Goal: Task Accomplishment & Management: Manage account settings

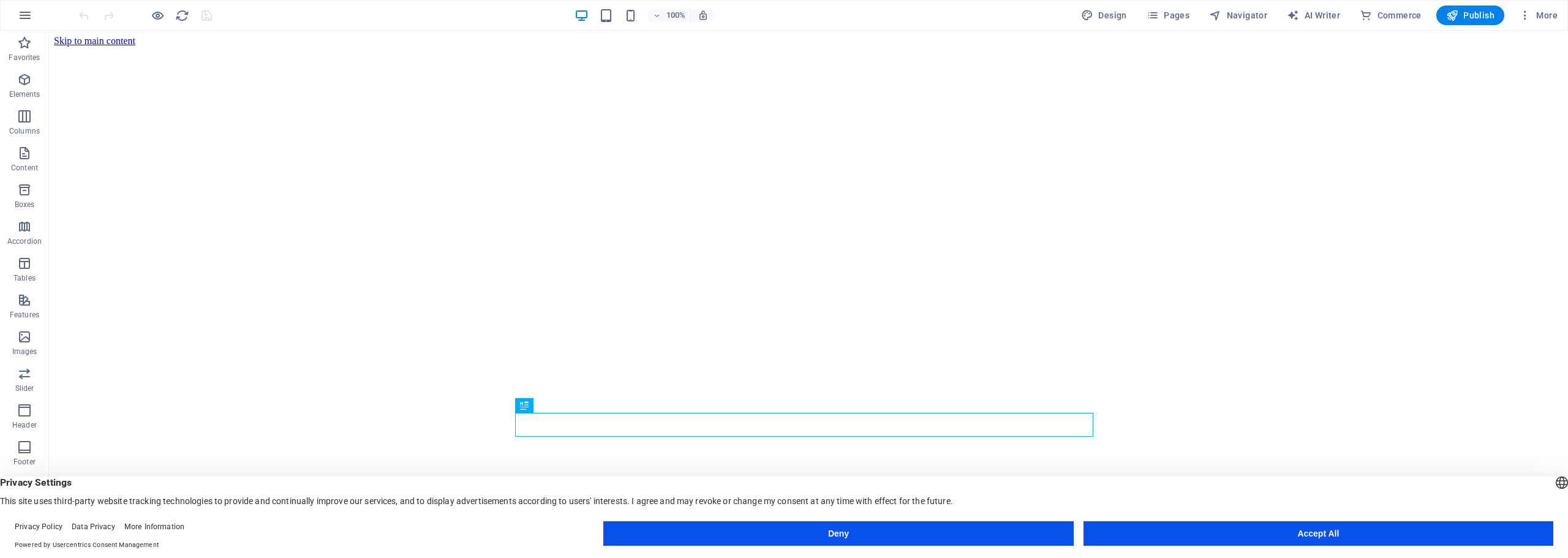
click at [1193, 546] on div "Deny Accept All" at bounding box center [1078, 535] width 950 height 29
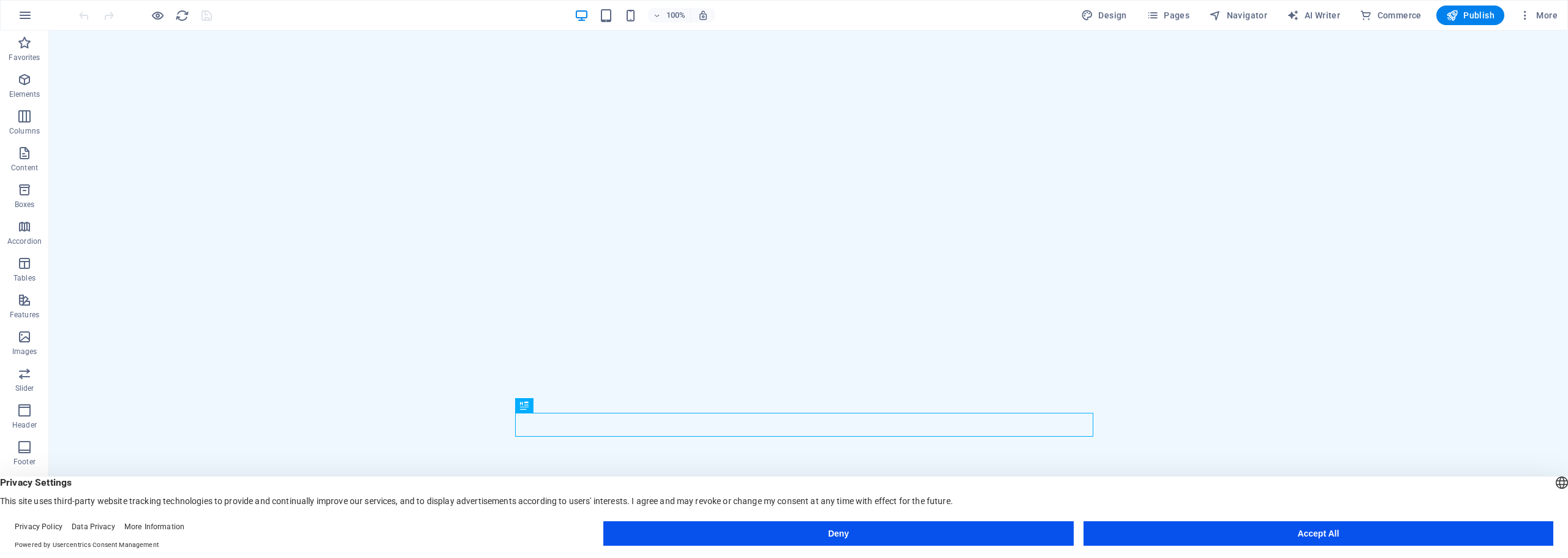
click at [1167, 536] on button "Accept All" at bounding box center [1319, 533] width 470 height 24
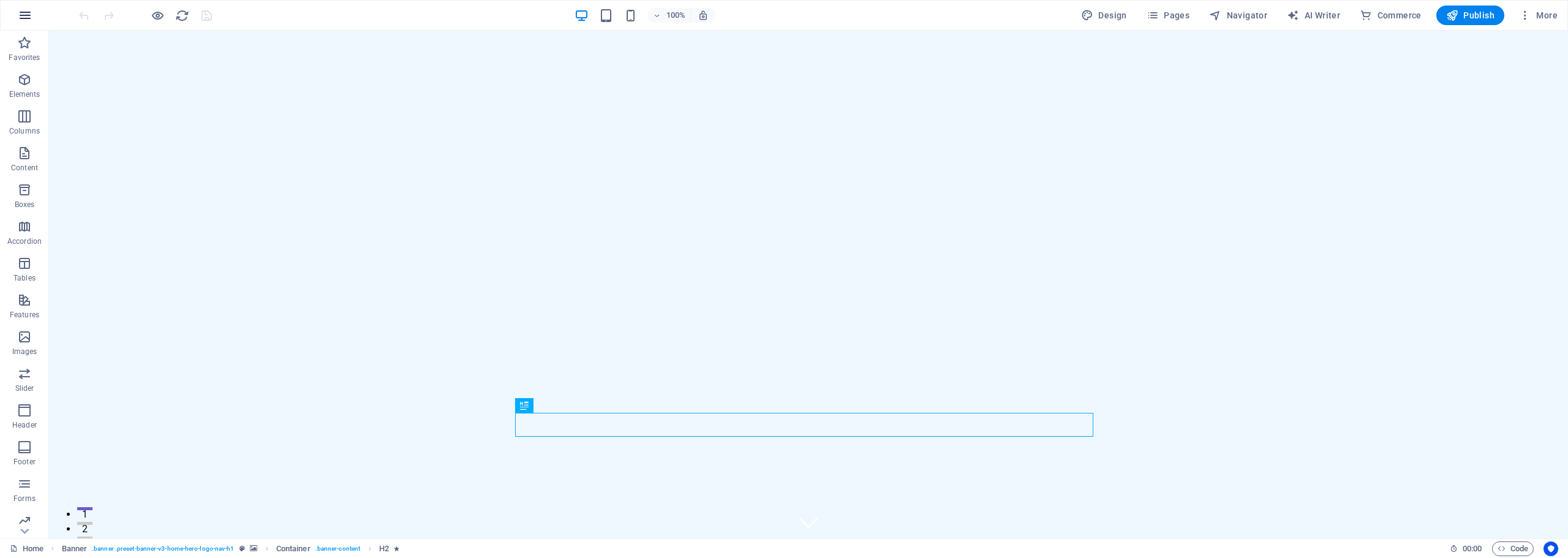
click at [26, 19] on icon "button" at bounding box center [25, 15] width 15 height 15
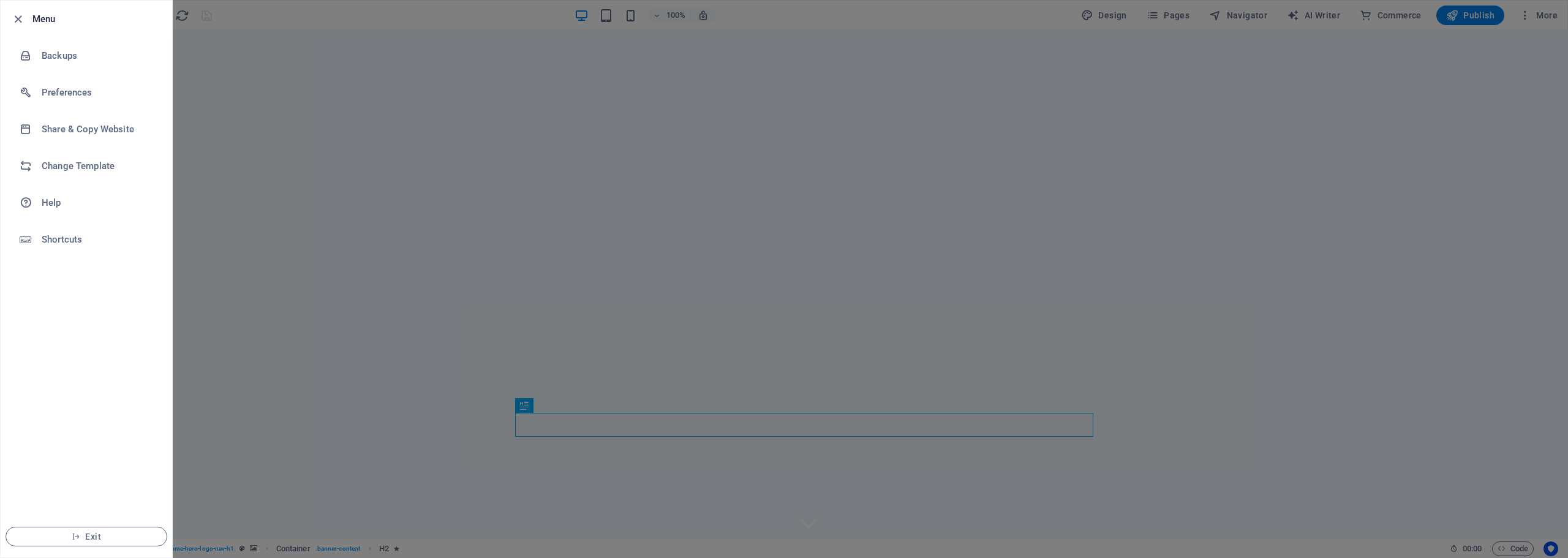
click at [319, 96] on div at bounding box center [784, 279] width 1568 height 558
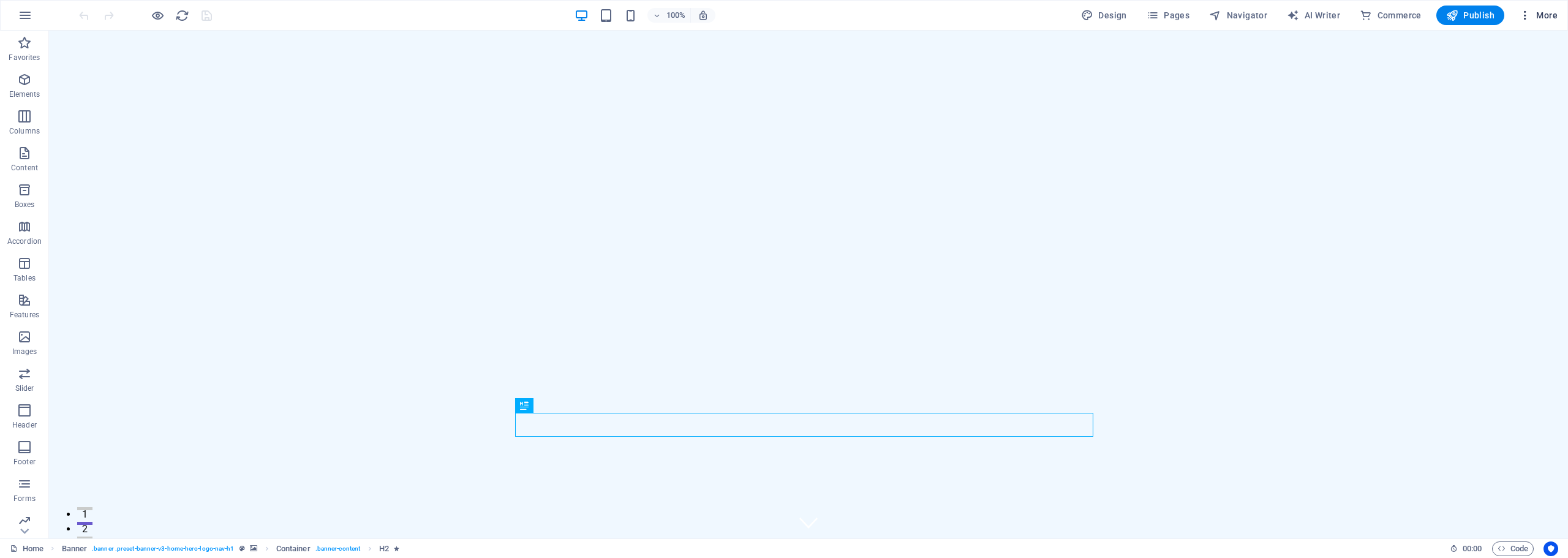
click at [1540, 13] on span "More" at bounding box center [1538, 16] width 39 height 13
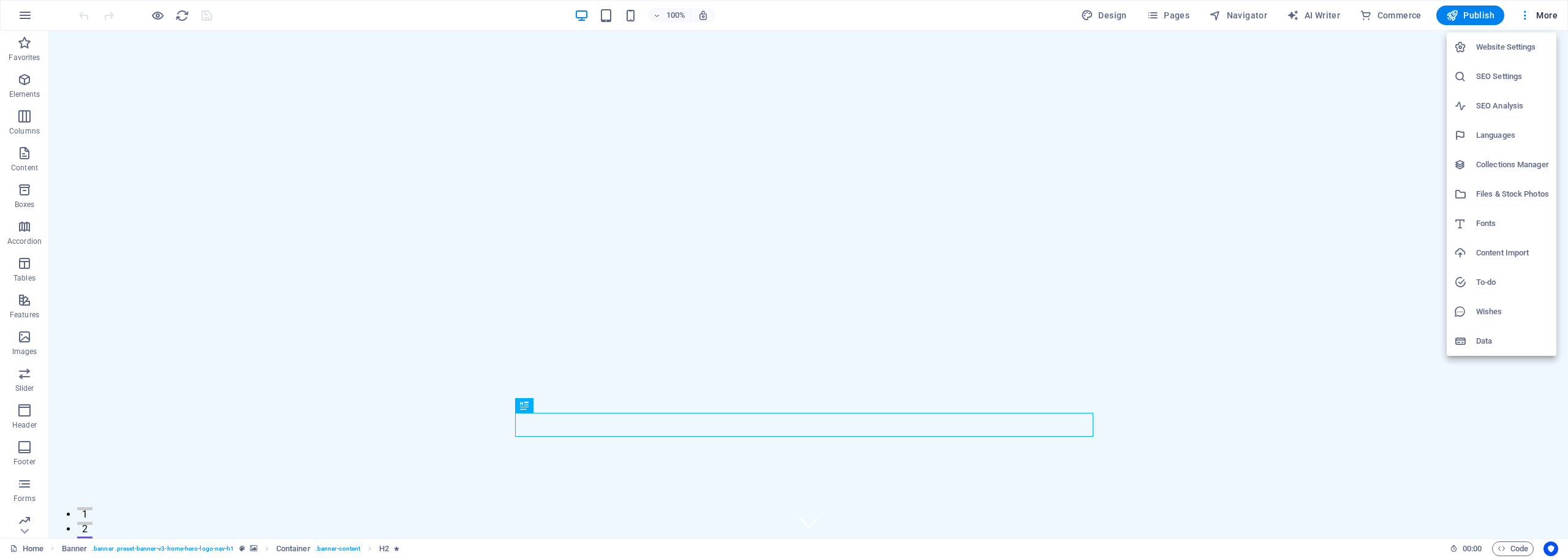
click at [1540, 13] on div at bounding box center [784, 279] width 1568 height 558
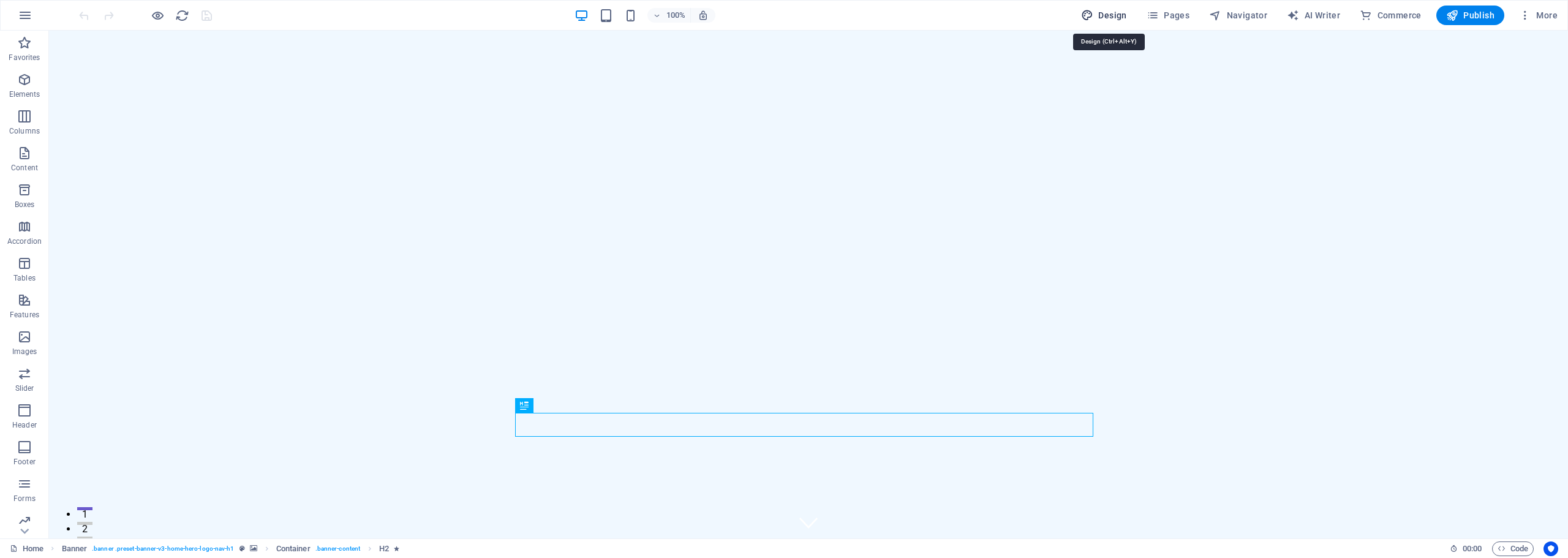
click at [1115, 9] on span "Design" at bounding box center [1104, 16] width 46 height 13
select select "px"
select select "200"
select select "px"
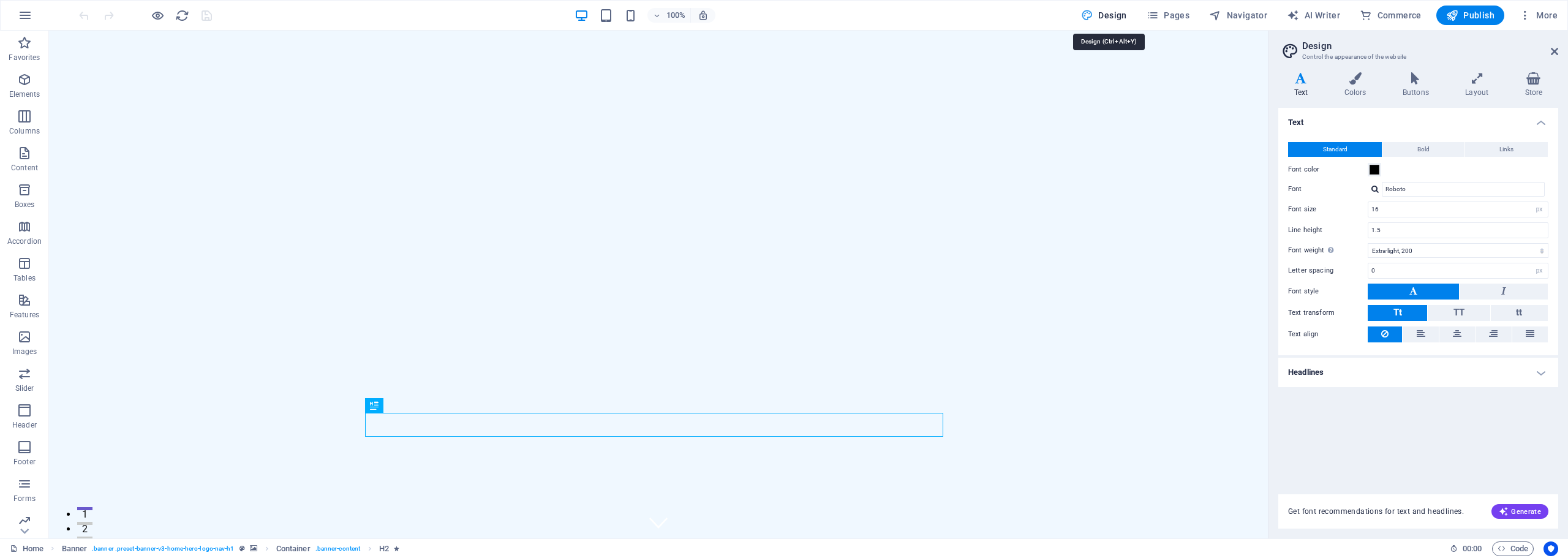
click at [1115, 9] on span "Design" at bounding box center [1104, 16] width 46 height 13
click at [1566, 11] on div "100% Design Pages Navigator AI Writer Commerce Publish More" at bounding box center [784, 15] width 1567 height 29
click at [1546, 15] on span "More" at bounding box center [1538, 16] width 39 height 13
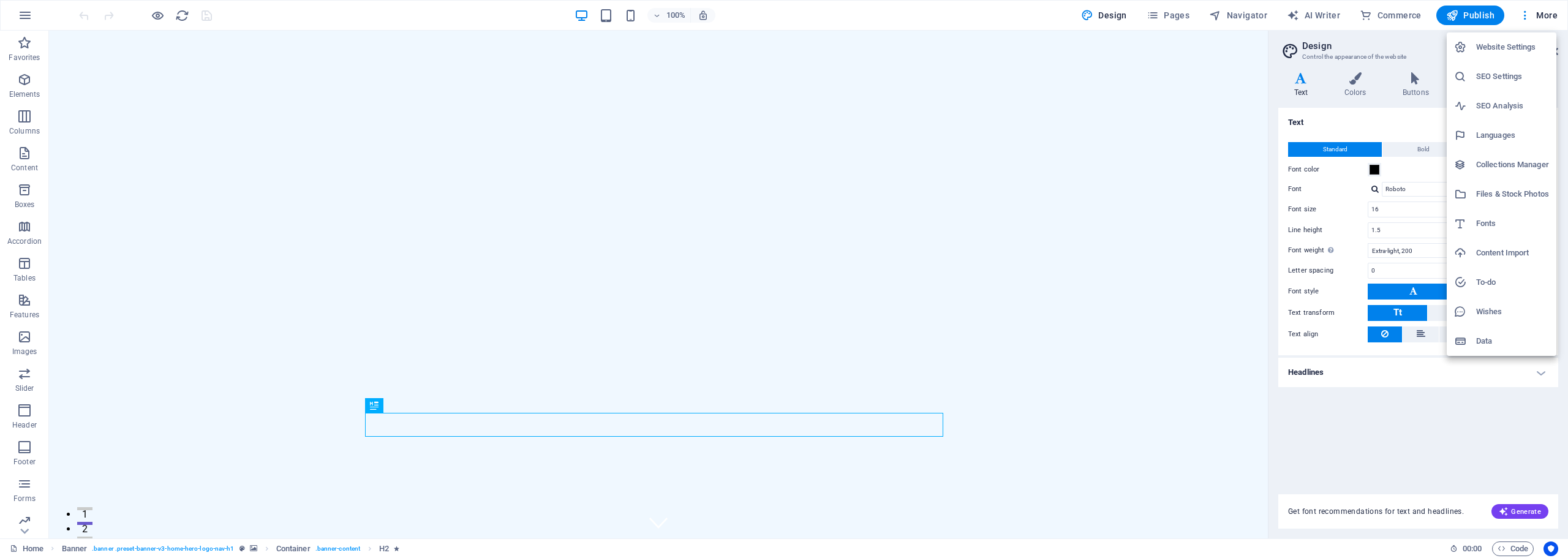
click at [25, 23] on div at bounding box center [784, 279] width 1568 height 558
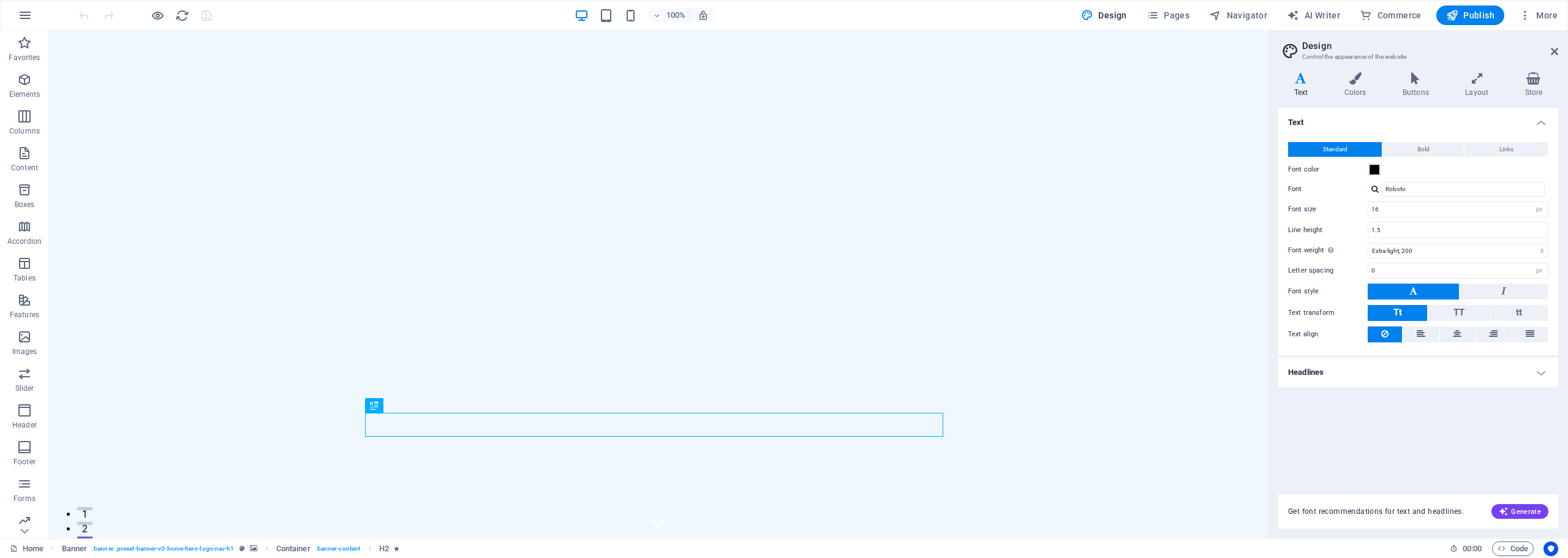
click at [28, 17] on div "Website Settings SEO Settings SEO Analysis Languages Collections Manager Files …" at bounding box center [784, 282] width 1568 height 550
click at [26, 16] on icon "button" at bounding box center [25, 15] width 15 height 15
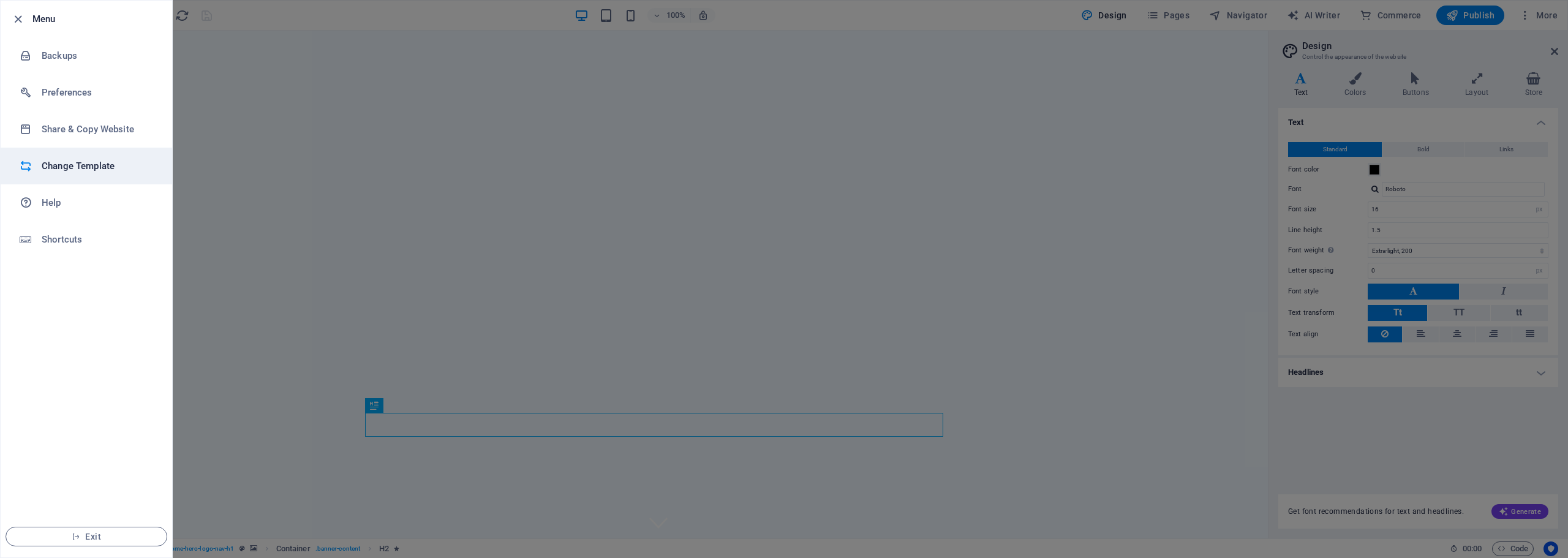
click at [69, 163] on h6 "Change Template" at bounding box center [99, 166] width 114 height 15
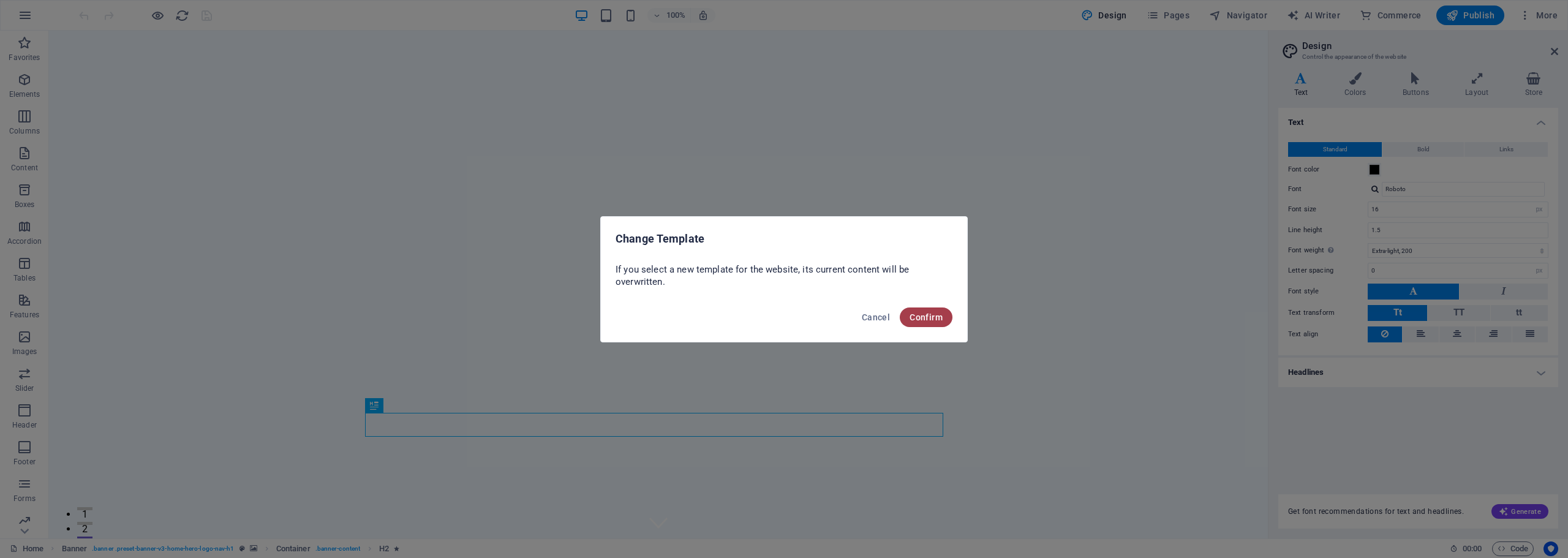
click at [937, 311] on button "Confirm" at bounding box center [926, 317] width 53 height 20
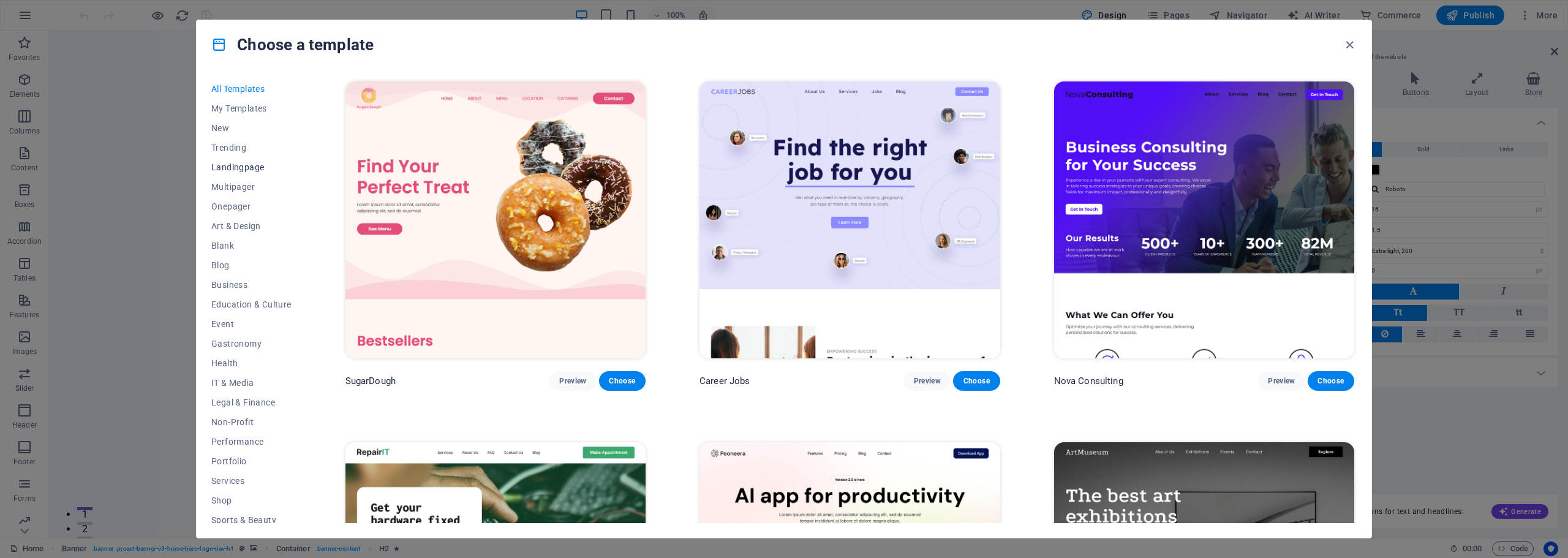
click at [259, 167] on span "Landingpage" at bounding box center [252, 167] width 80 height 9
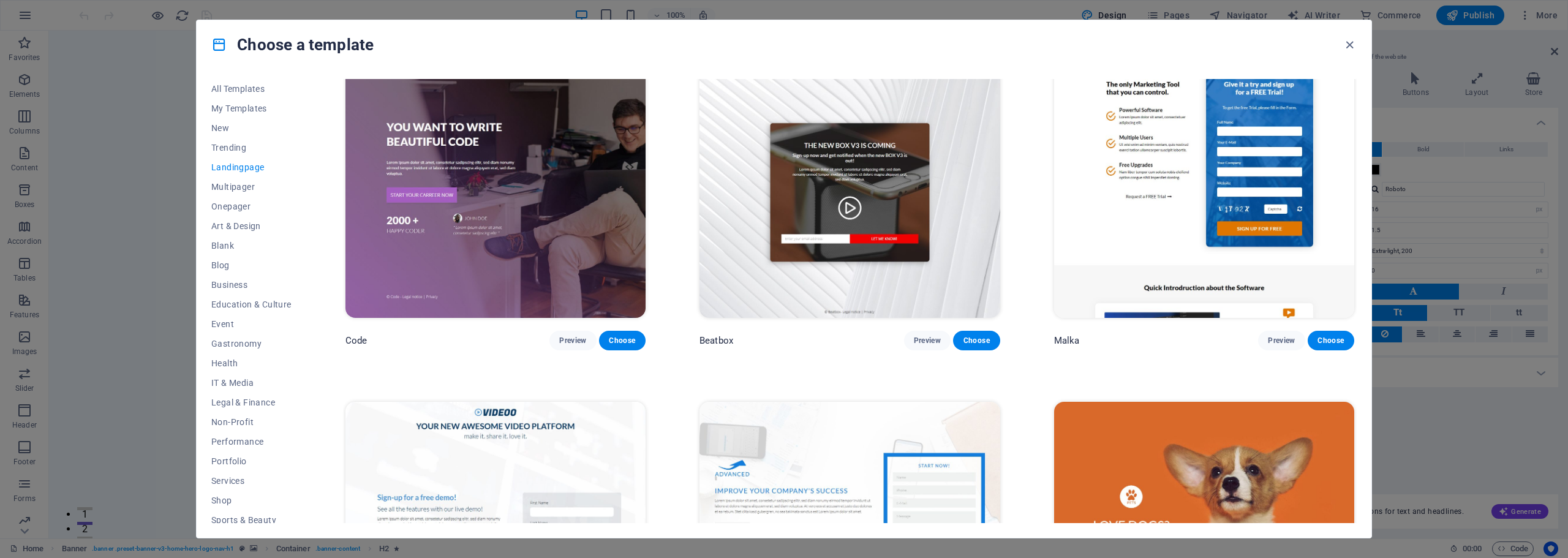
scroll to position [367, 0]
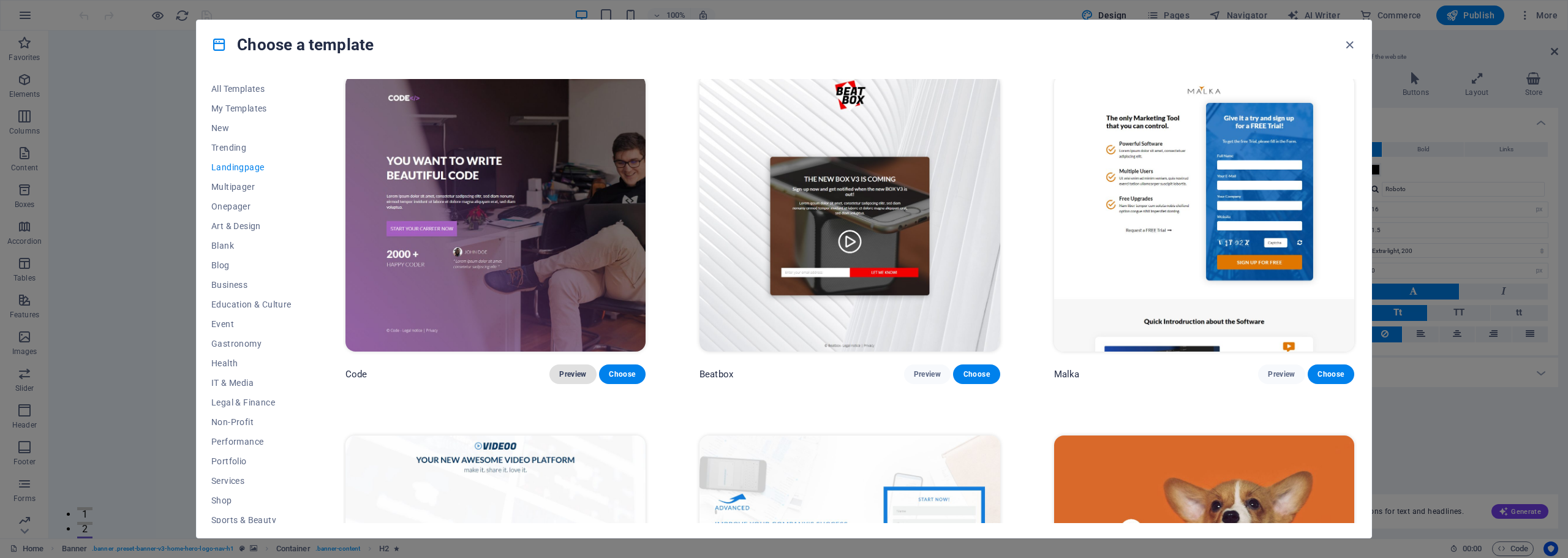
click at [565, 366] on button "Preview" at bounding box center [573, 374] width 47 height 20
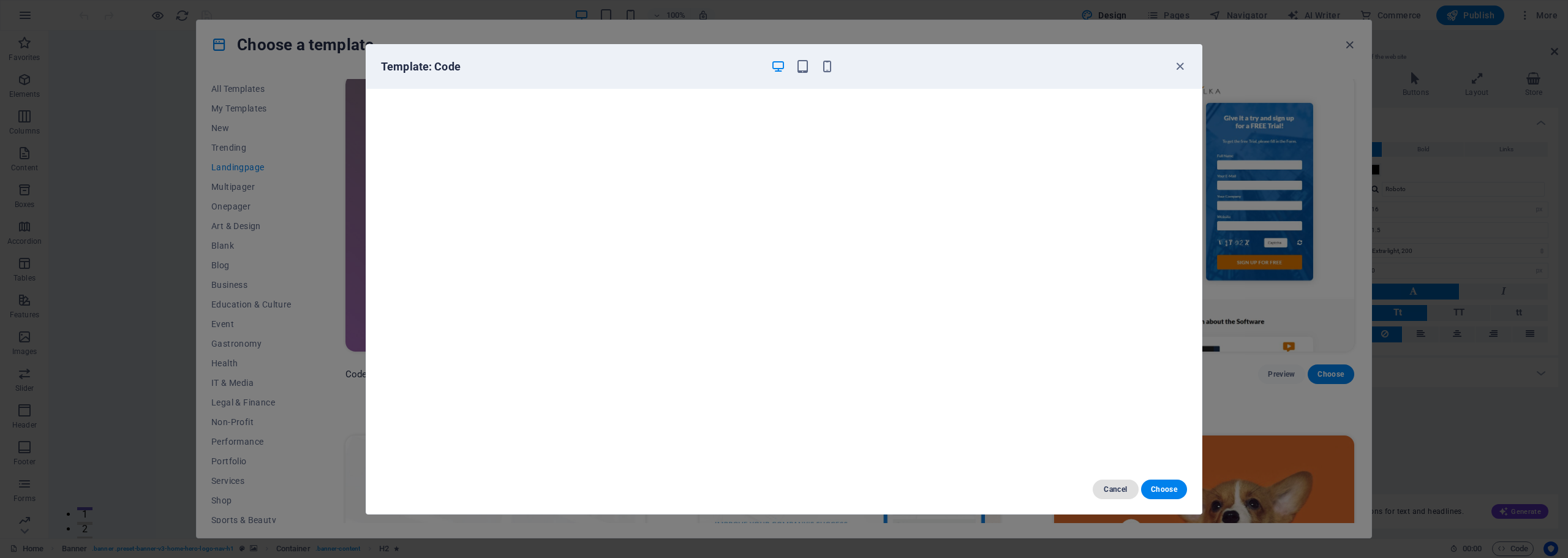
click at [1105, 485] on span "Cancel" at bounding box center [1115, 489] width 26 height 9
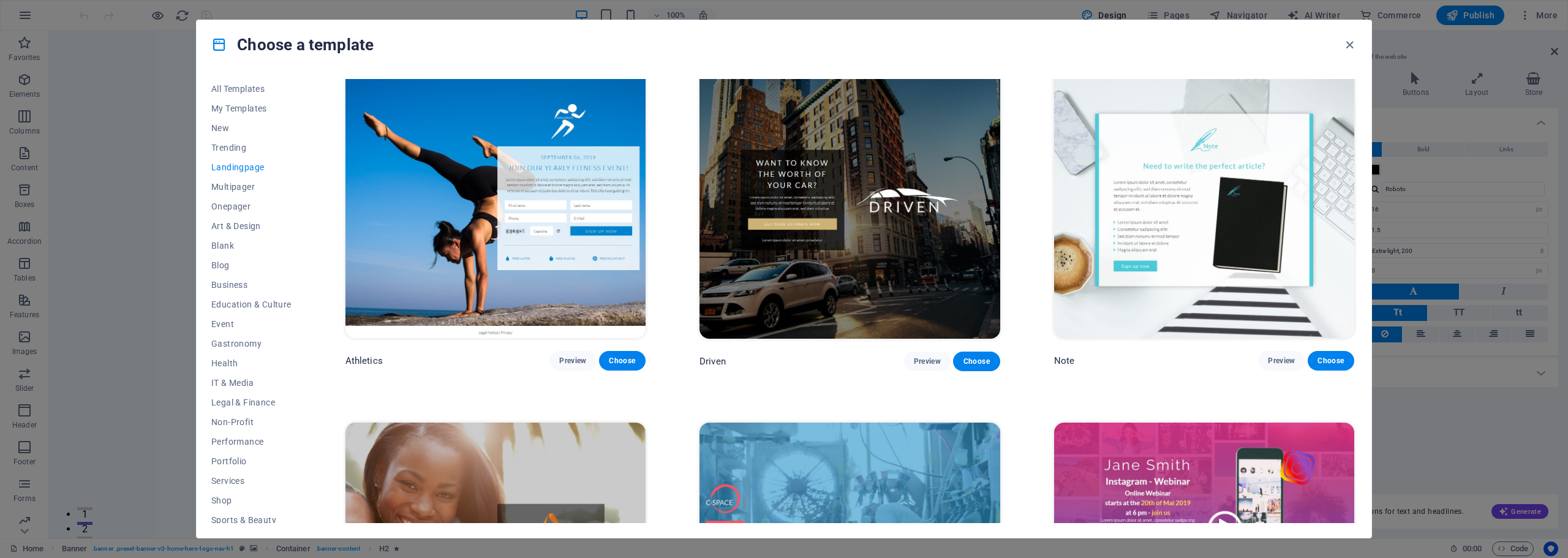
scroll to position [1102, 0]
click at [573, 355] on span "Preview" at bounding box center [573, 360] width 27 height 9
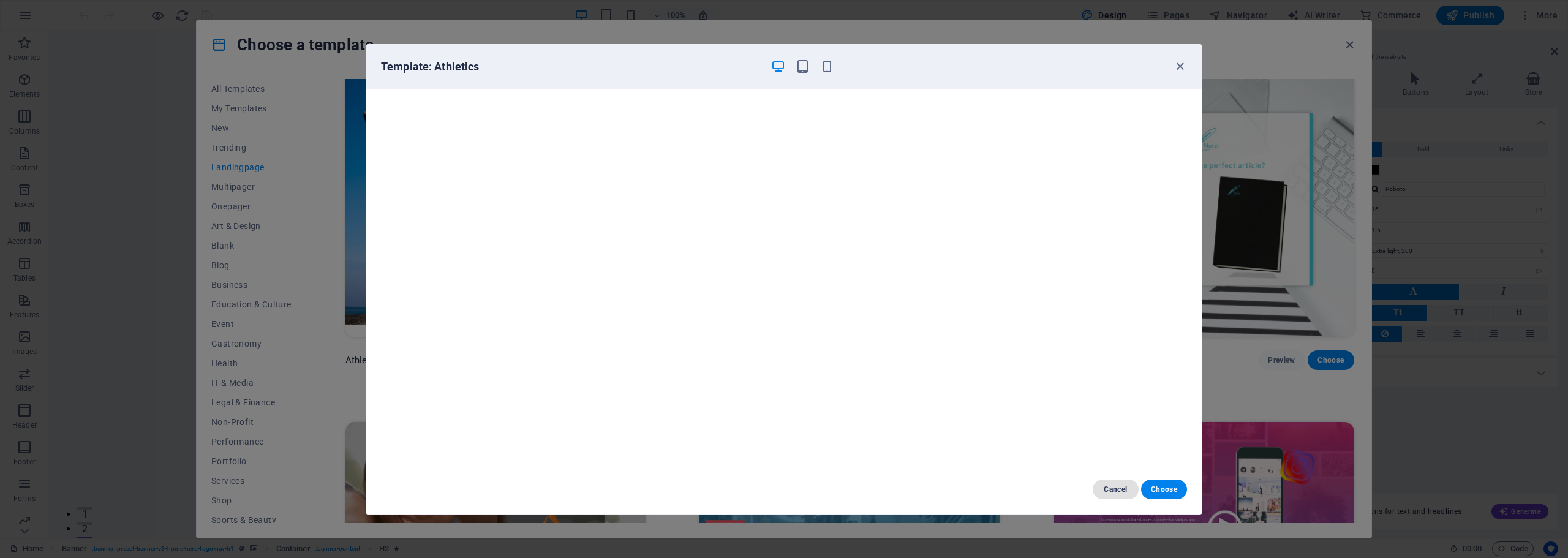
click at [1126, 494] on button "Cancel" at bounding box center [1116, 489] width 46 height 20
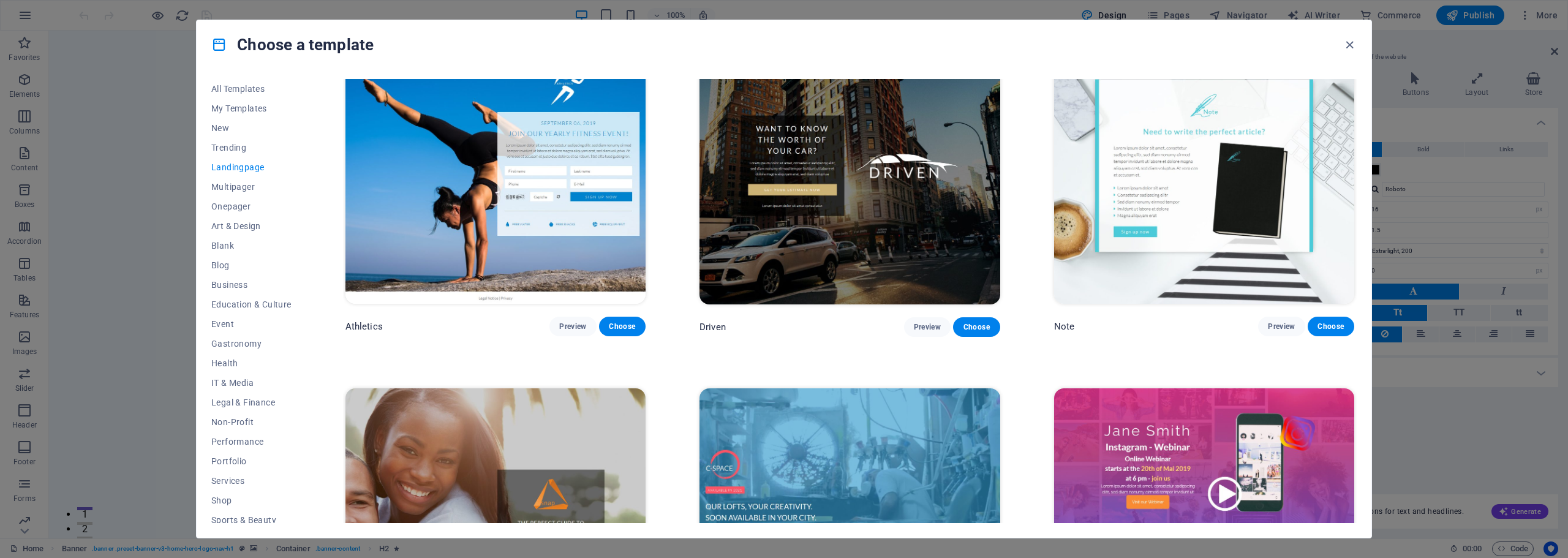
scroll to position [1087, 0]
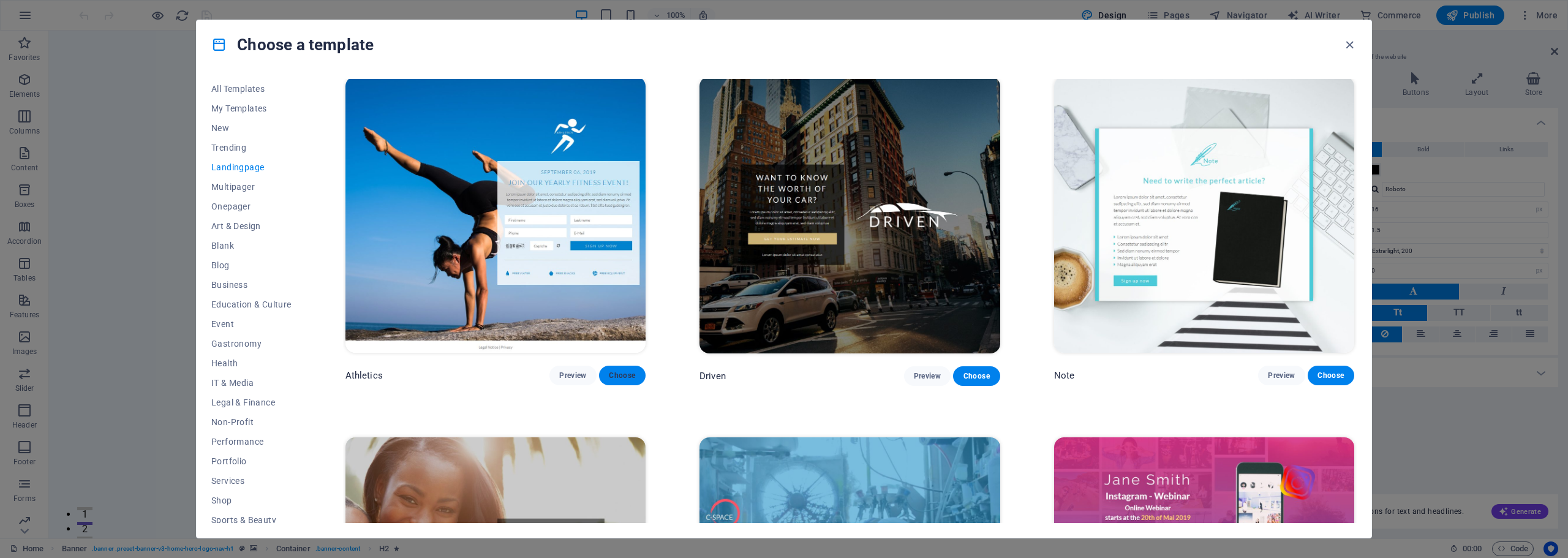
click at [619, 366] on button "Choose" at bounding box center [622, 375] width 47 height 20
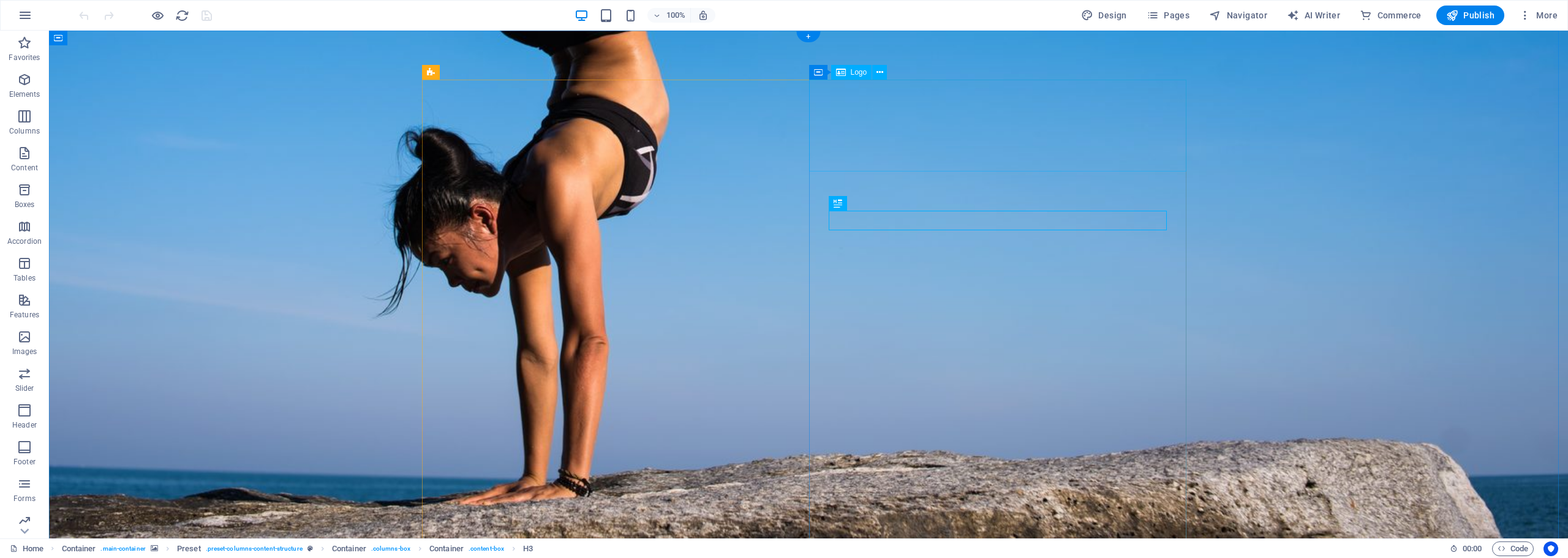
click at [207, 154] on figure at bounding box center [808, 285] width 1519 height 508
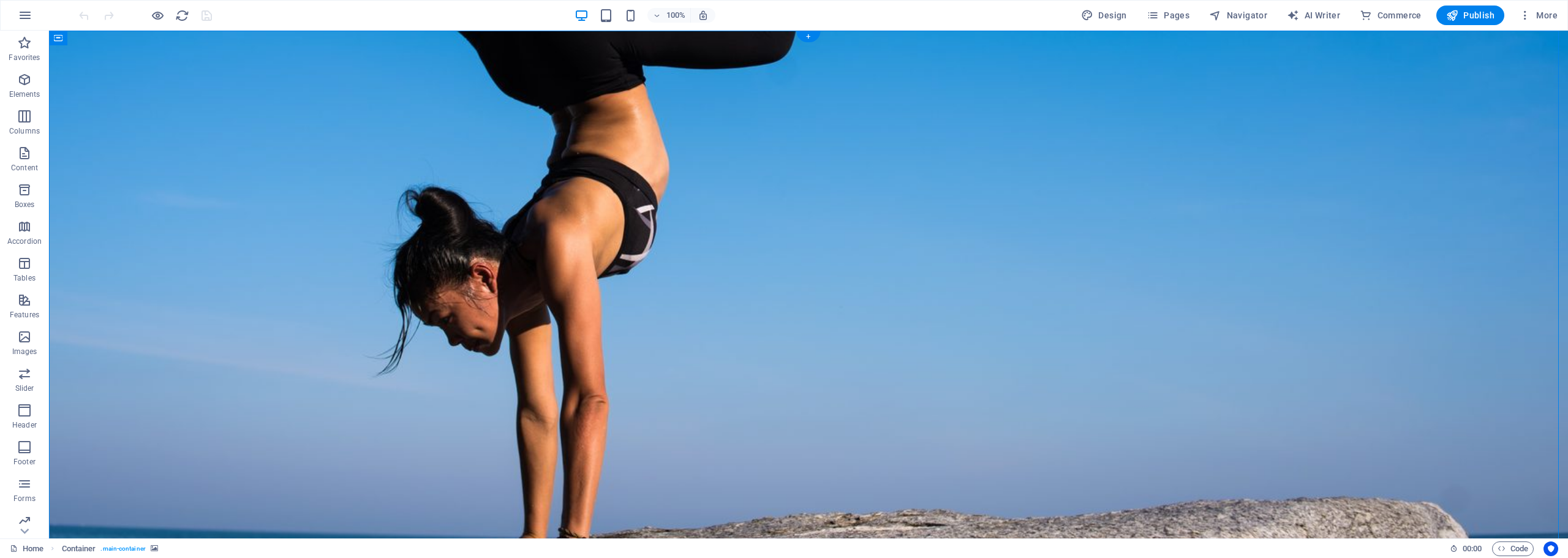
select select "%"
select select "vh"
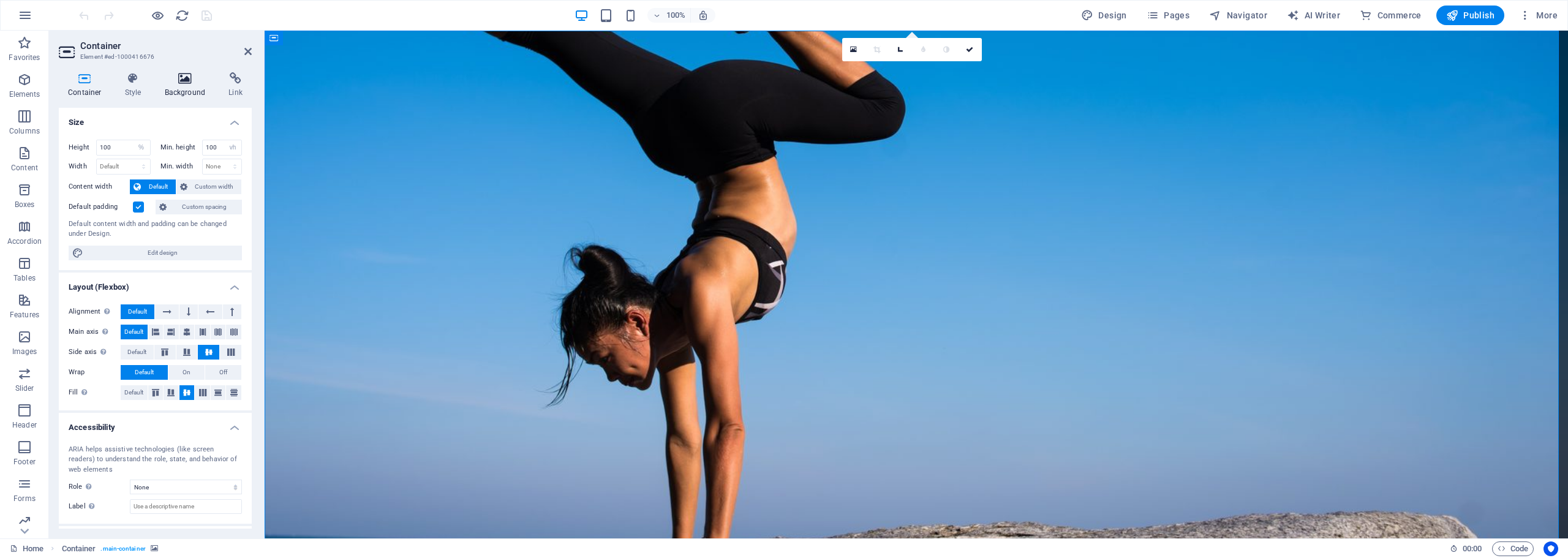
click at [174, 83] on icon at bounding box center [185, 79] width 59 height 13
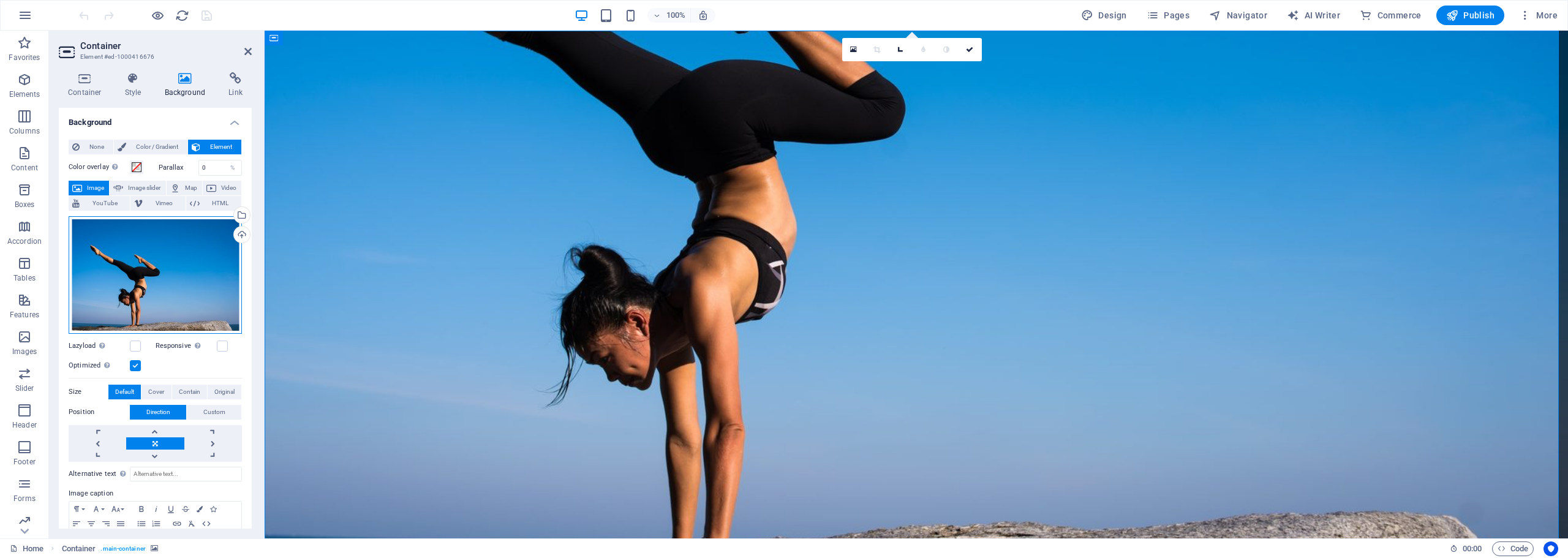
click at [146, 257] on div "Drag files here, click to choose files or select files from Files or our free s…" at bounding box center [155, 274] width 174 height 117
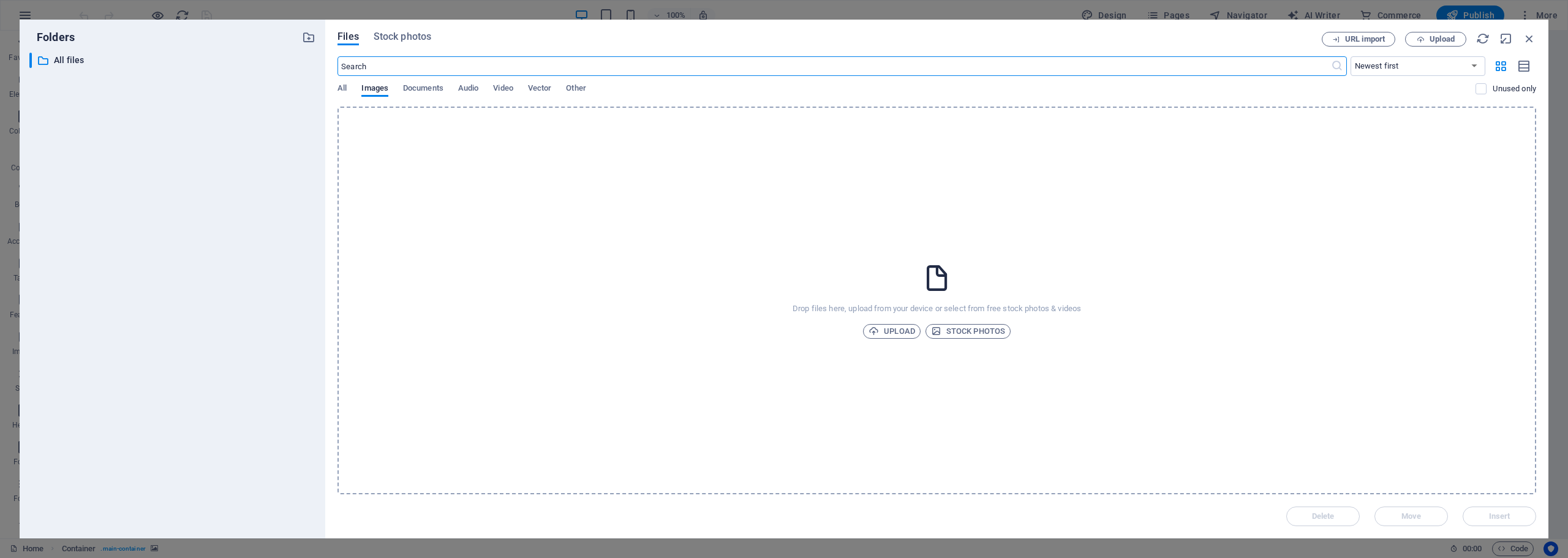
click at [512, 58] on input "text" at bounding box center [834, 65] width 993 height 20
click at [411, 43] on span "Stock photos" at bounding box center [402, 36] width 58 height 15
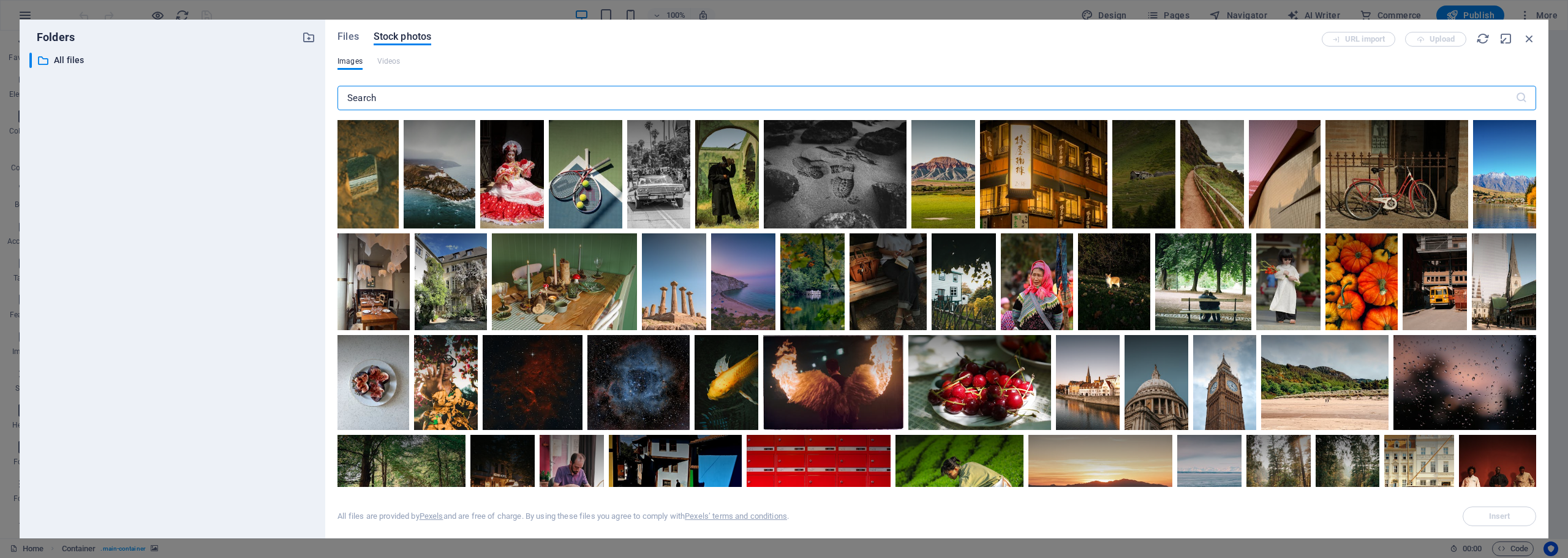
click at [401, 104] on input "text" at bounding box center [927, 98] width 1178 height 24
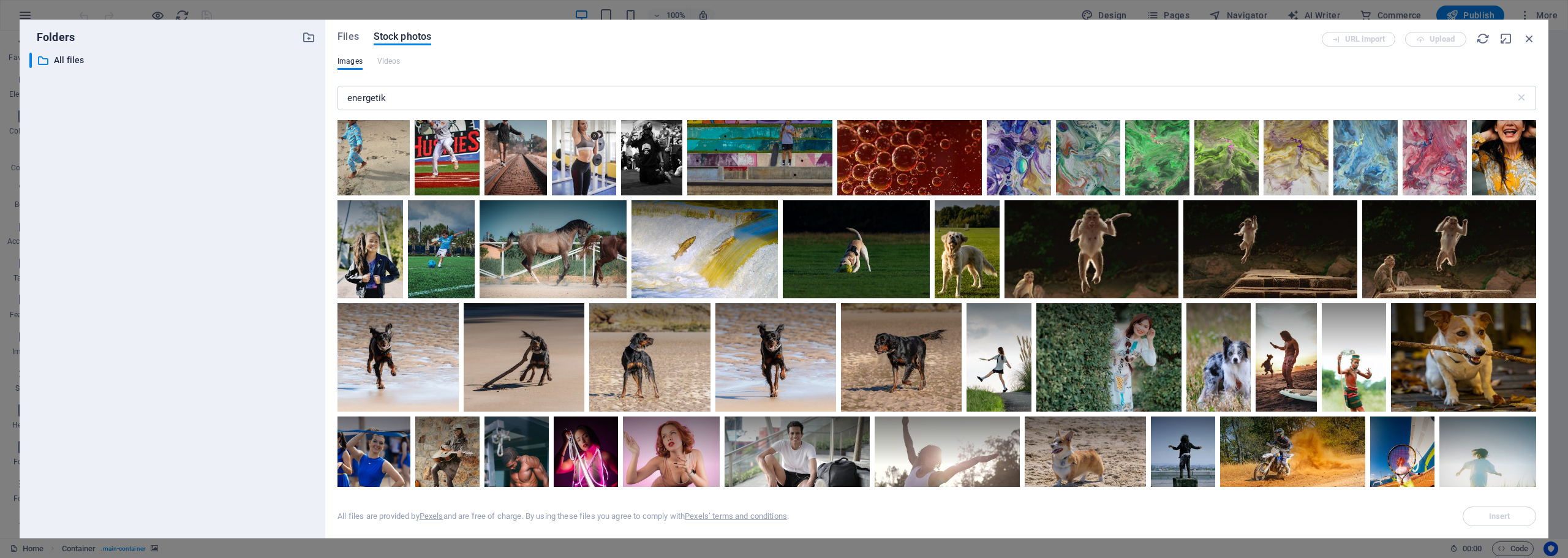
scroll to position [122, 0]
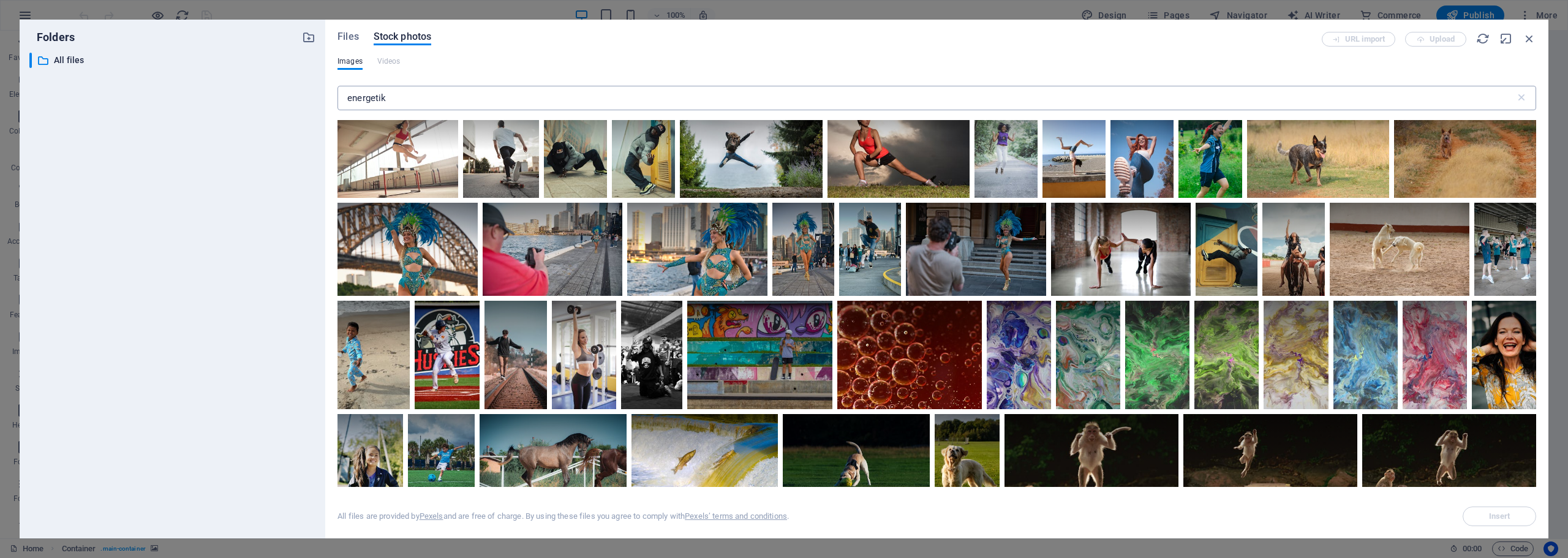
click at [419, 97] on input "energetik" at bounding box center [927, 98] width 1178 height 24
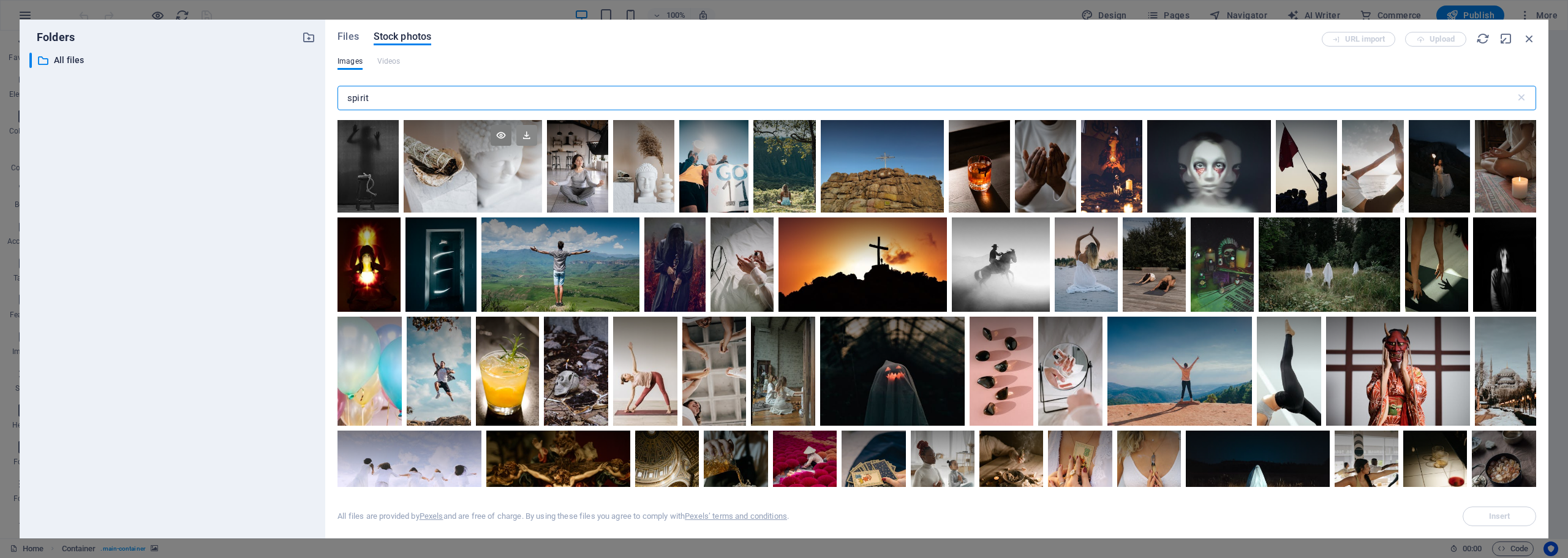
type input "spirit"
click at [530, 132] on icon at bounding box center [527, 135] width 21 height 20
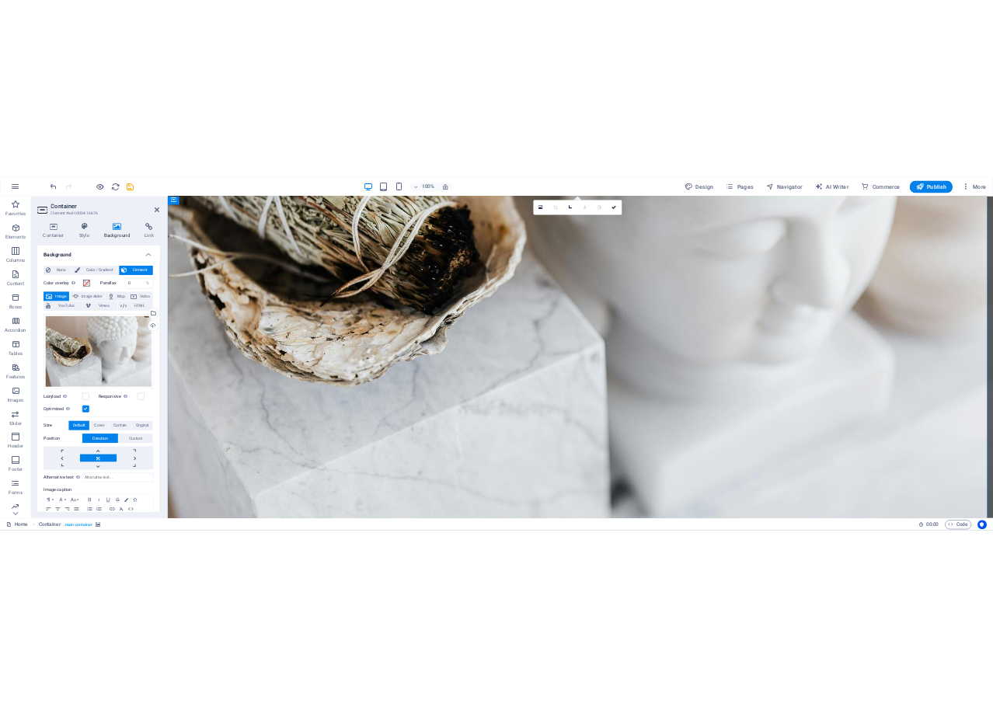
scroll to position [0, 0]
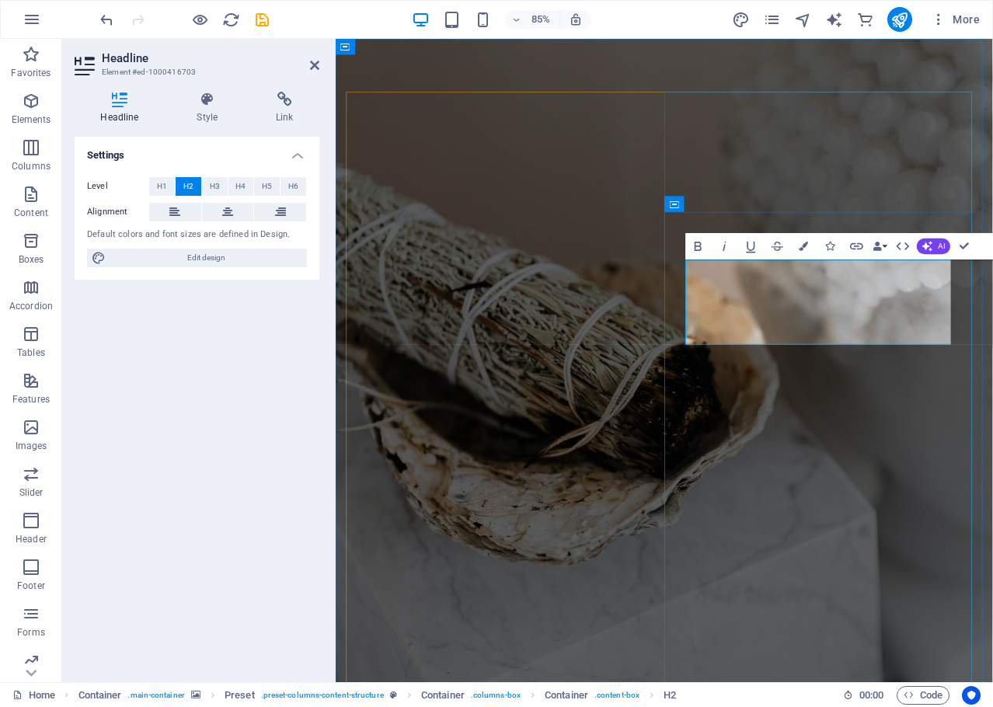
scroll to position [43, 2]
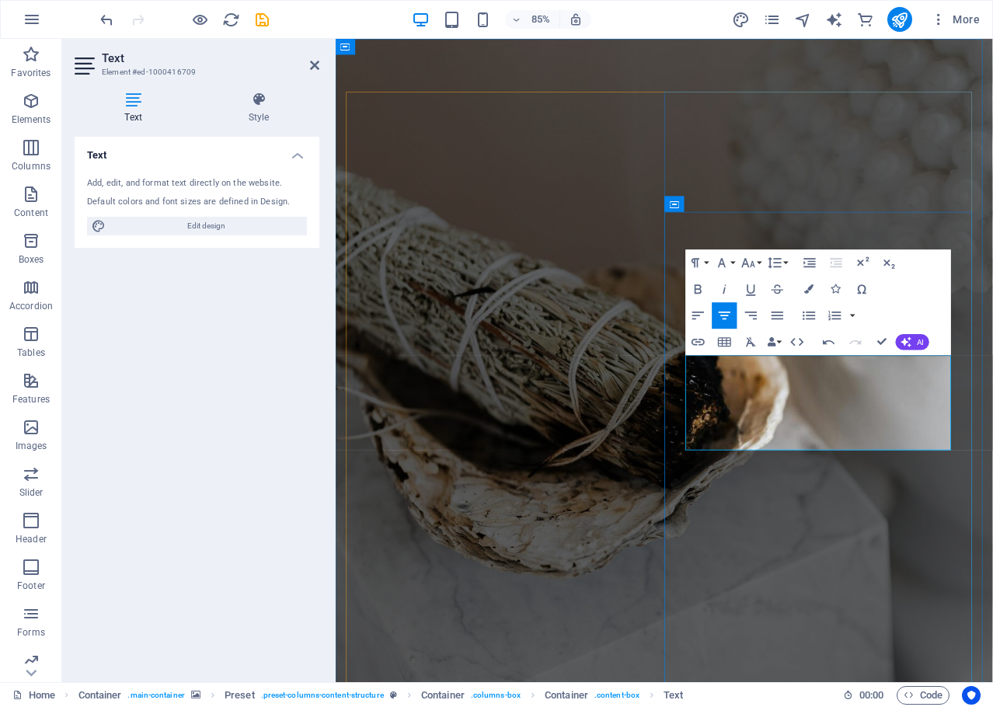
scroll to position [4237, 2]
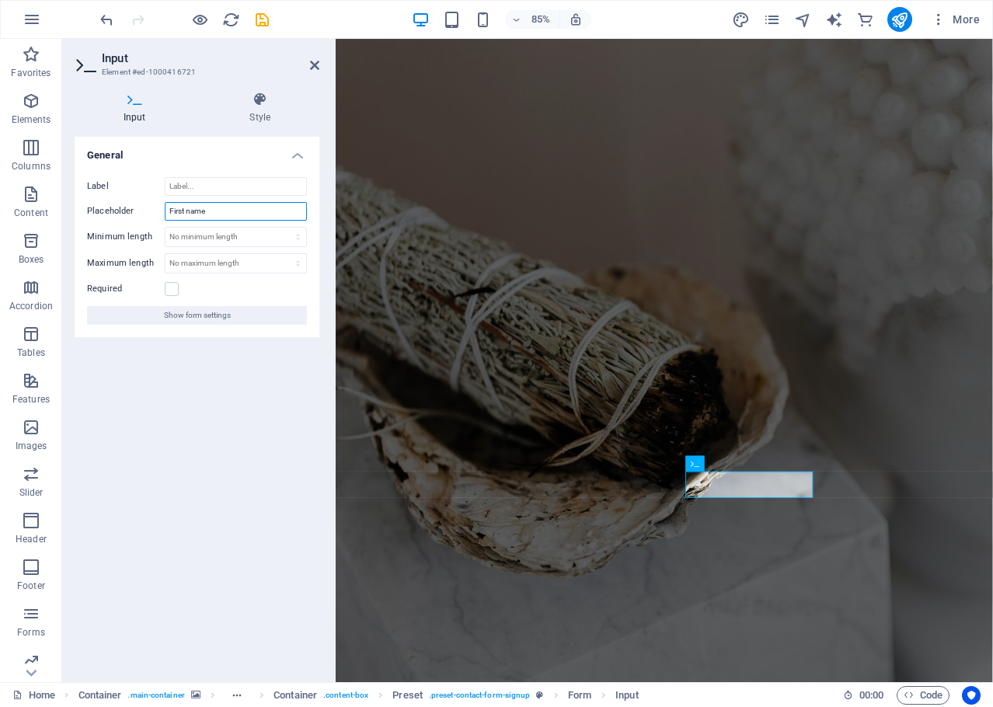
click at [211, 205] on input "First name" at bounding box center [236, 211] width 142 height 19
type input "Vorname"
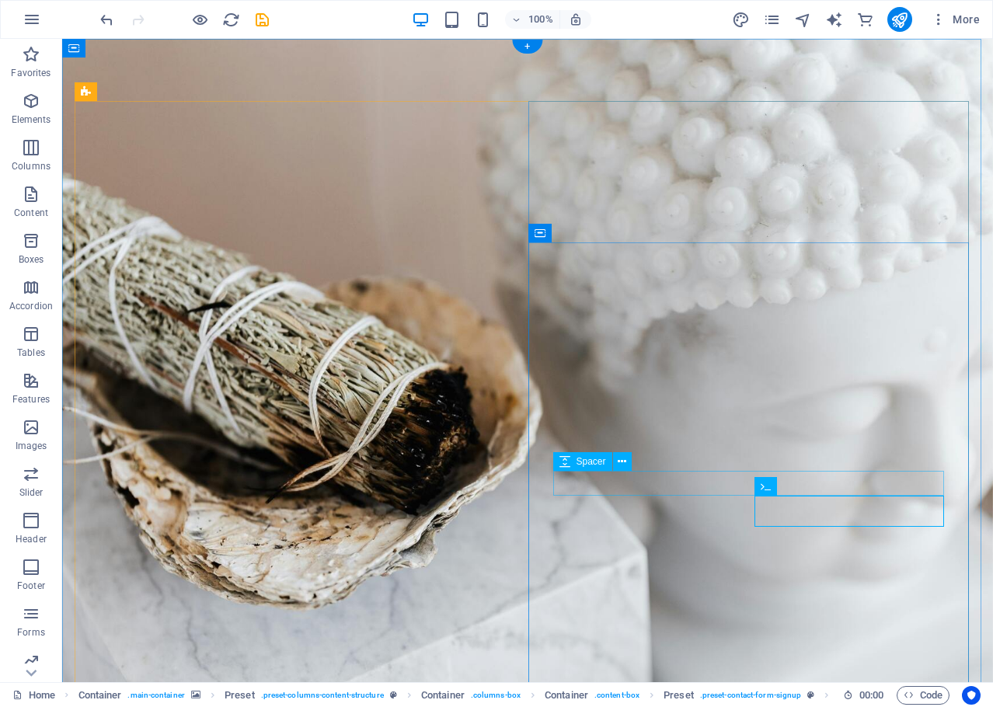
select select "rem"
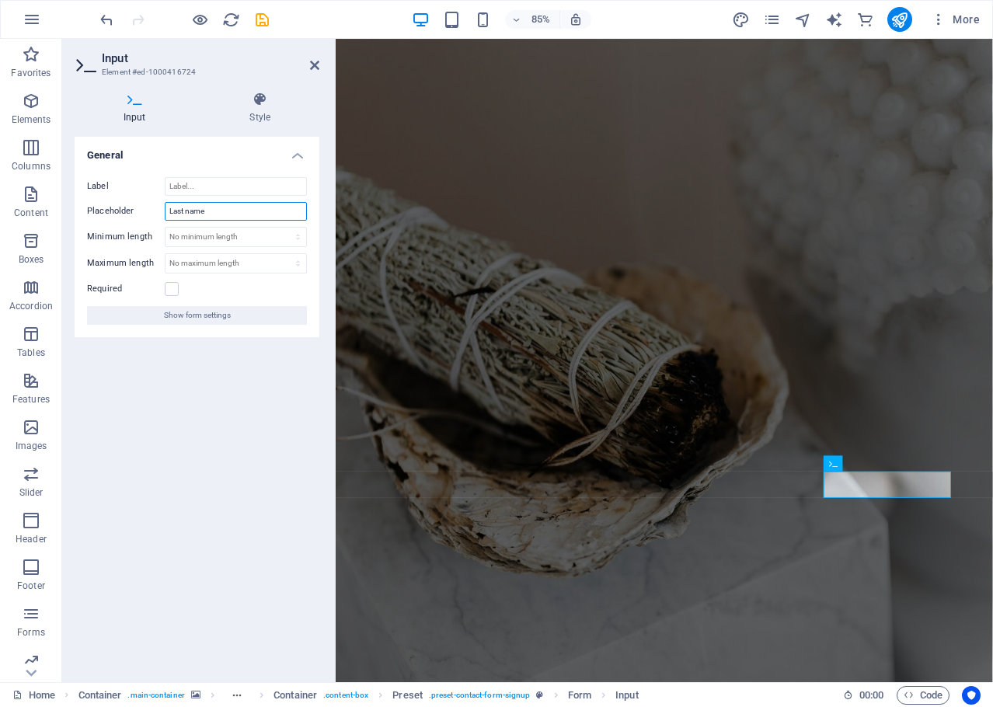
click at [238, 218] on input "Last name" at bounding box center [236, 211] width 142 height 19
type input "Nachname"
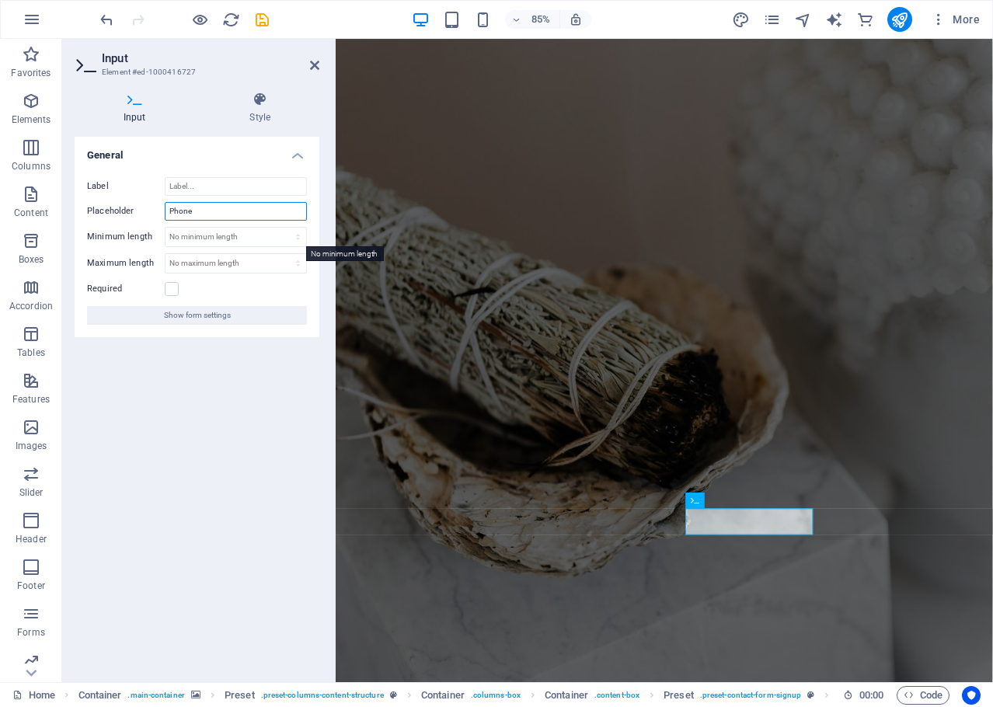
click at [221, 211] on input "Phone" at bounding box center [236, 211] width 142 height 19
type input "Telefonnummer"
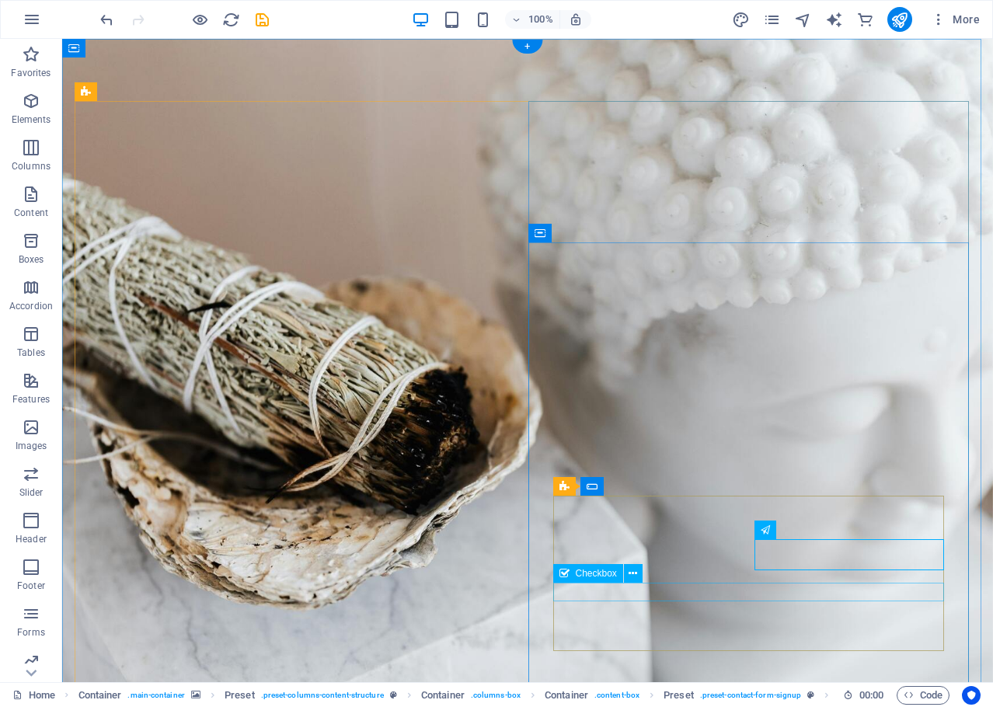
type input "E-Mail"
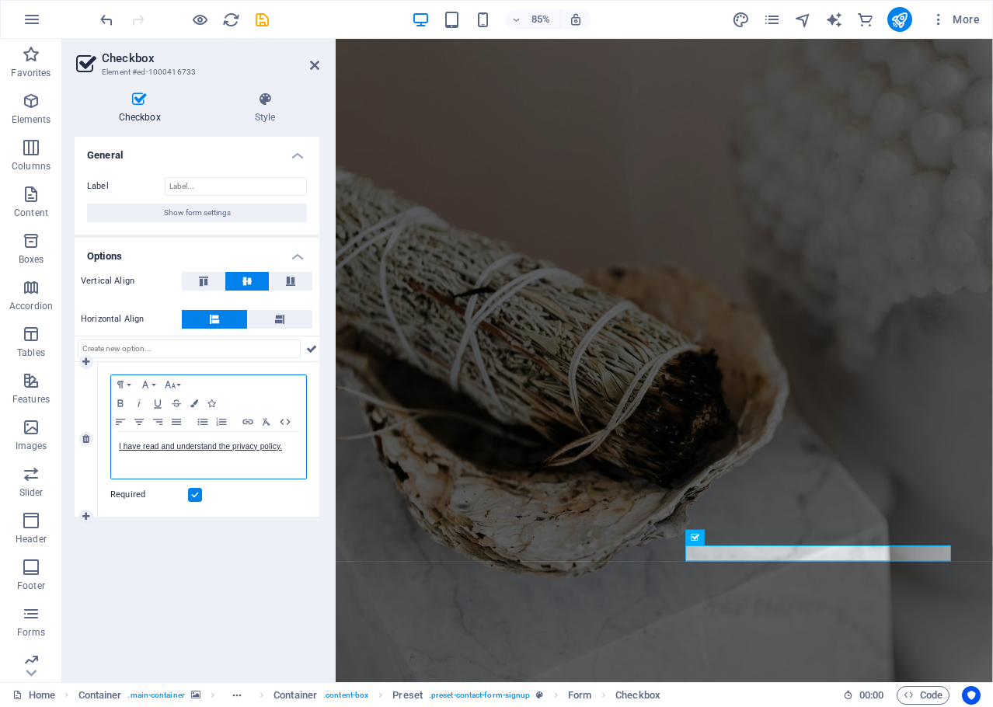
click at [204, 451] on p "I have read and understand the privacy policy." at bounding box center [208, 447] width 179 height 14
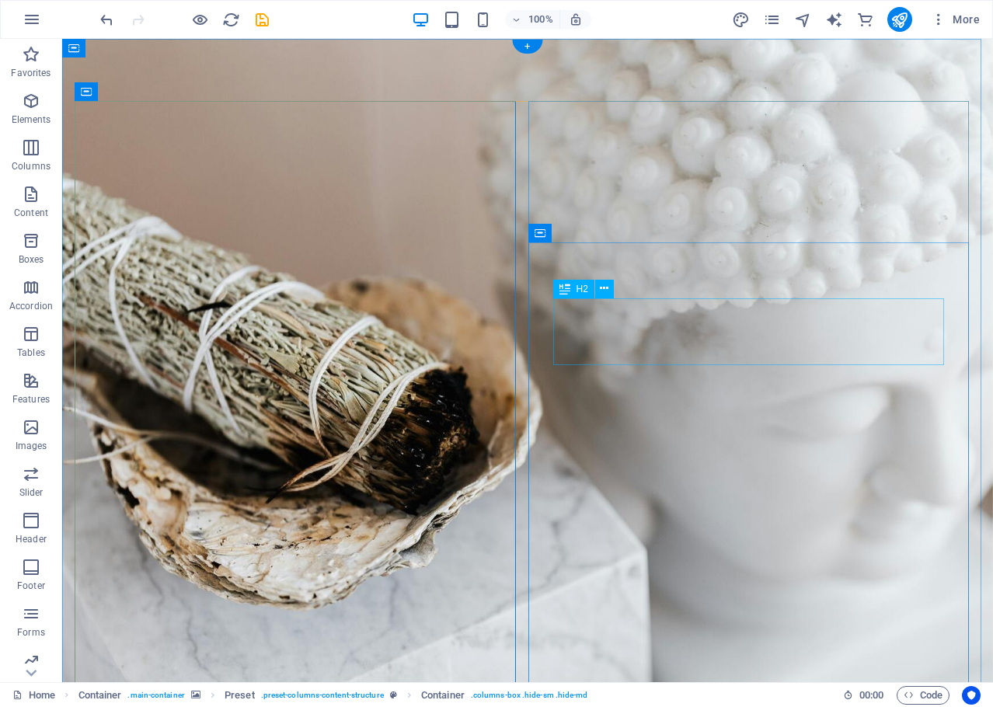
scroll to position [190, 0]
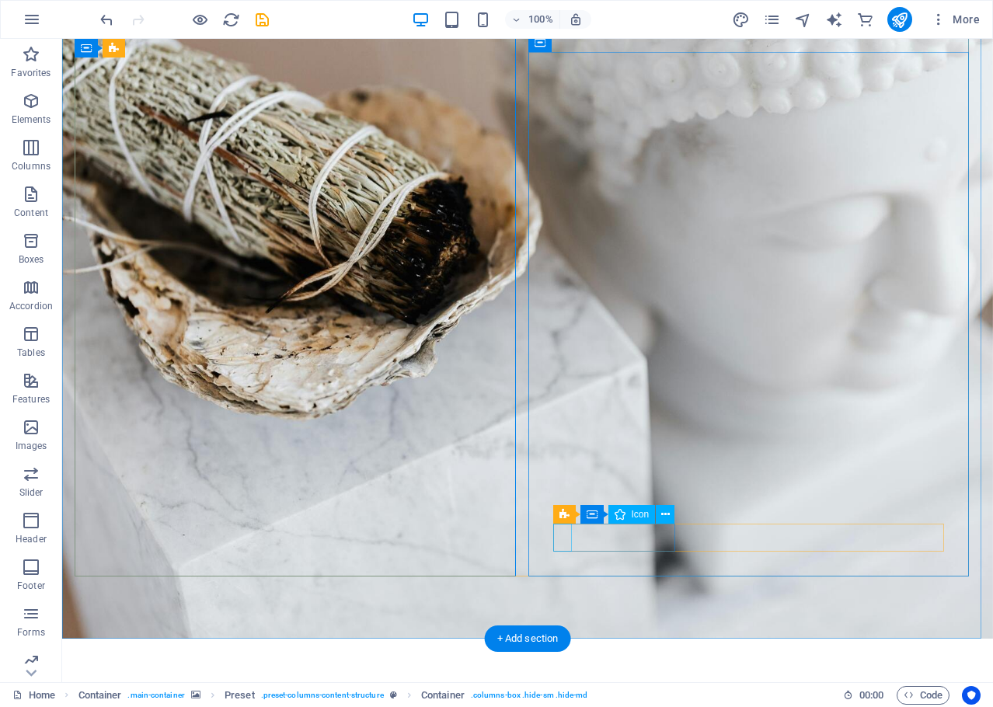
select select "xMidYMid"
select select "px"
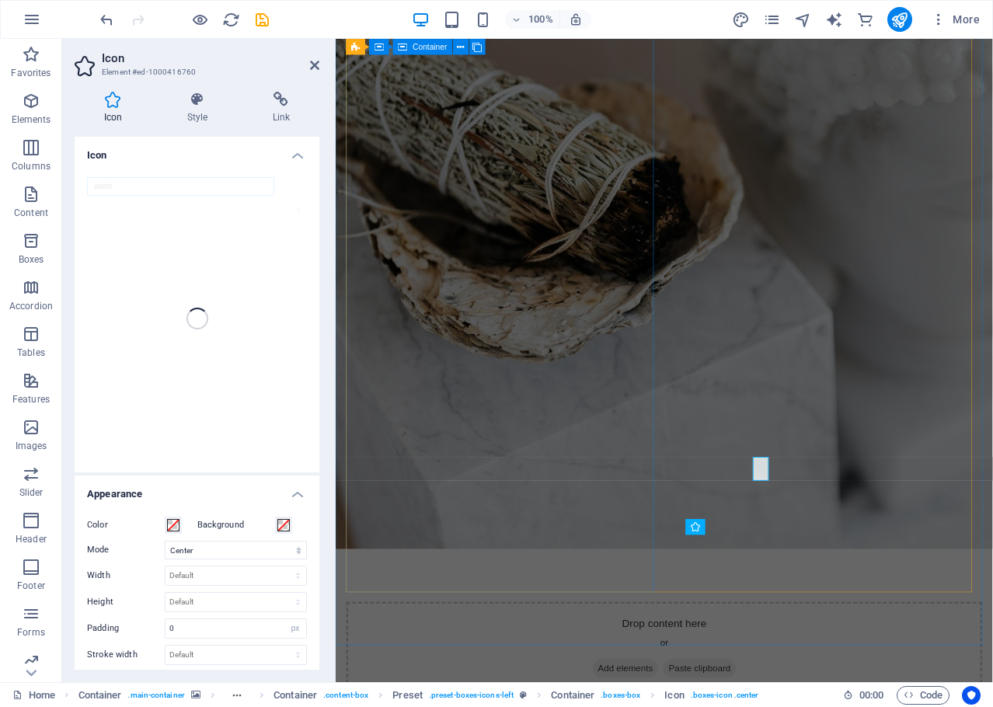
scroll to position [183, 0]
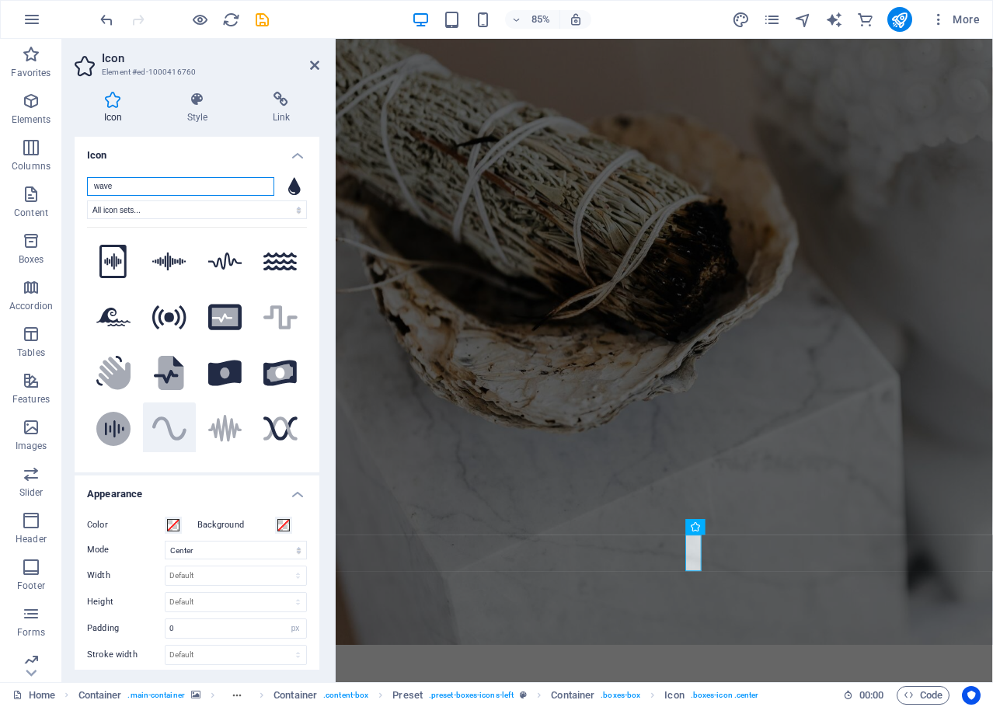
type input "wave"
click at [165, 433] on icon ".fa-secondary{opacity:.4}" at bounding box center [169, 428] width 34 height 27
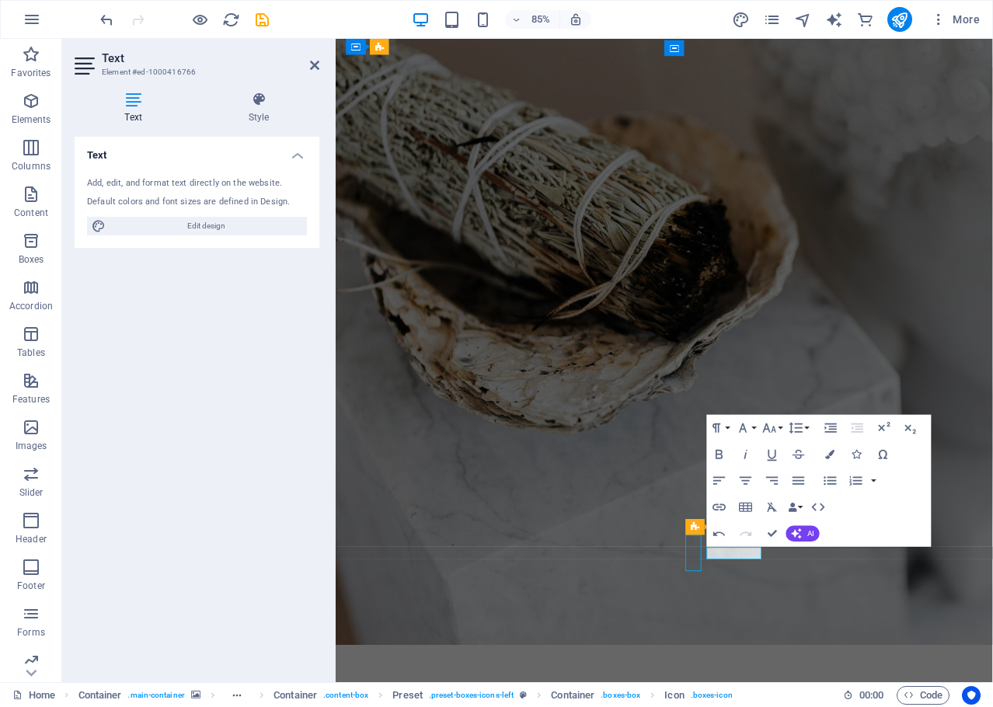
select select "xMidYMid"
select select "px"
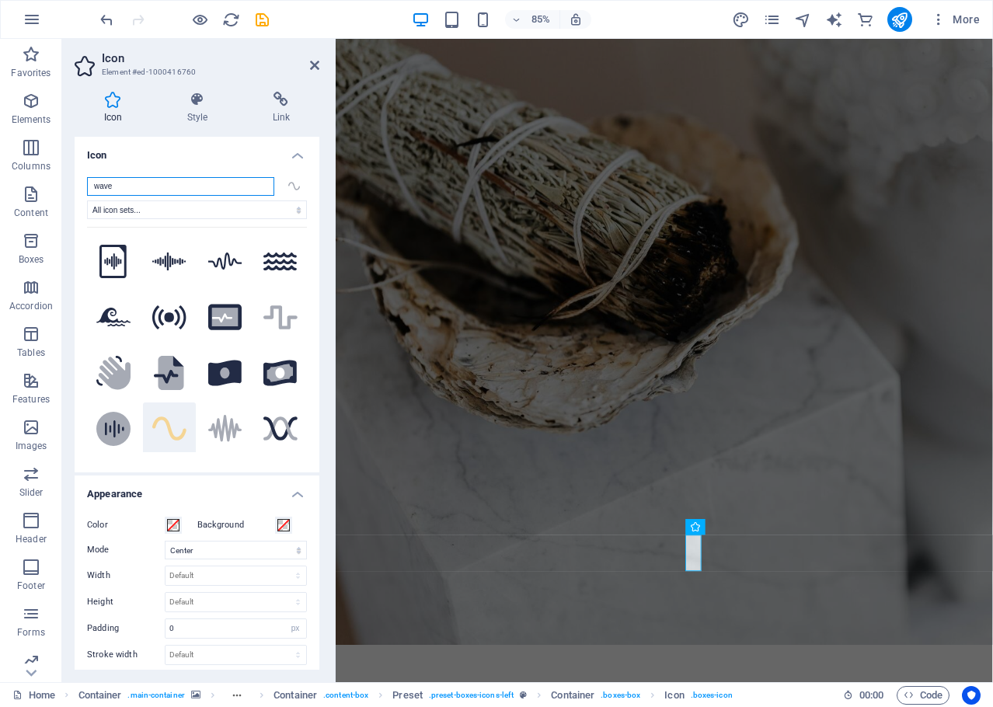
click at [120, 183] on input "wave" at bounding box center [180, 186] width 187 height 19
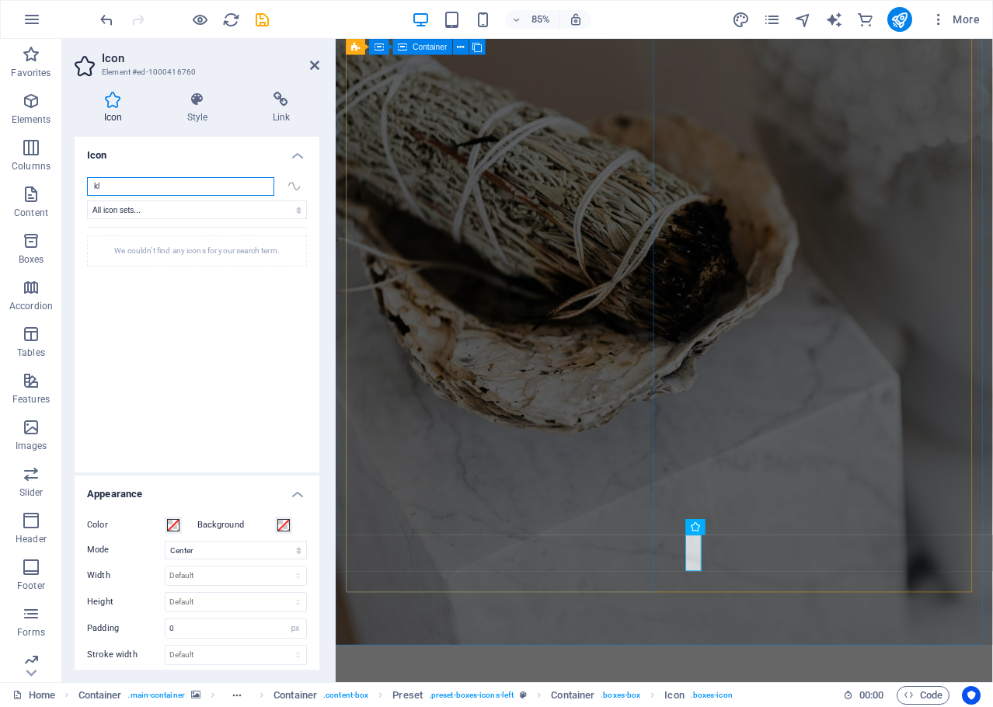
type input "k"
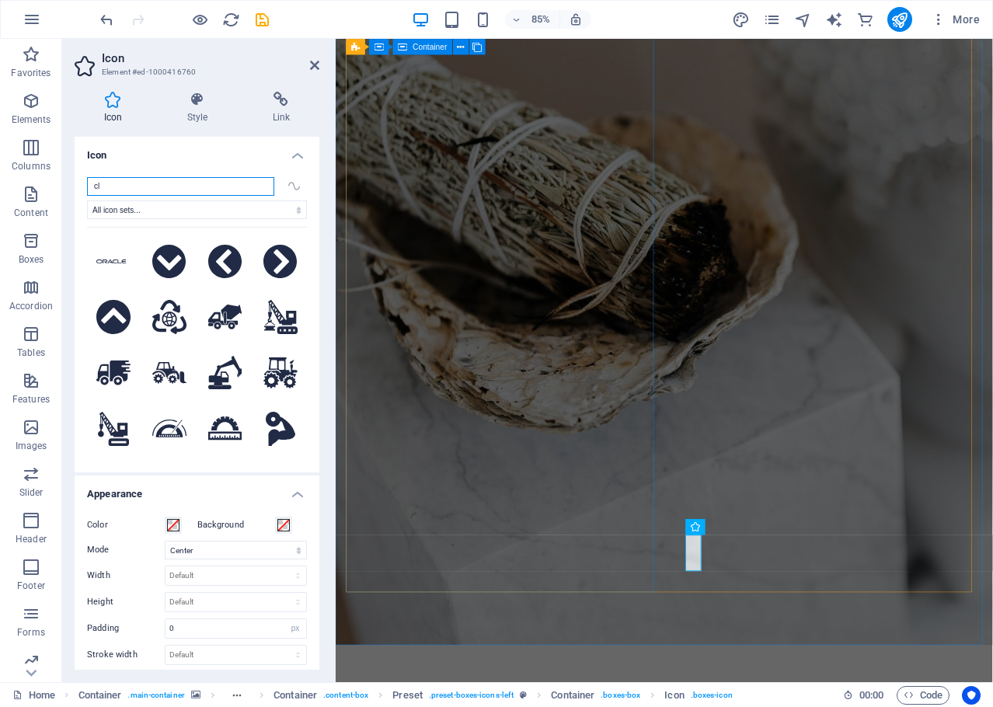
type input "c"
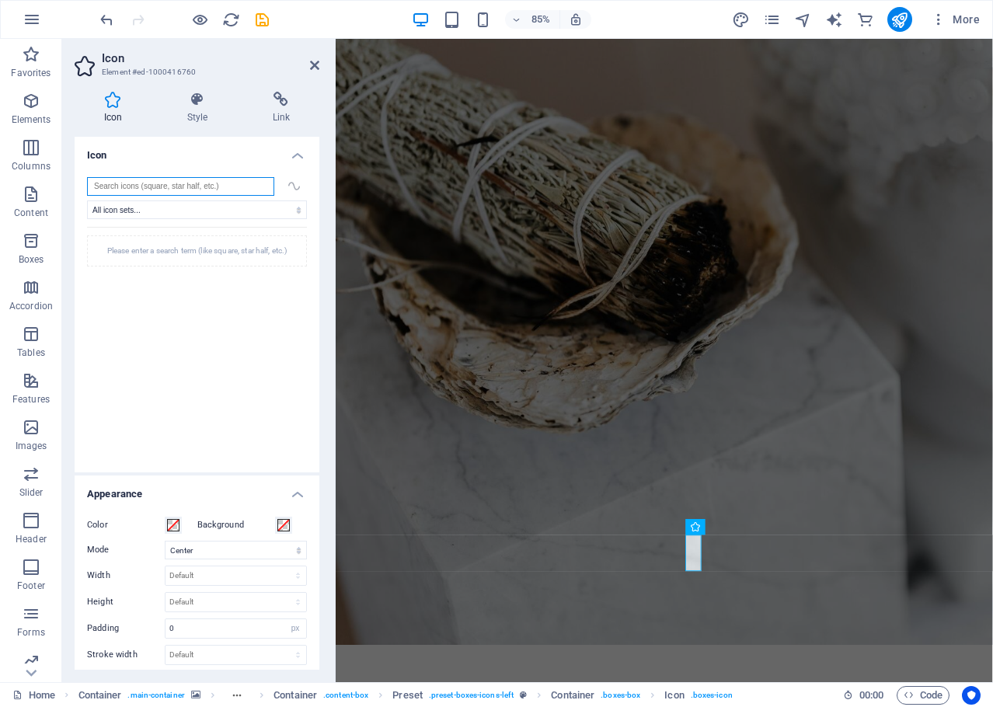
click at [157, 186] on input "search" at bounding box center [180, 186] width 187 height 19
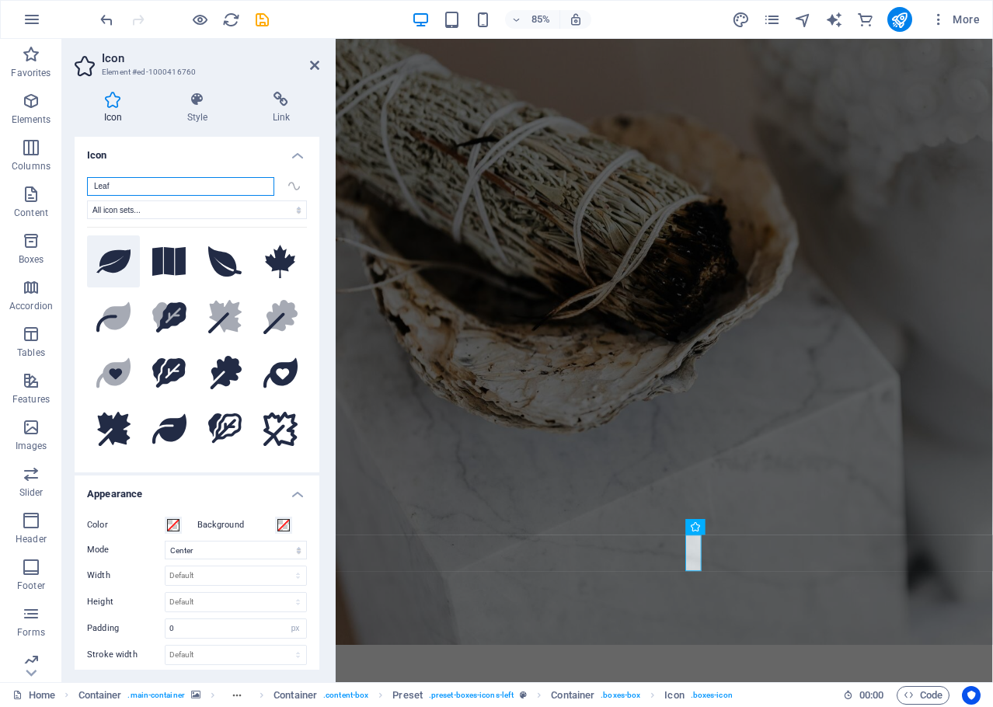
type input "Leaf"
click at [130, 250] on button at bounding box center [113, 261] width 53 height 53
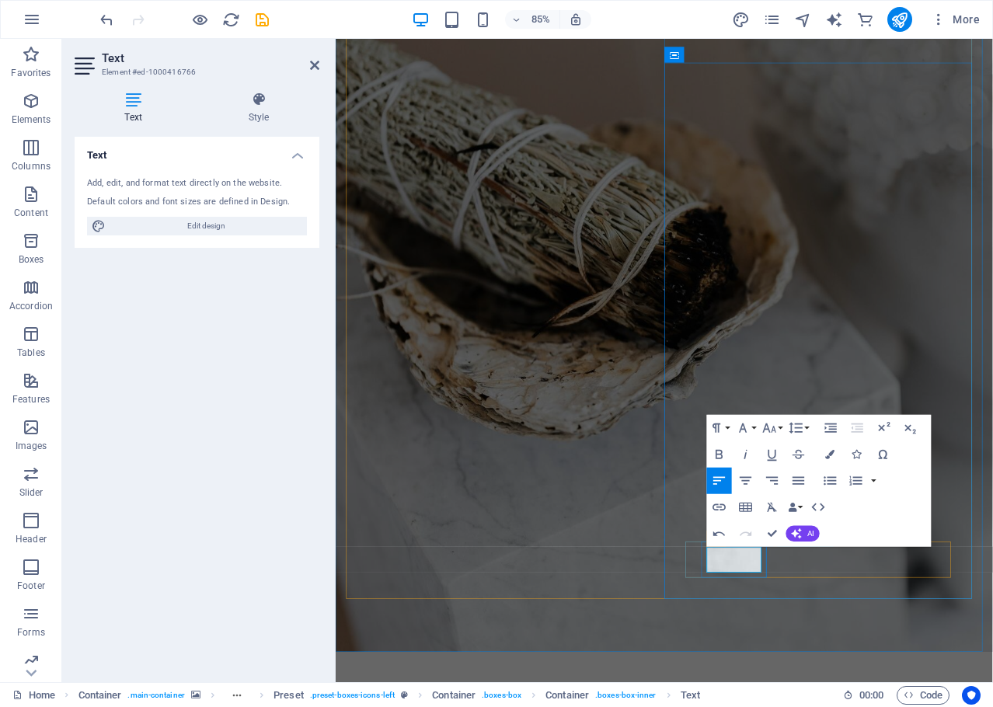
scroll to position [0, 5]
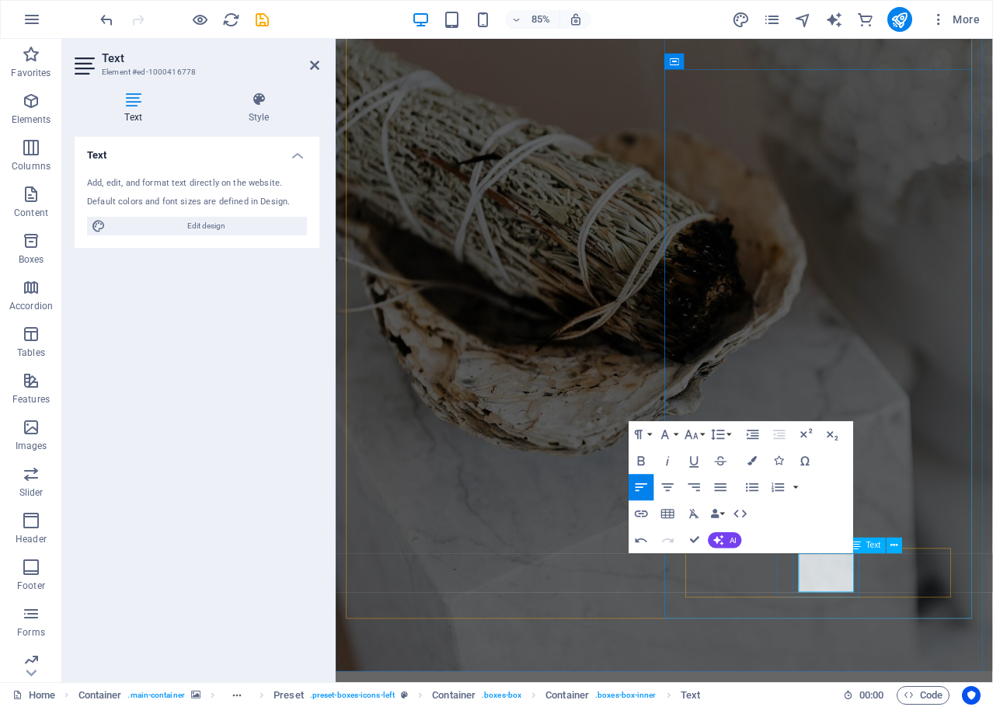
scroll to position [0, 1]
select select "xMidYMid"
select select "px"
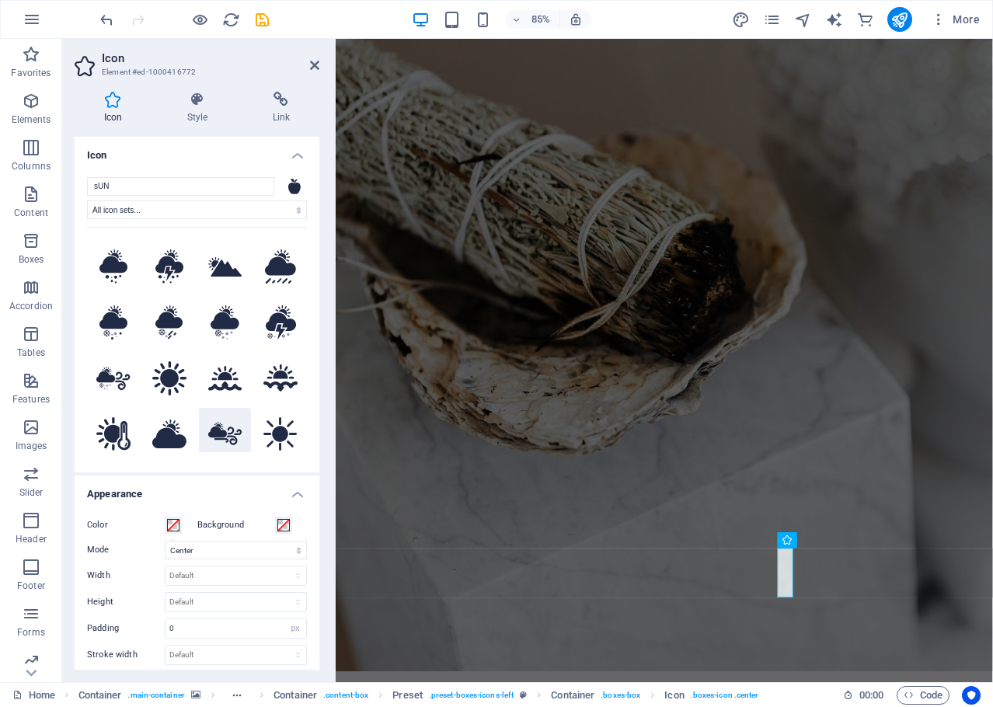
scroll to position [155, 0]
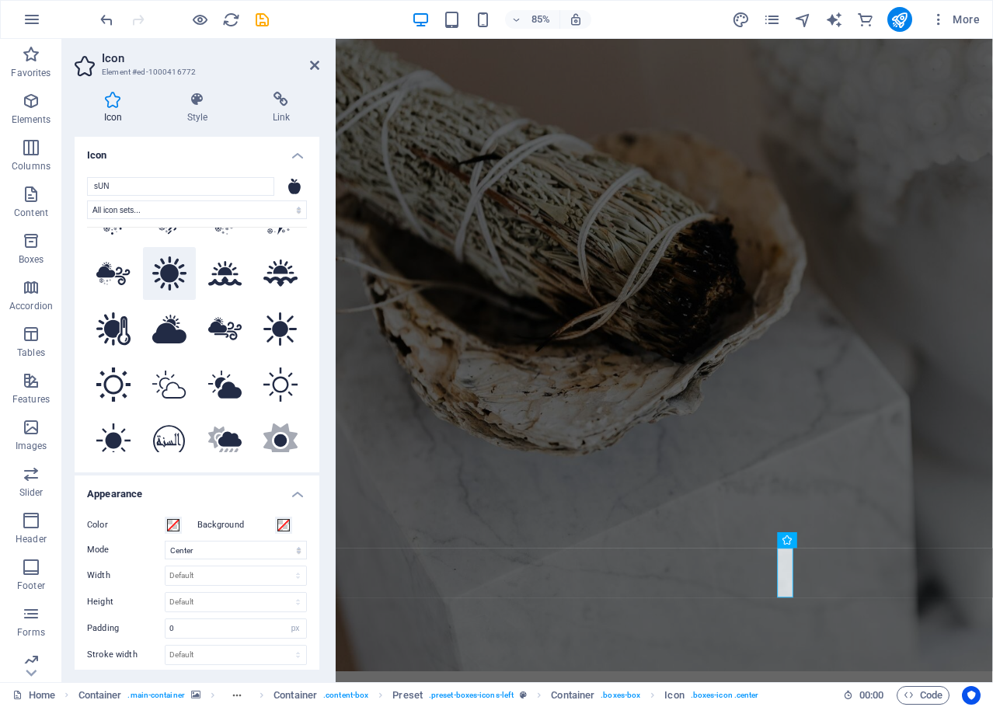
type input "sUN"
click at [156, 273] on icon at bounding box center [169, 273] width 34 height 34
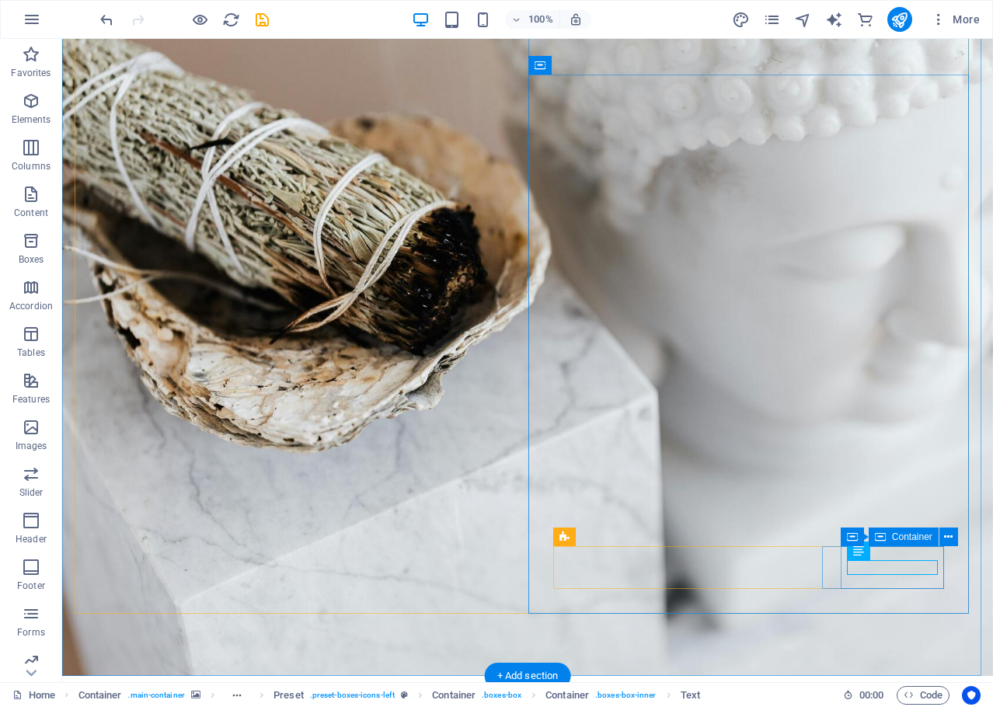
drag, startPoint x: 949, startPoint y: 599, endPoint x: 887, endPoint y: 561, distance: 72.9
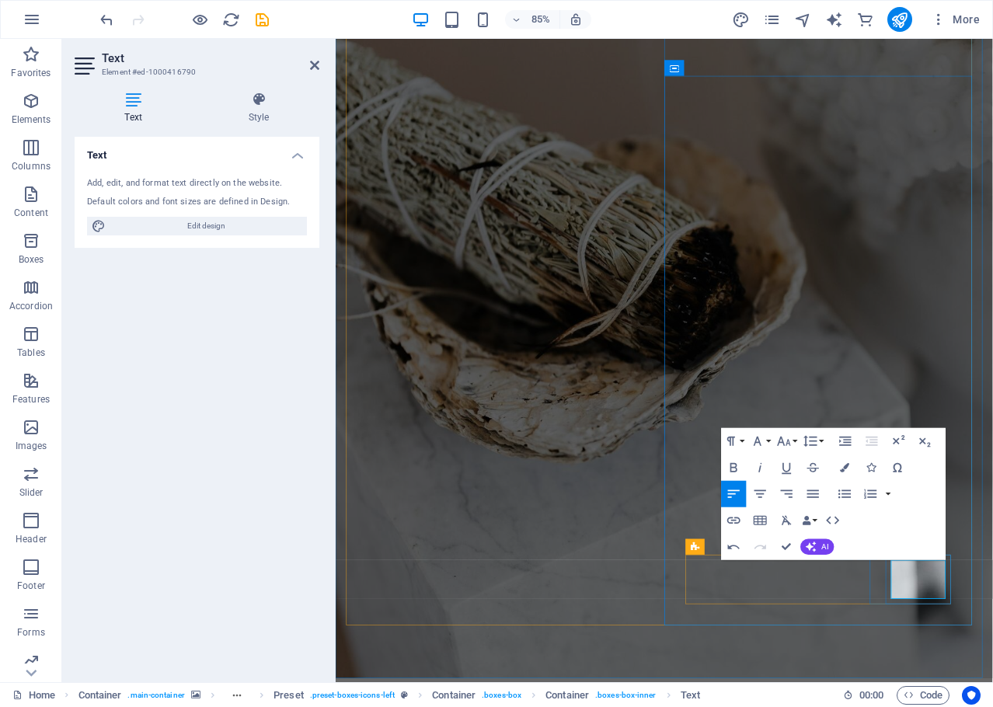
scroll to position [0, 1]
select select "xMidYMid"
select select "px"
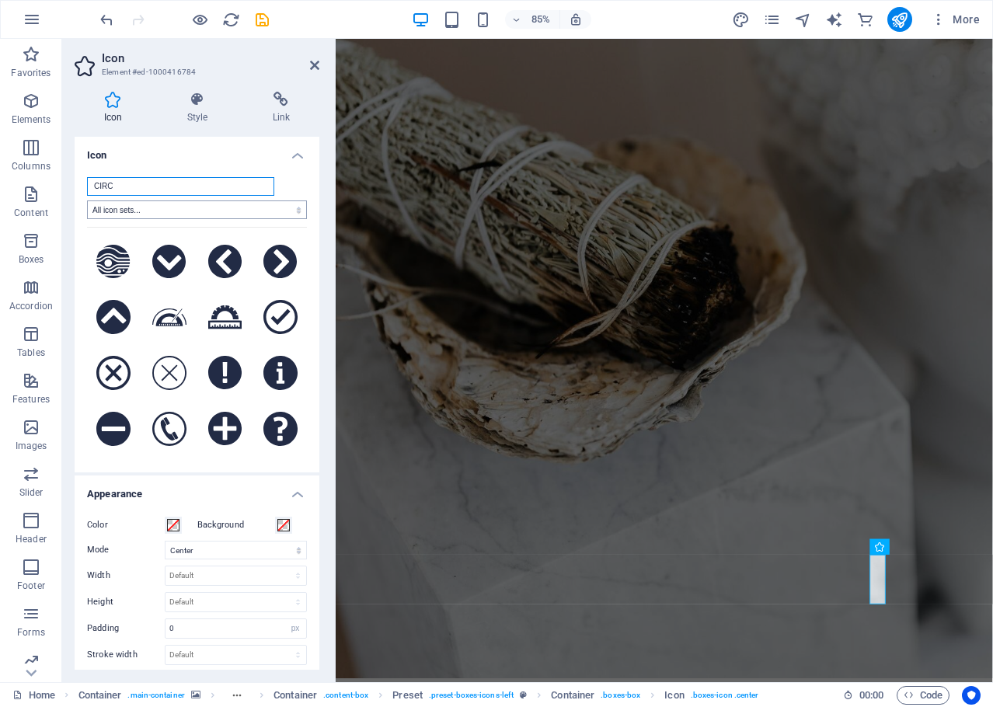
type input "CIRCL"
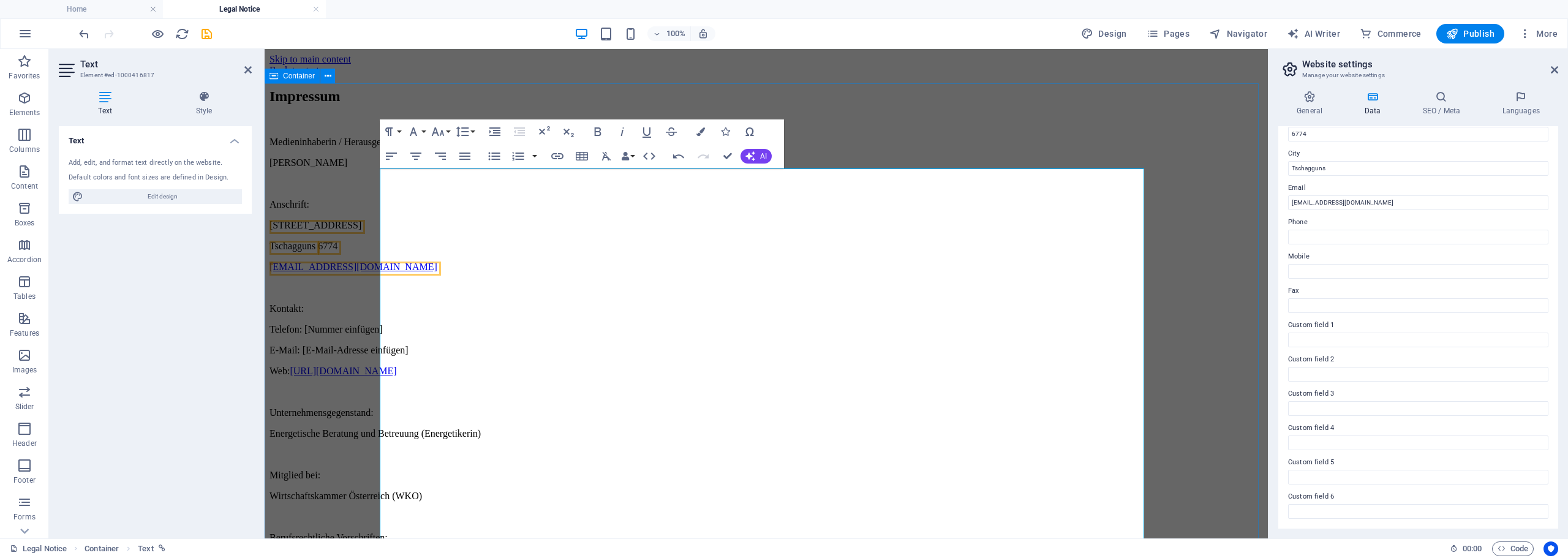
scroll to position [13390, 2]
drag, startPoint x: 564, startPoint y: 306, endPoint x: 362, endPoint y: 315, distance: 202.2
click at [362, 315] on div "Impressum Medieninhaberin / Herausgeberin: [PERSON_NAME] Anschrift: [STREET_ADD…" at bounding box center [767, 456] width 994 height 736
drag, startPoint x: 548, startPoint y: 337, endPoint x: 381, endPoint y: 311, distance: 169.0
click at [381, 311] on div "Medieninhaberin / Herausgeberin: [PERSON_NAME] Anschrift: [STREET_ADDRESS] [EMA…" at bounding box center [767, 480] width 994 height 688
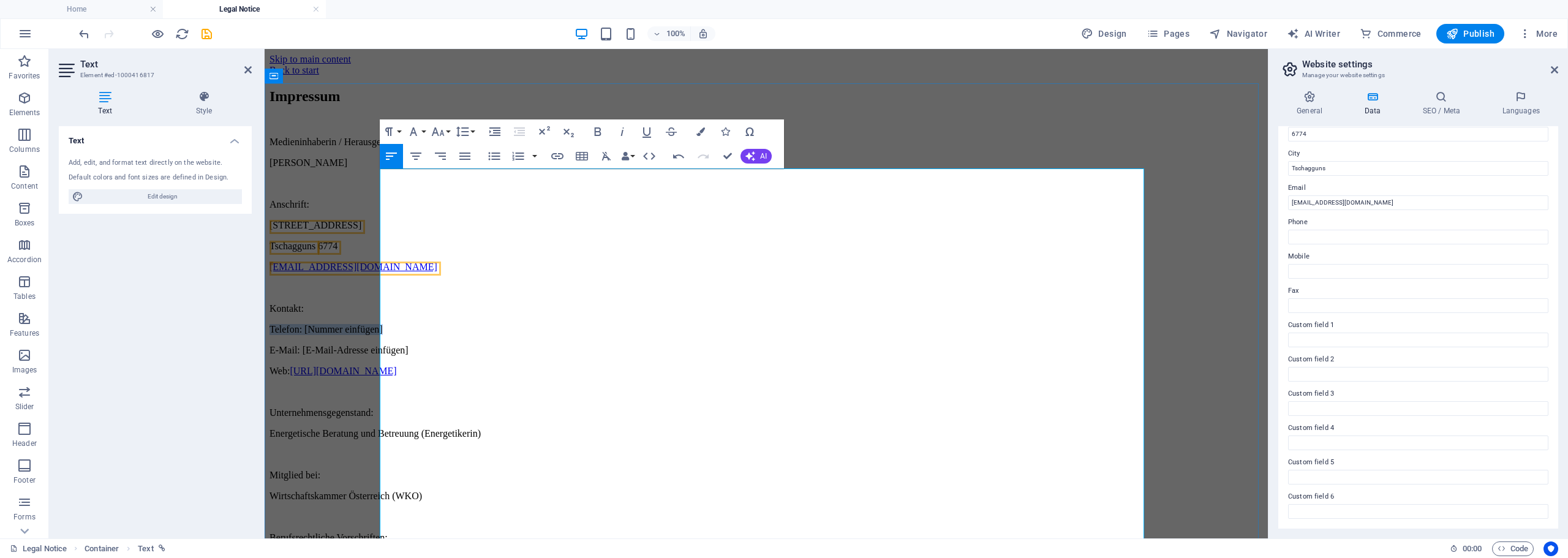
click at [542, 344] on p "E-Mail: [E-Mail-Adresse einfügen]" at bounding box center [767, 350] width 994 height 11
drag, startPoint x: 521, startPoint y: 328, endPoint x: 369, endPoint y: 297, distance: 155.1
click at [369, 297] on div "Impressum Medieninhaberin / Herausgeberin: Angelika Wischenbart Anschrift: Ills…" at bounding box center [767, 456] width 994 height 736
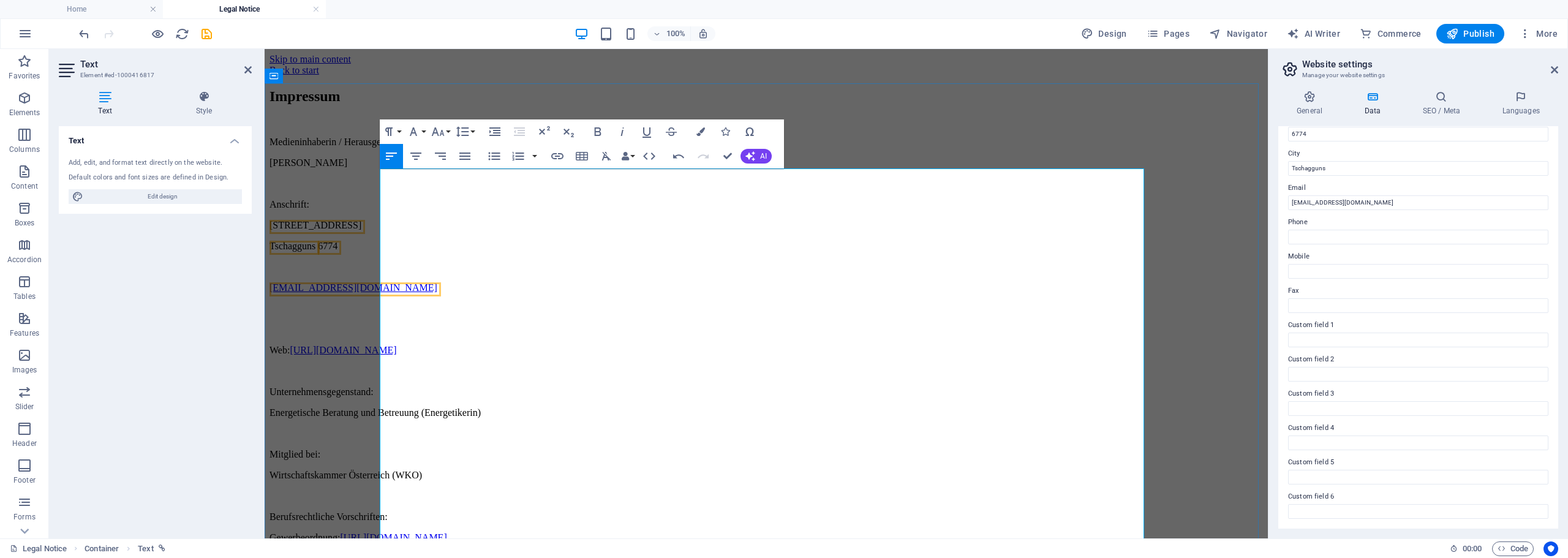
drag, startPoint x: 499, startPoint y: 277, endPoint x: 427, endPoint y: 277, distance: 72.0
click at [427, 282] on p "[EMAIL_ADDRESS][DOMAIN_NAME]" at bounding box center [767, 288] width 994 height 11
click at [504, 324] on p at bounding box center [767, 329] width 994 height 11
drag, startPoint x: 550, startPoint y: 323, endPoint x: 356, endPoint y: 318, distance: 194.1
click at [356, 318] on div "Impressum Medieninhaberin / Herausgeberin: Angelika Wischenbart Anschrift: Ills…" at bounding box center [767, 446] width 994 height 716
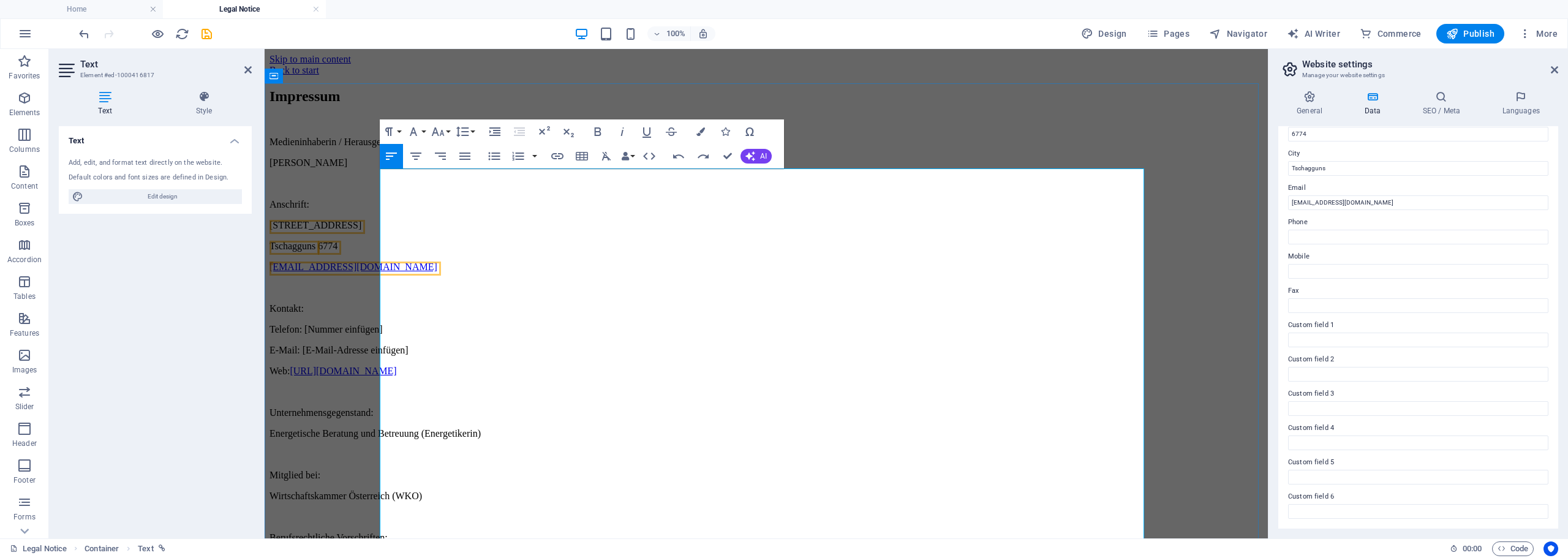
click at [507, 324] on p "Telefon: [Nummer einfügen]" at bounding box center [767, 329] width 994 height 11
drag, startPoint x: 510, startPoint y: 334, endPoint x: 358, endPoint y: 299, distance: 156.0
click at [358, 299] on div "Impressum Medieninhaberin / Herausgeberin: Angelika Wischenbart Anschrift: Ills…" at bounding box center [767, 456] width 994 height 736
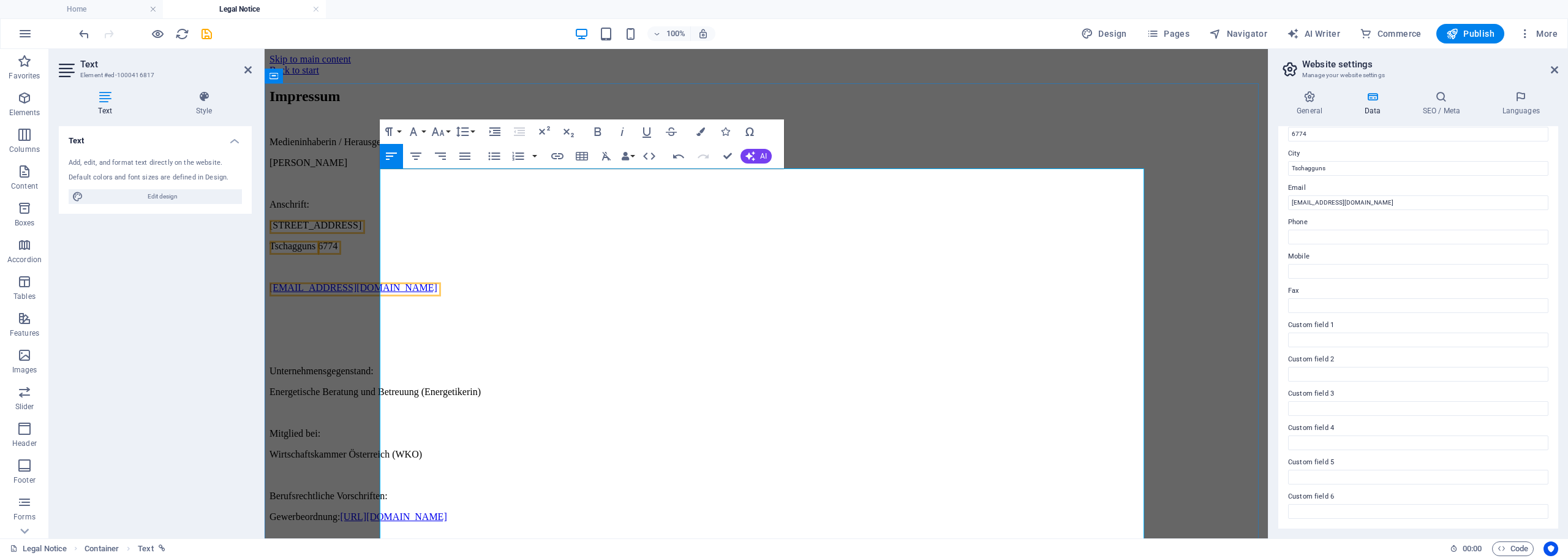
click at [446, 267] on p at bounding box center [767, 267] width 994 height 11
click at [448, 262] on p at bounding box center [767, 267] width 994 height 11
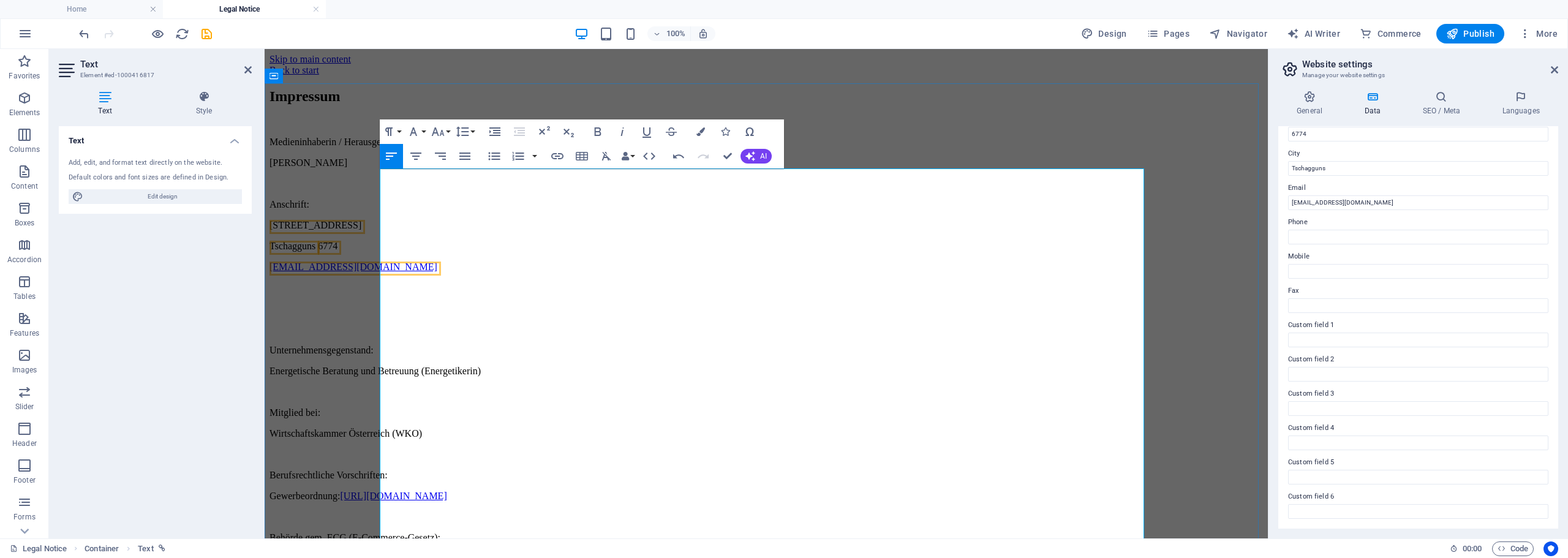
click at [495, 303] on p at bounding box center [767, 308] width 994 height 11
click at [458, 324] on p at bounding box center [767, 329] width 994 height 11
click at [442, 303] on p at bounding box center [767, 308] width 994 height 11
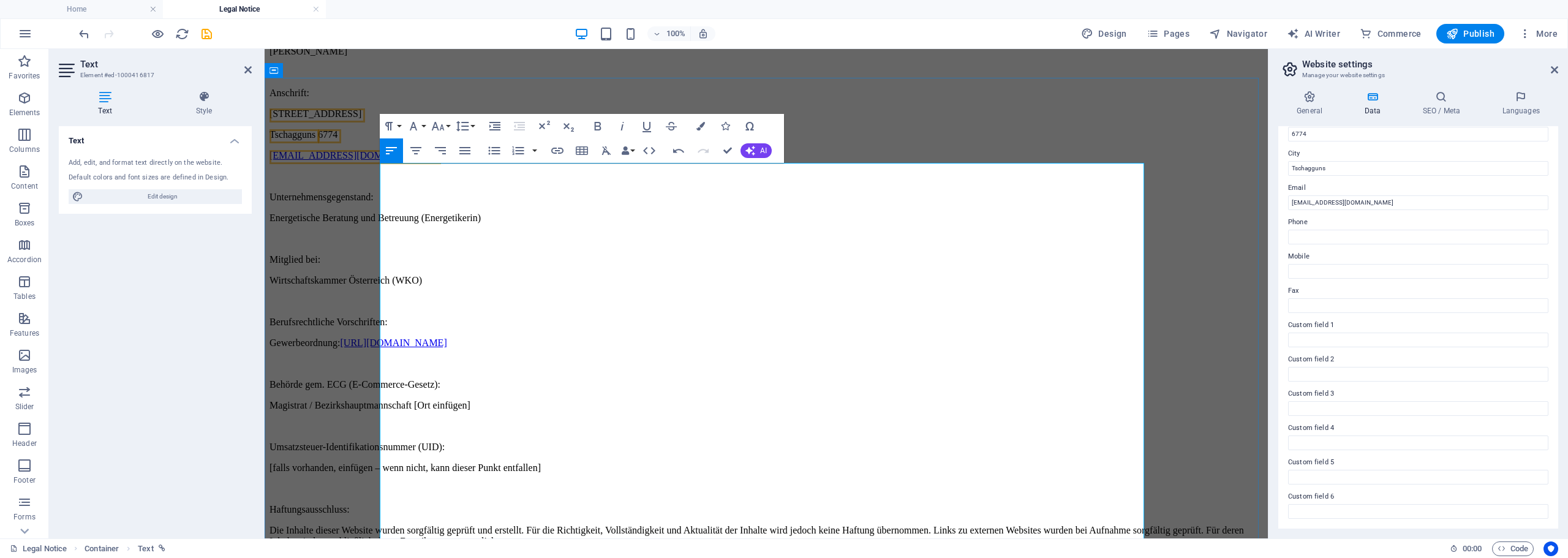
scroll to position [120, 0]
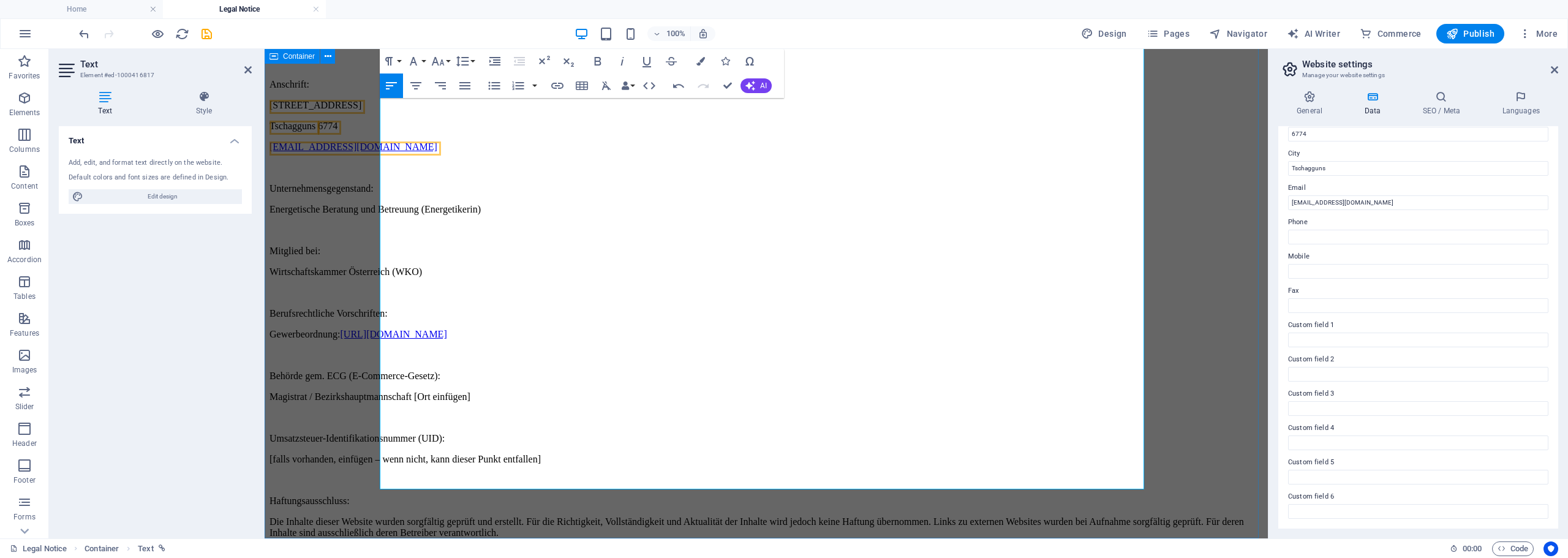
click at [355, 326] on div "Impressum Medieninhaberin / Herausgeberin: Angelika Wischenbart Anschrift: Ills…" at bounding box center [767, 285] width 994 height 632
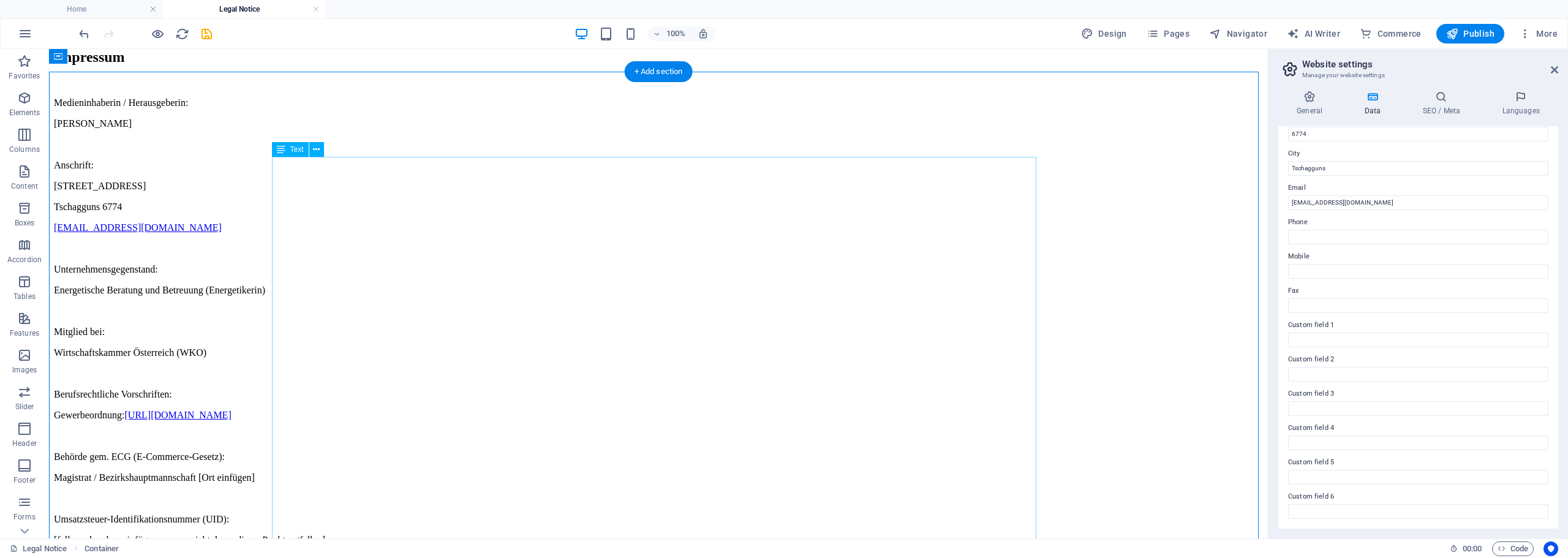
scroll to position [0, 0]
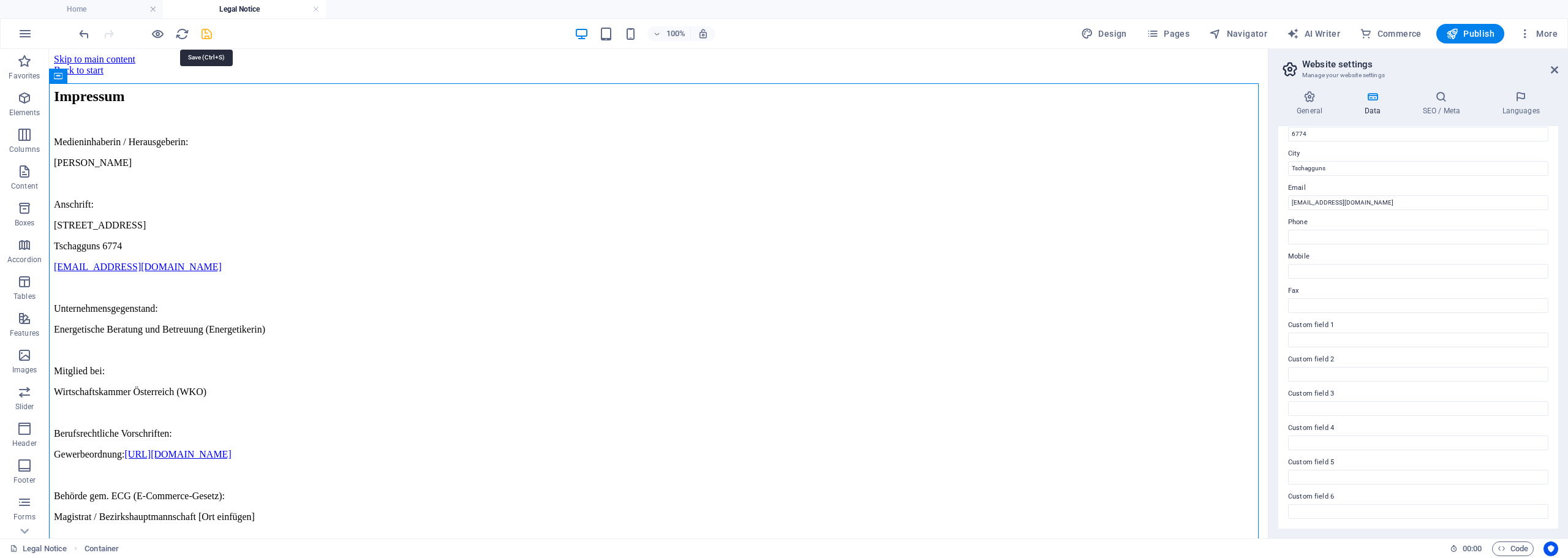
click at [207, 38] on icon "save" at bounding box center [207, 34] width 14 height 14
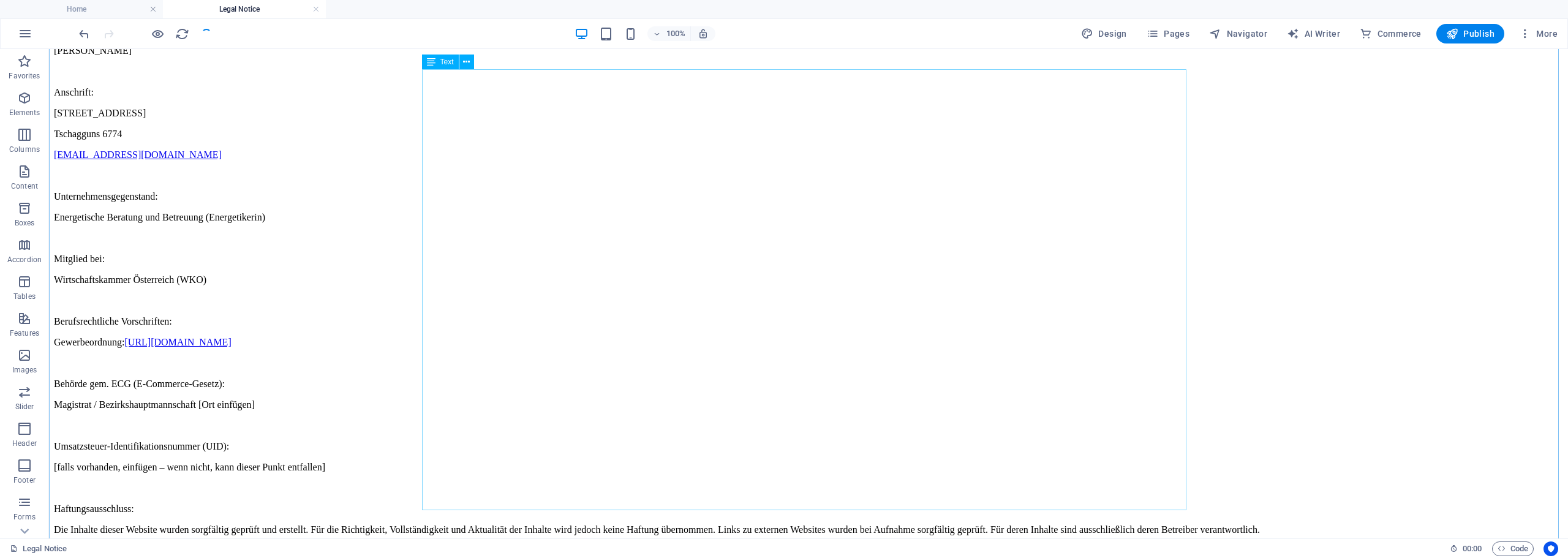
scroll to position [120, 0]
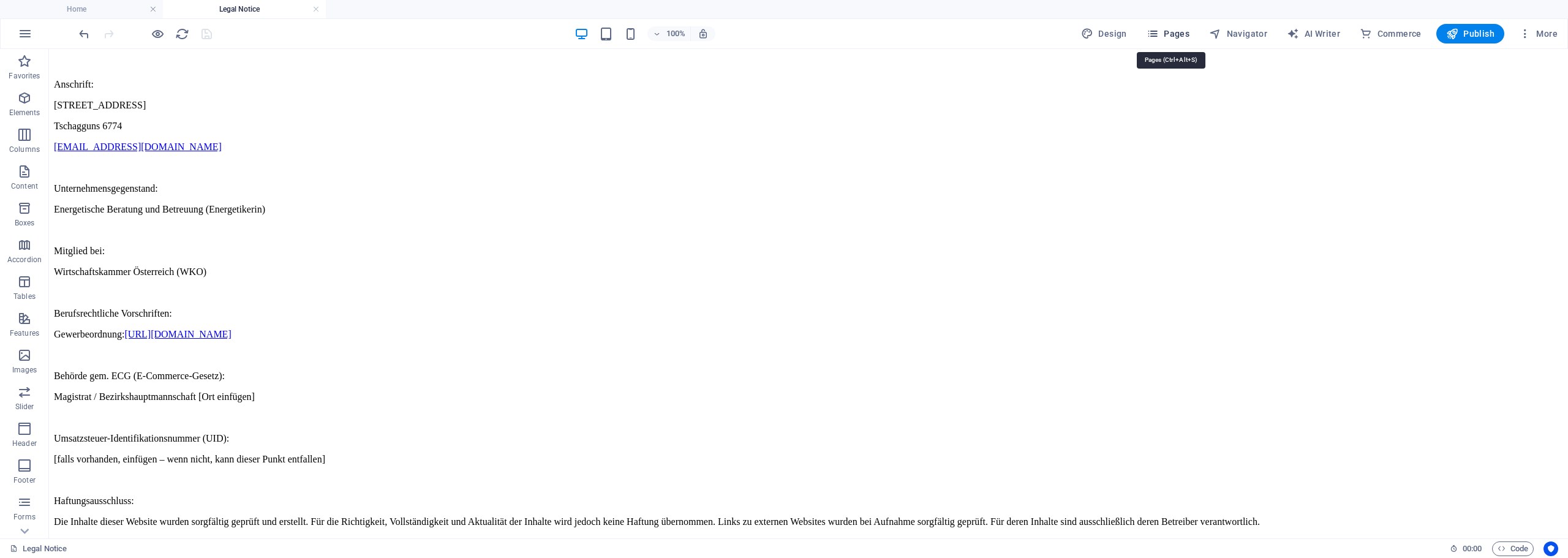
click at [1172, 34] on span "Pages" at bounding box center [1168, 34] width 43 height 13
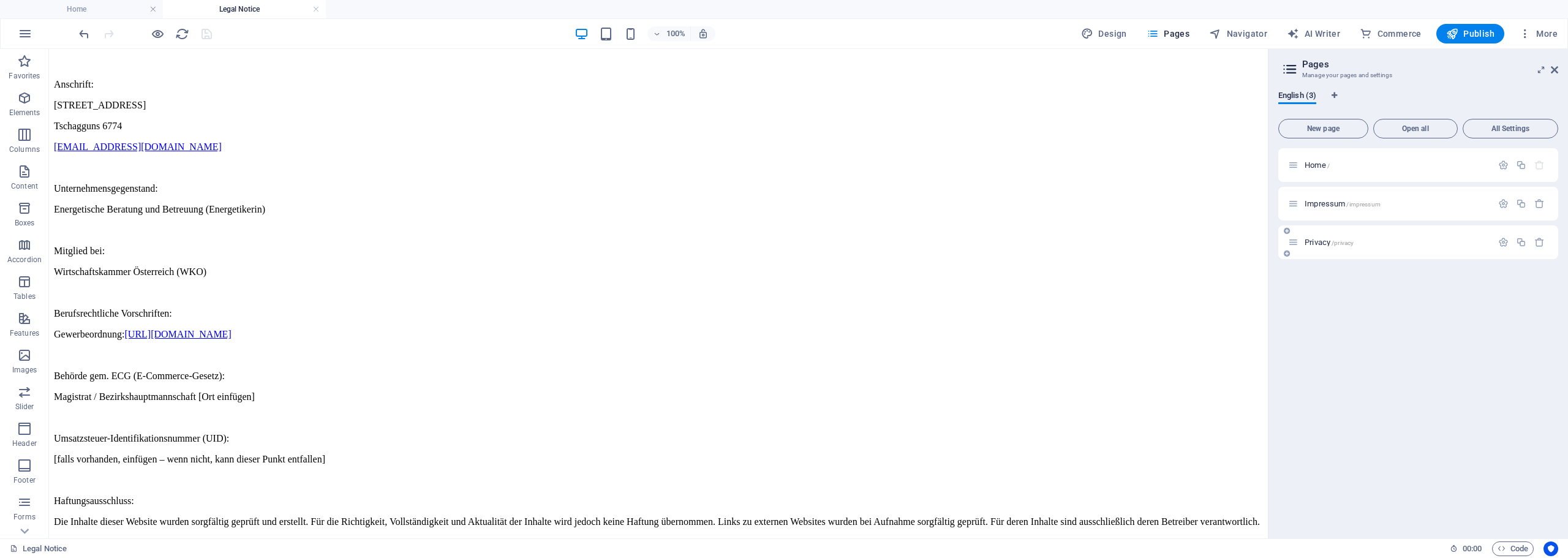
click at [1323, 237] on div "Privacy /privacy" at bounding box center [1390, 242] width 204 height 14
click at [1323, 244] on span "Privacy /privacy" at bounding box center [1329, 242] width 49 height 9
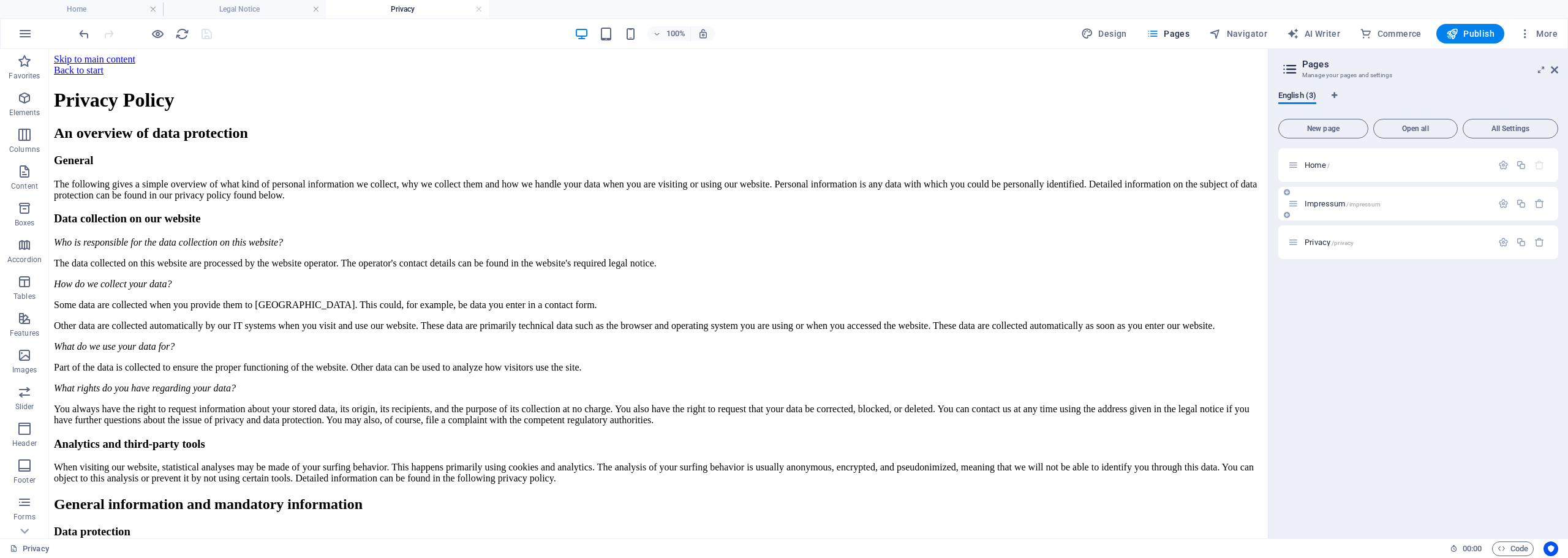
scroll to position [0, 0]
click at [1500, 250] on div "Privacy /privacy" at bounding box center [1418, 242] width 280 height 34
click at [1500, 243] on icon "button" at bounding box center [1503, 242] width 10 height 10
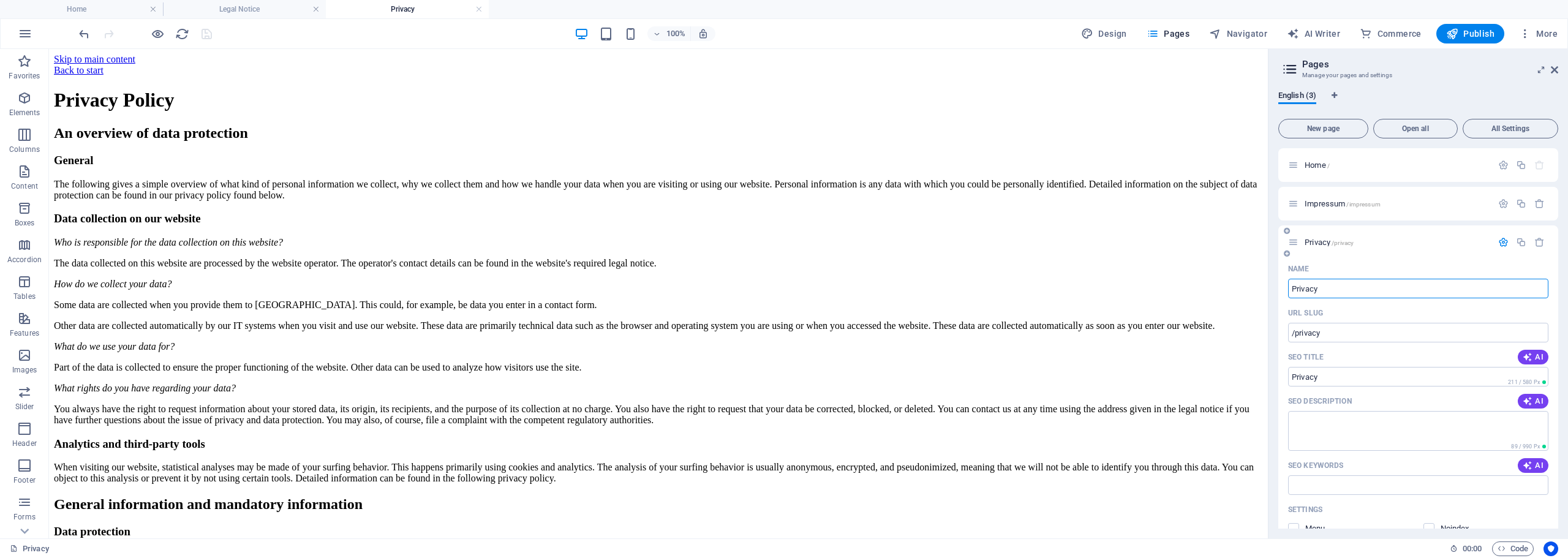
click at [1322, 289] on input "Privacy" at bounding box center [1418, 288] width 260 height 20
type input "Datenschut"
type input "/datensch"
type input "Datensch"
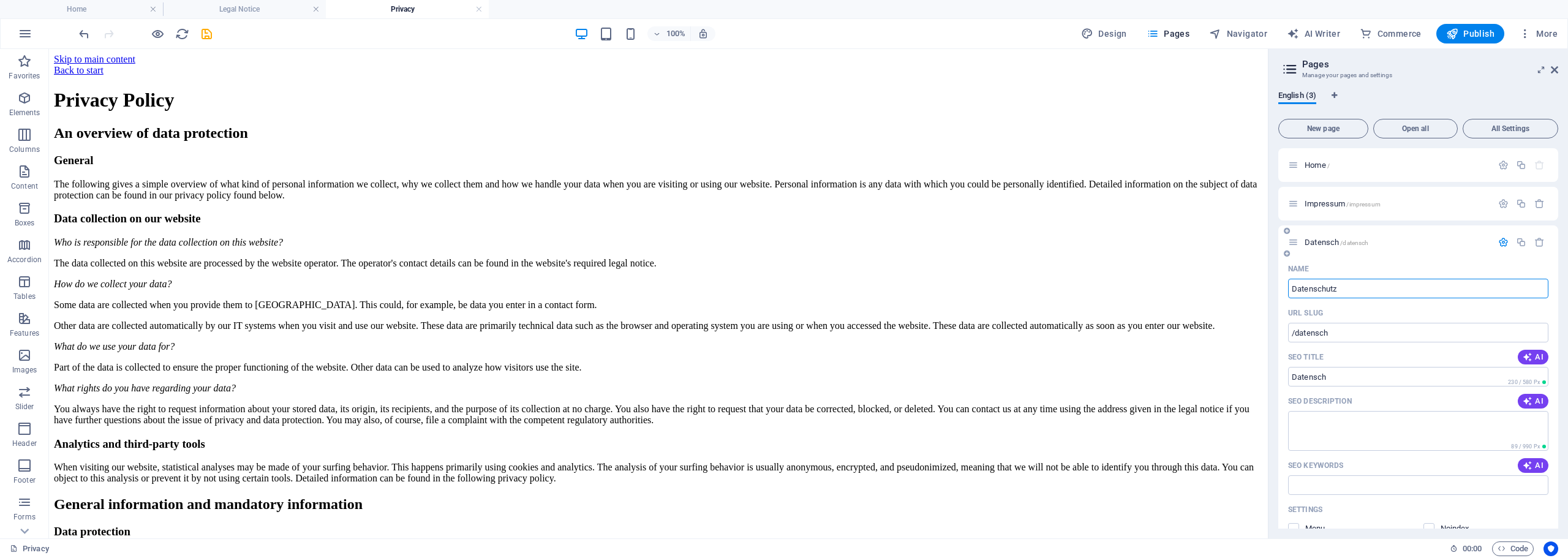
type input "Datenschutz"
type input "/datenschutz"
type input "Datenschutz"
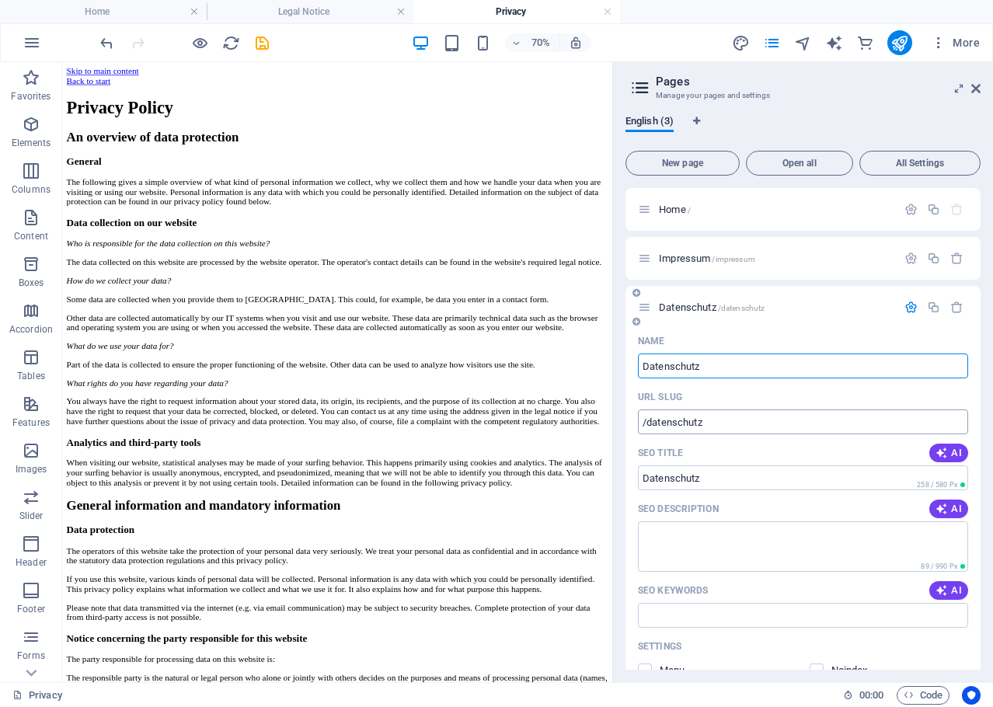
type input "Datenschutz"
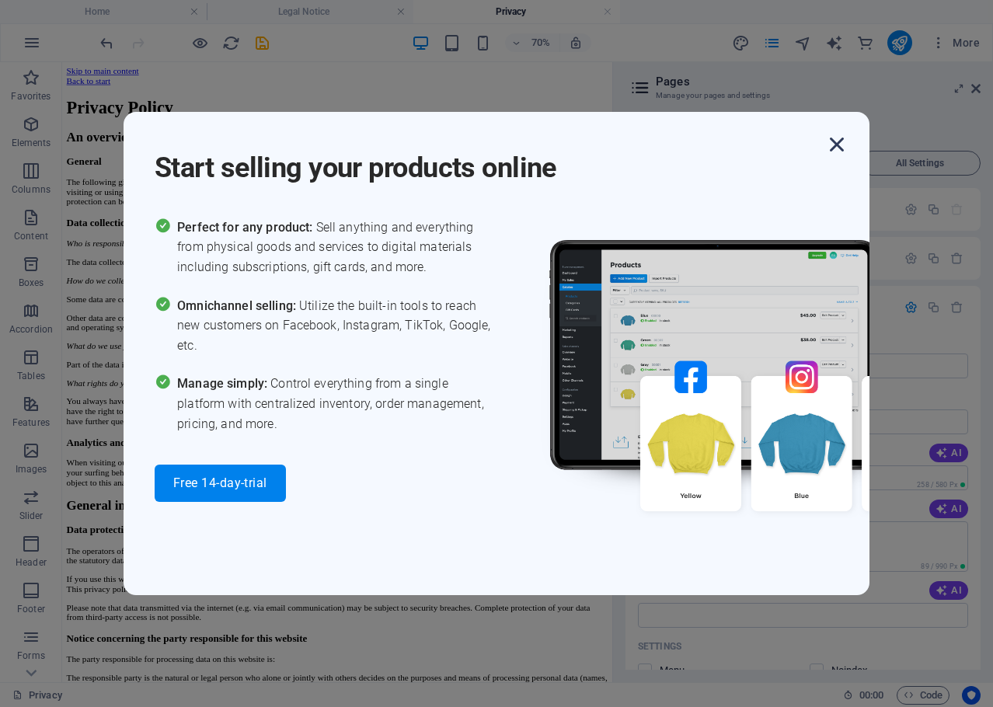
click at [834, 145] on icon "button" at bounding box center [837, 144] width 28 height 28
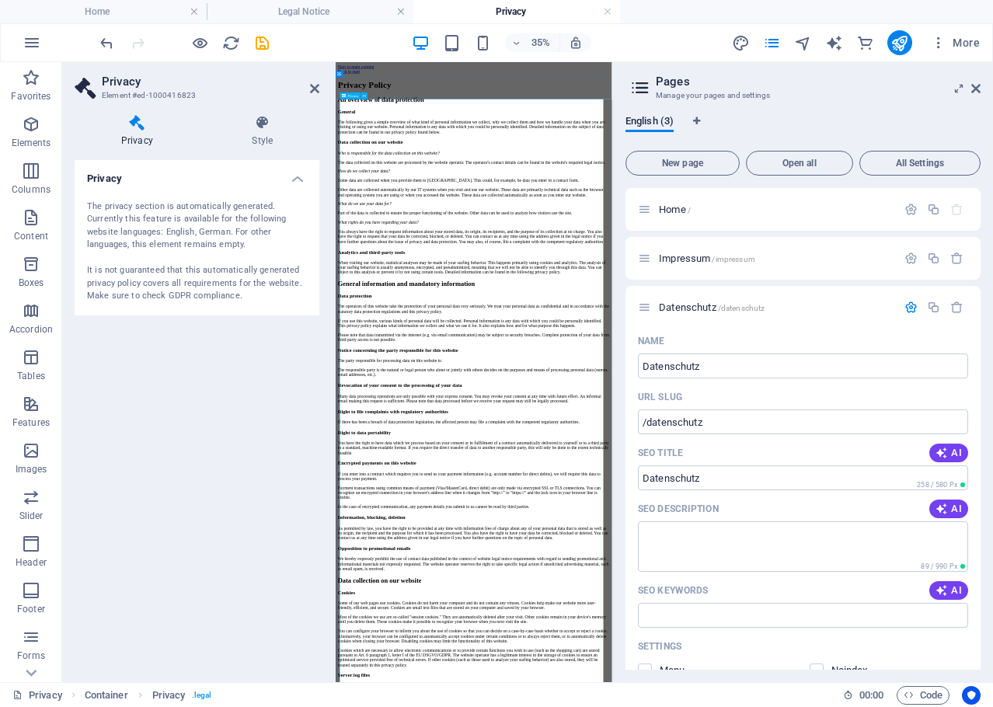
drag, startPoint x: 564, startPoint y: 732, endPoint x: 886, endPoint y: 73, distance: 733.3
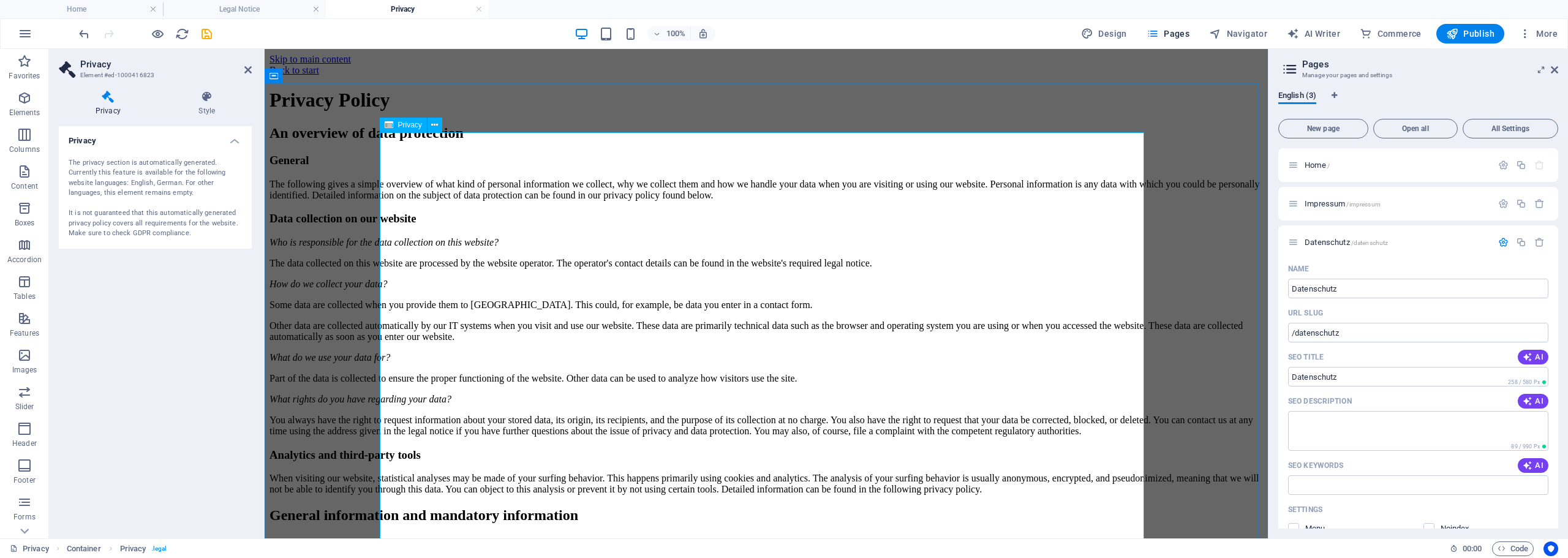
drag, startPoint x: 537, startPoint y: 229, endPoint x: 522, endPoint y: 186, distance: 45.5
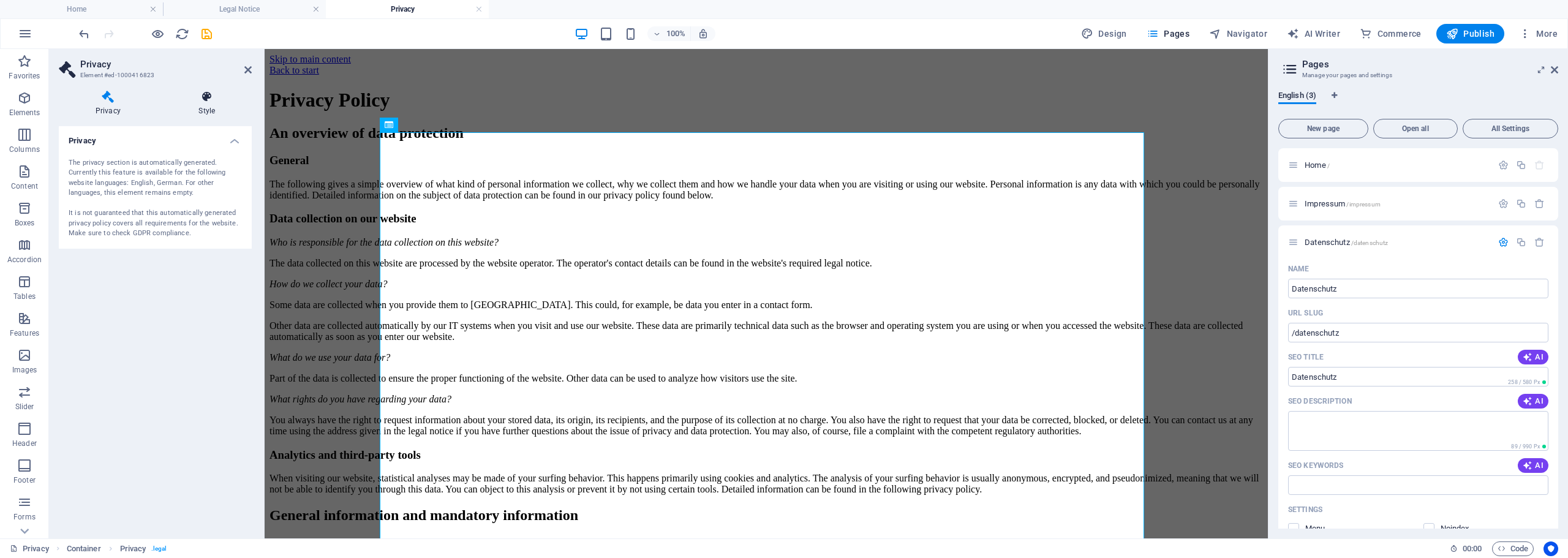
click at [216, 102] on icon at bounding box center [207, 97] width 89 height 13
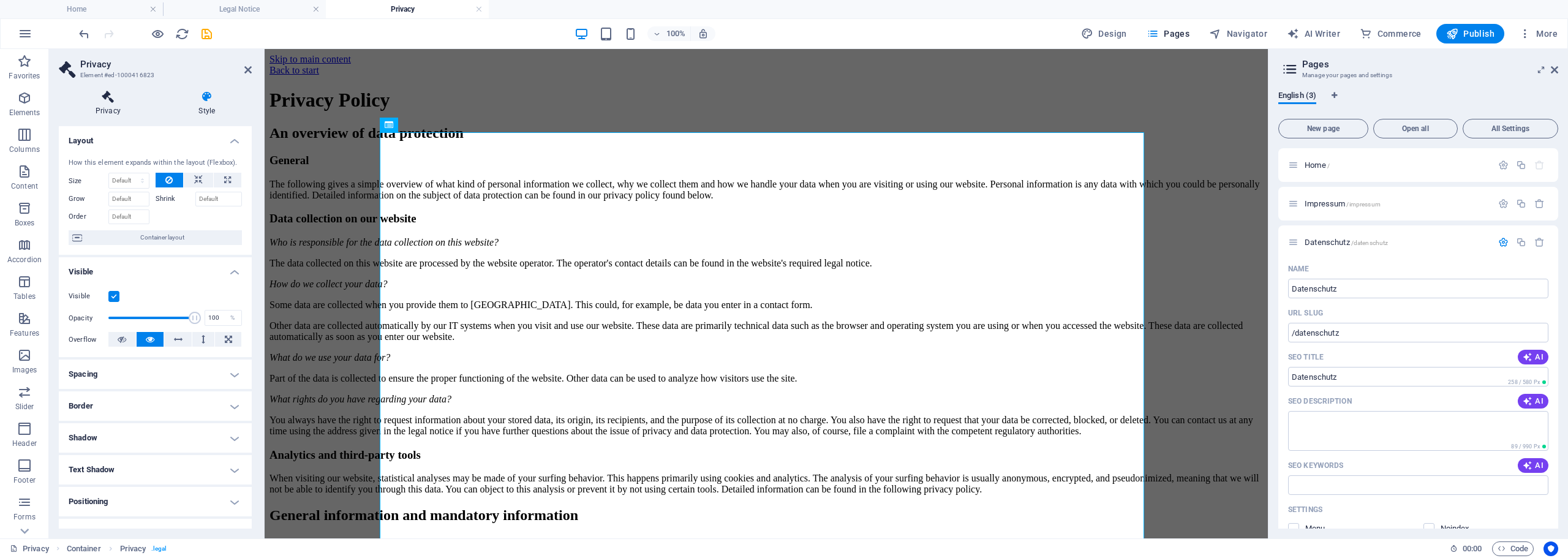
click at [117, 109] on h4 "Privacy" at bounding box center [110, 103] width 103 height 26
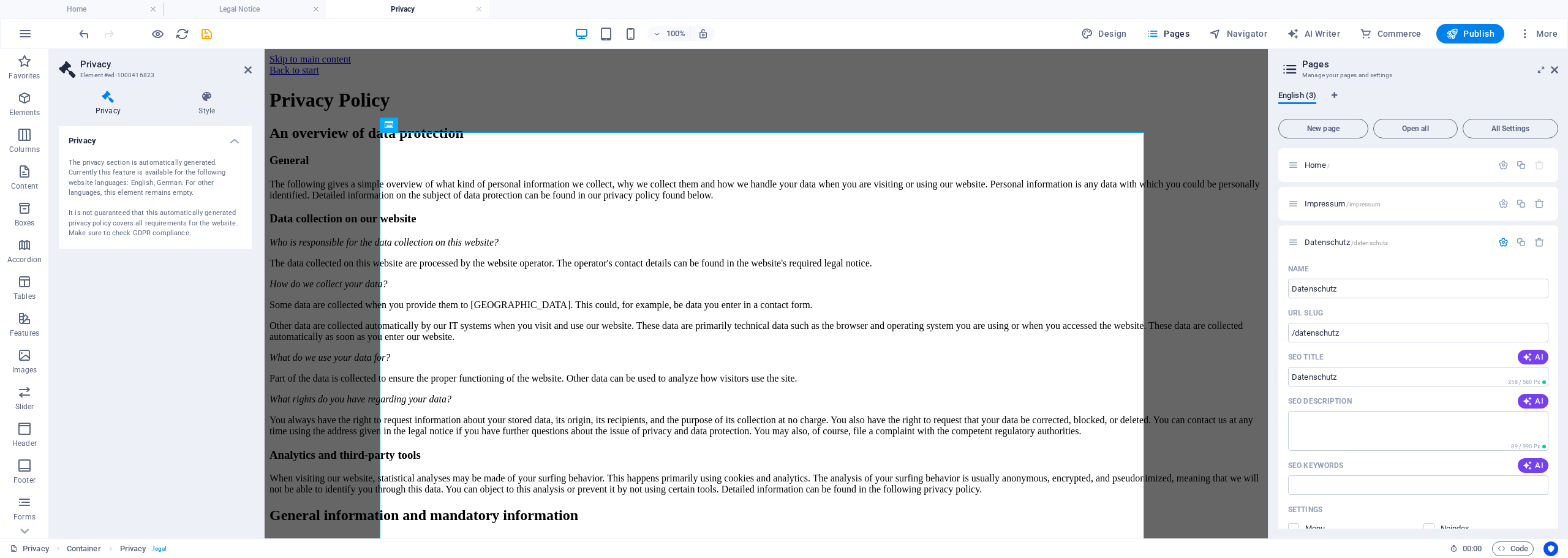
click at [114, 188] on div "The privacy section is automatically generated. Currently this feature is avail…" at bounding box center [155, 198] width 174 height 81
click at [114, 189] on div "The privacy section is automatically generated. Currently this feature is avail…" at bounding box center [155, 198] width 174 height 81
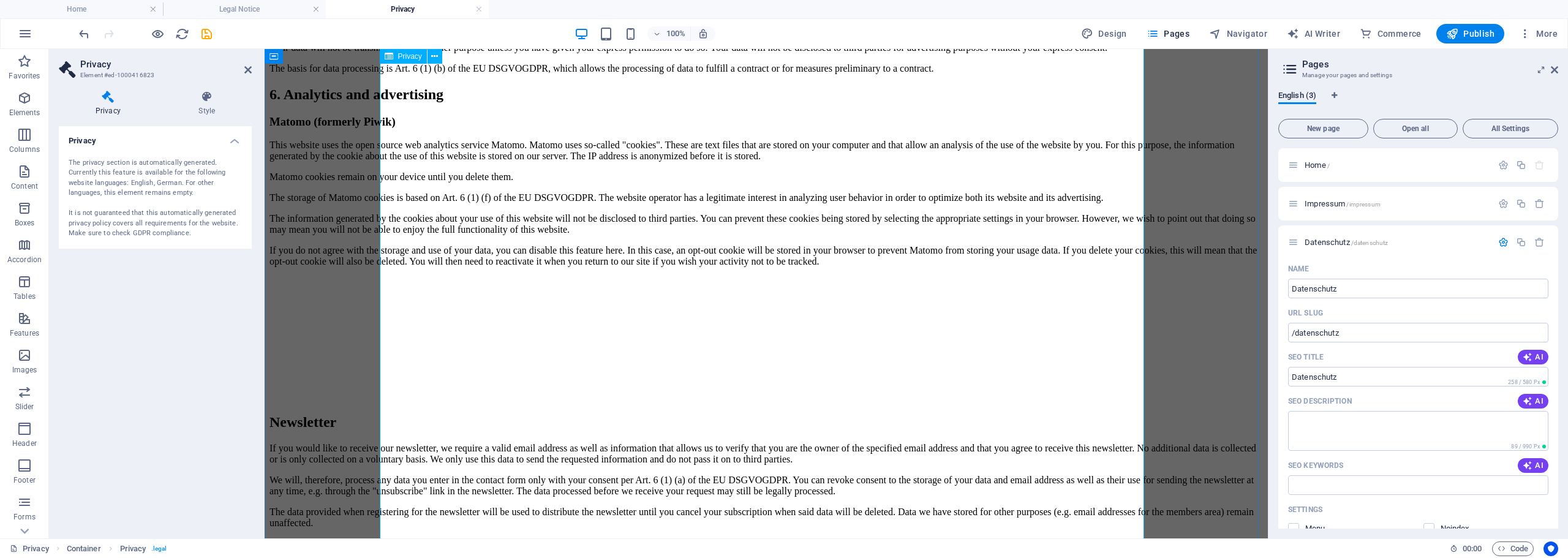
scroll to position [2265, 0]
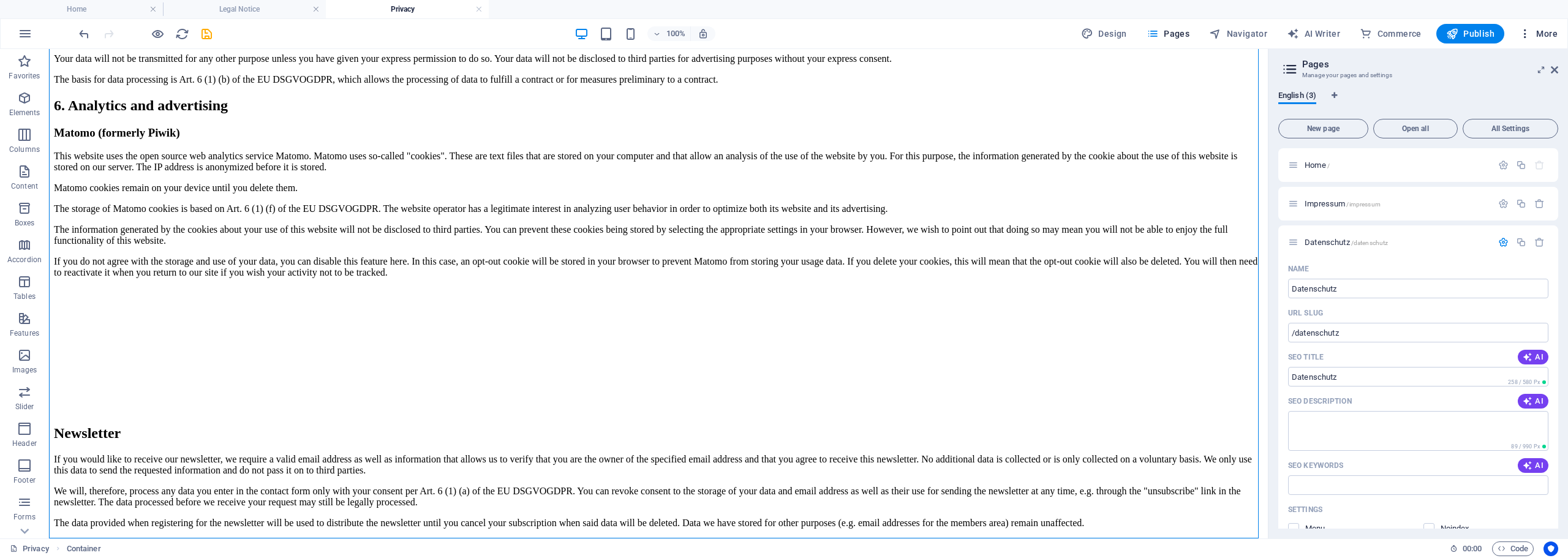
click at [1546, 29] on span "More" at bounding box center [1538, 34] width 39 height 13
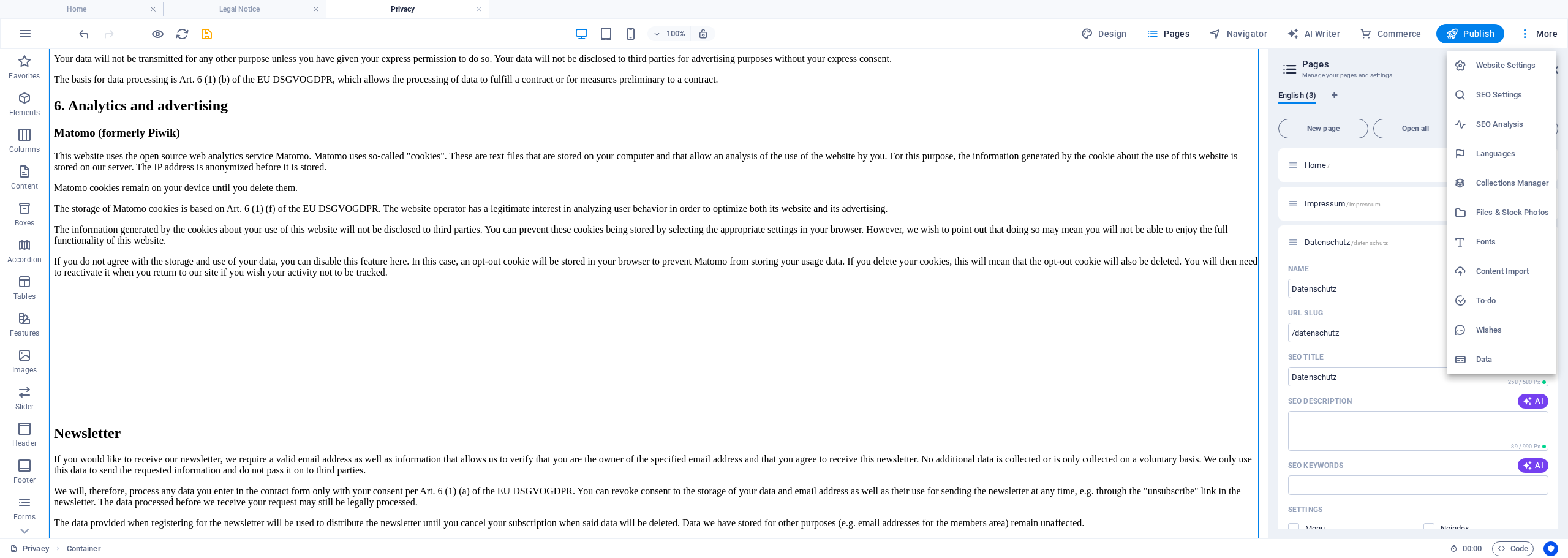
click at [1540, 31] on div at bounding box center [784, 279] width 1568 height 558
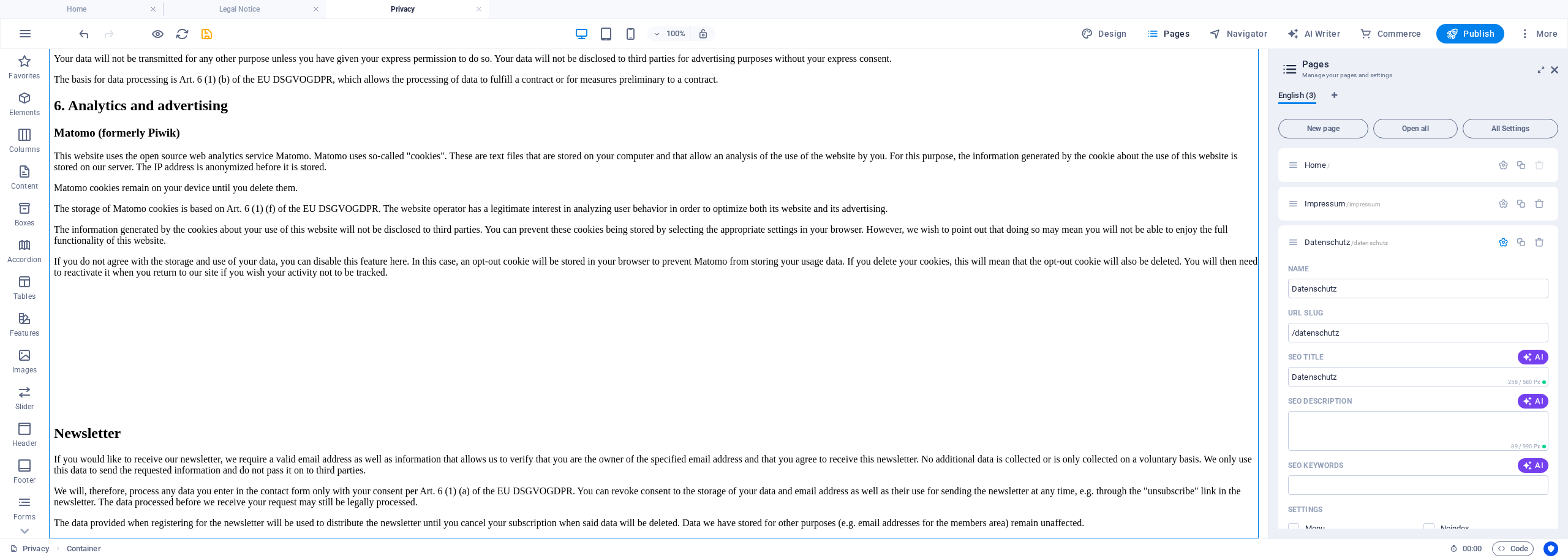
click at [1540, 31] on span "More" at bounding box center [1538, 34] width 39 height 13
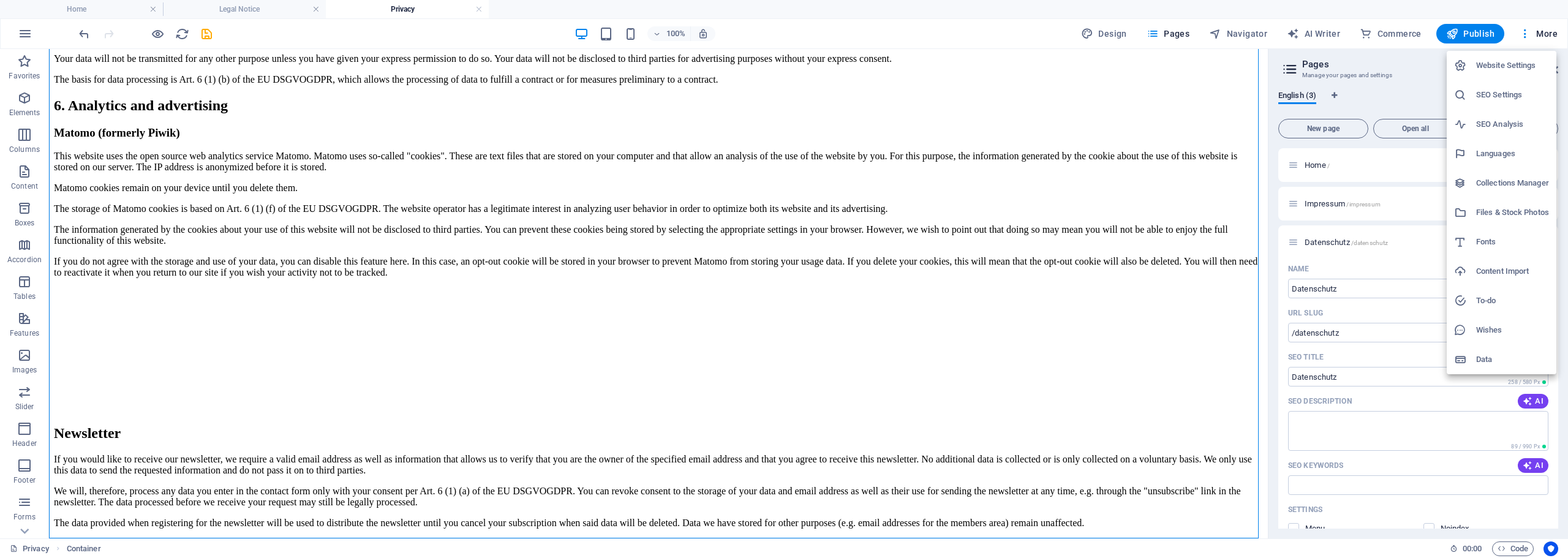
click at [1529, 58] on h6 "Website Settings" at bounding box center [1513, 65] width 73 height 15
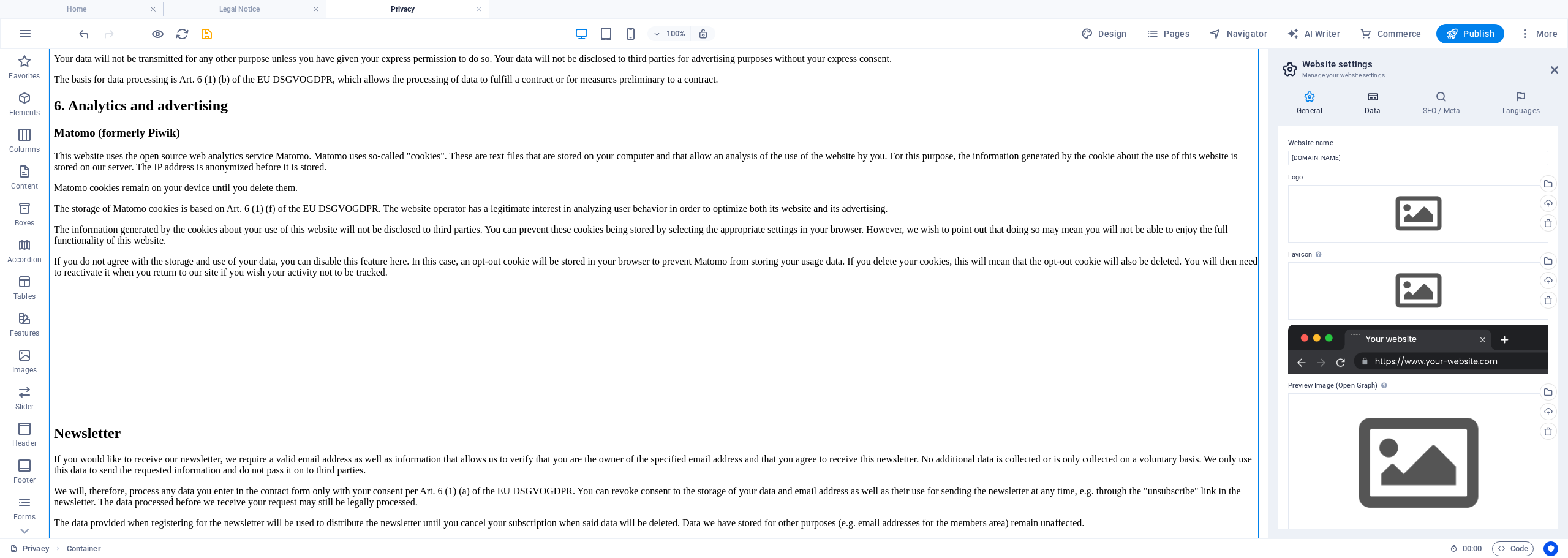
click at [1388, 112] on h4 "Data" at bounding box center [1375, 103] width 58 height 26
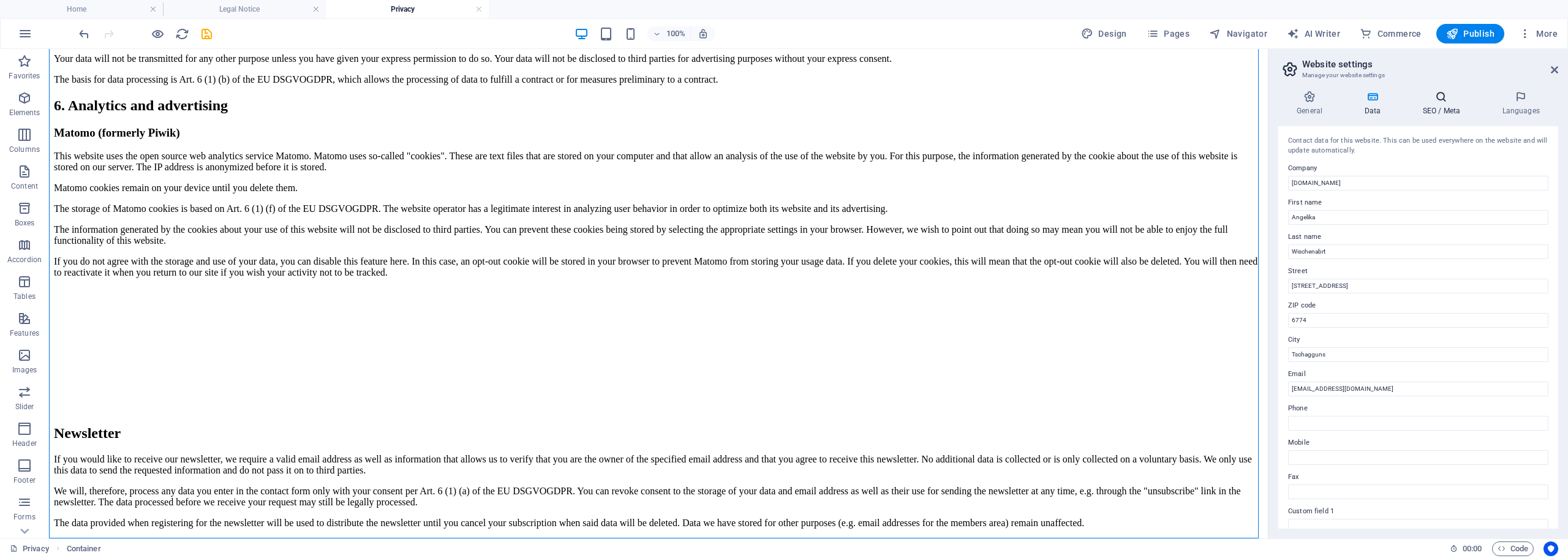
click at [1434, 102] on h4 "SEO / Meta" at bounding box center [1443, 103] width 80 height 26
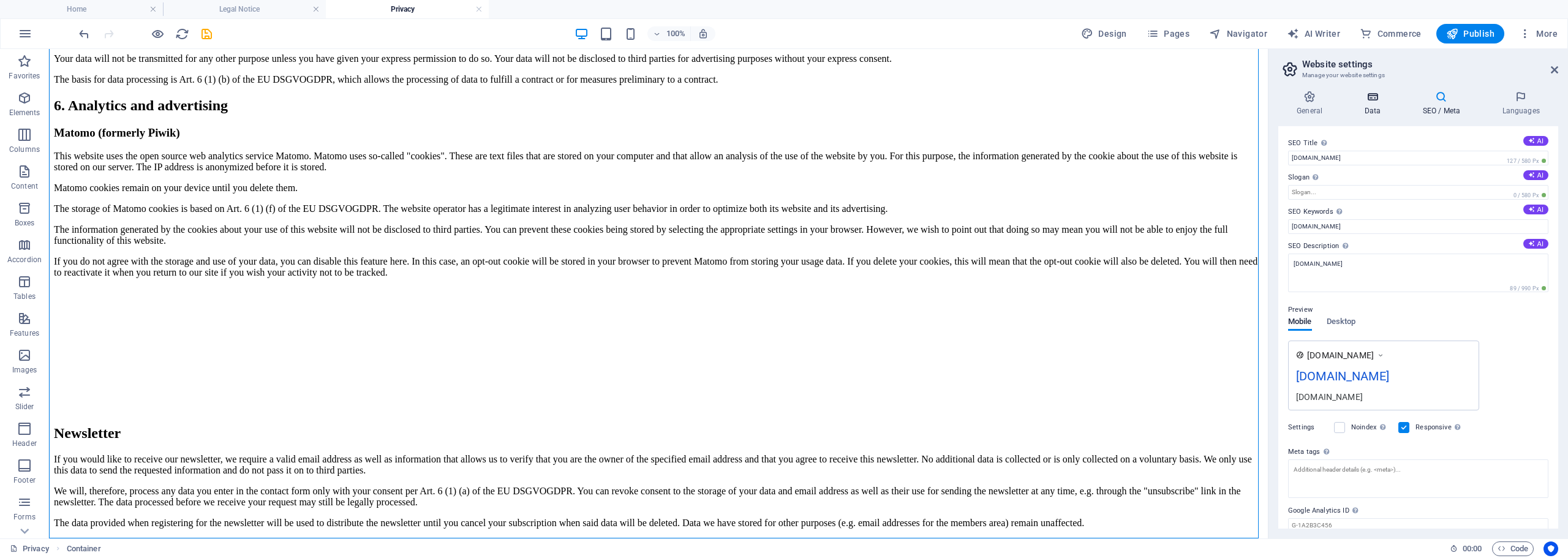
click at [1361, 106] on h4 "Data" at bounding box center [1375, 103] width 58 height 26
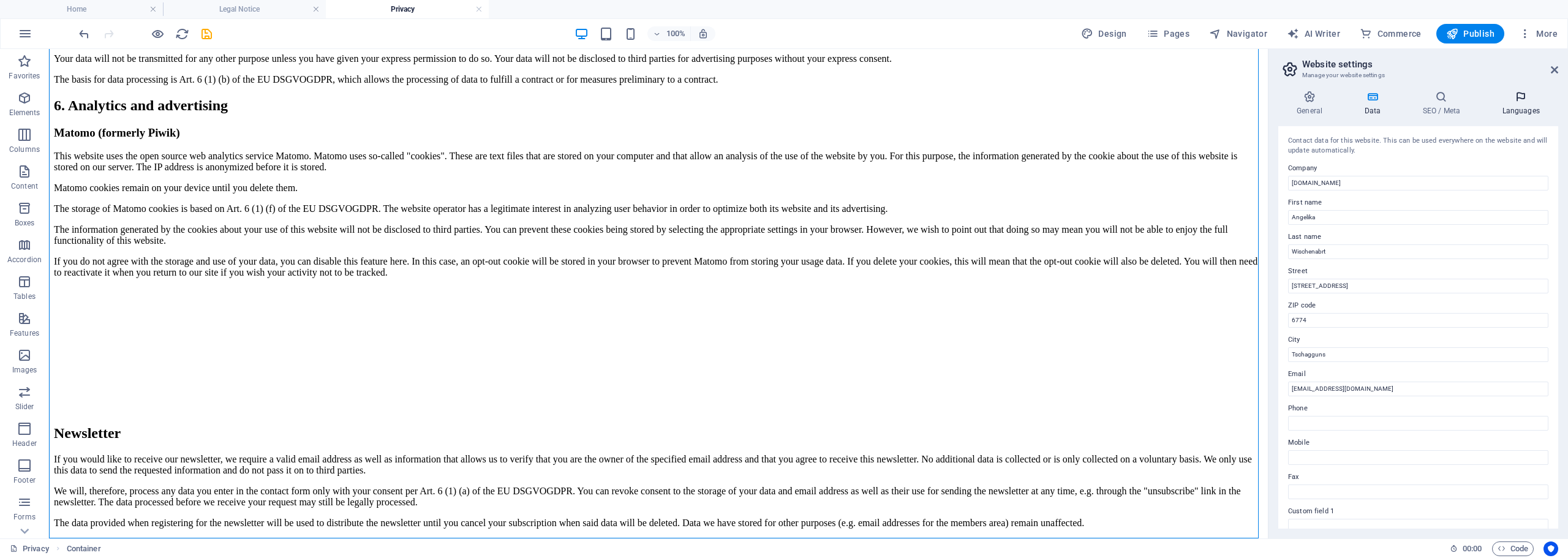
click at [1538, 106] on h4 "Languages" at bounding box center [1521, 103] width 75 height 26
click at [1357, 169] on label "Website language" at bounding box center [1418, 162] width 260 height 15
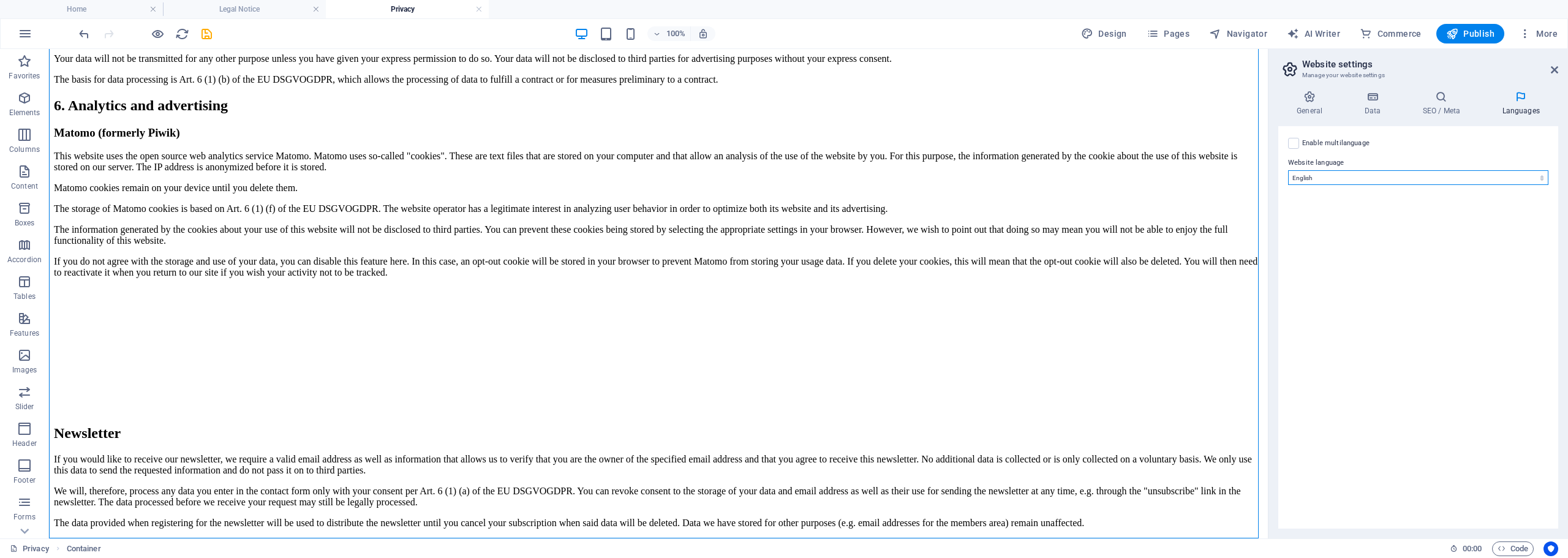
click at [1357, 170] on select "Abkhazian Afar Afrikaans Akan Albanian Amharic Arabic Aragonese Armenian Assame…" at bounding box center [1418, 177] width 260 height 15
click at [1357, 177] on select "Abkhazian Afar Afrikaans Akan Albanian Amharic Arabic Aragonese Armenian Assame…" at bounding box center [1418, 177] width 260 height 15
select select "55"
click at [1288, 170] on select "Abkhazian Afar Afrikaans Akan Albanian Amharic Arabic Aragonese Armenian Assame…" at bounding box center [1418, 177] width 260 height 15
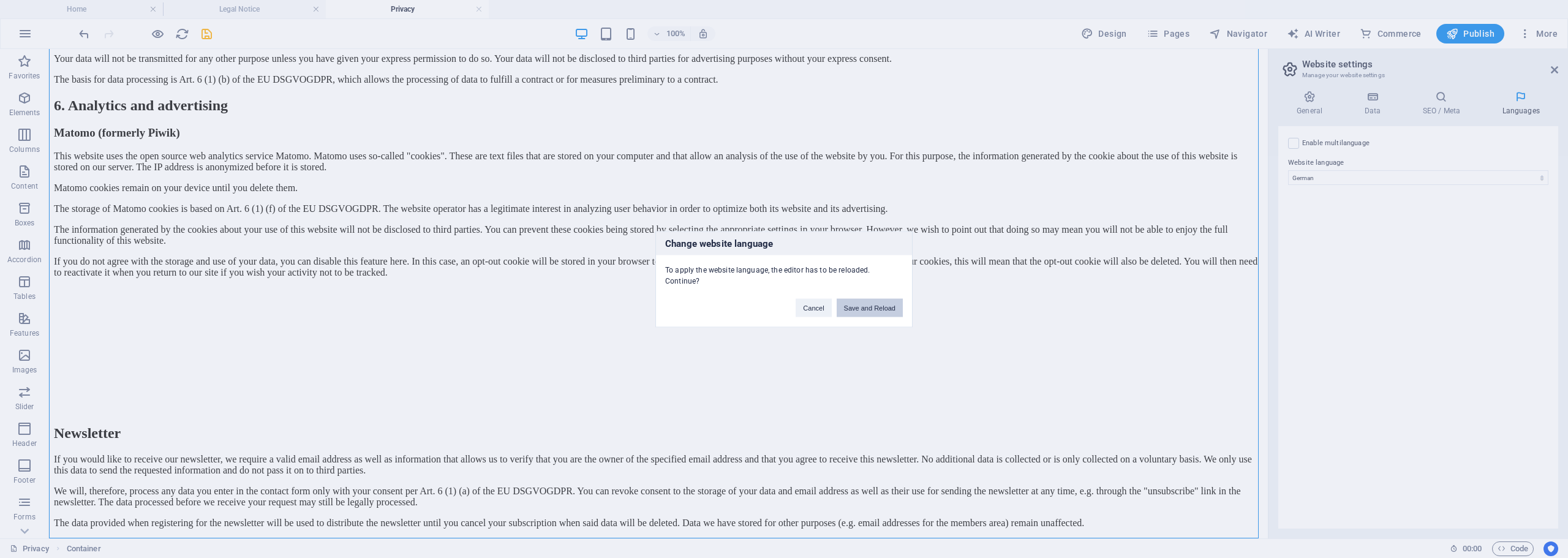
click at [876, 306] on button "Save and Reload" at bounding box center [870, 307] width 66 height 18
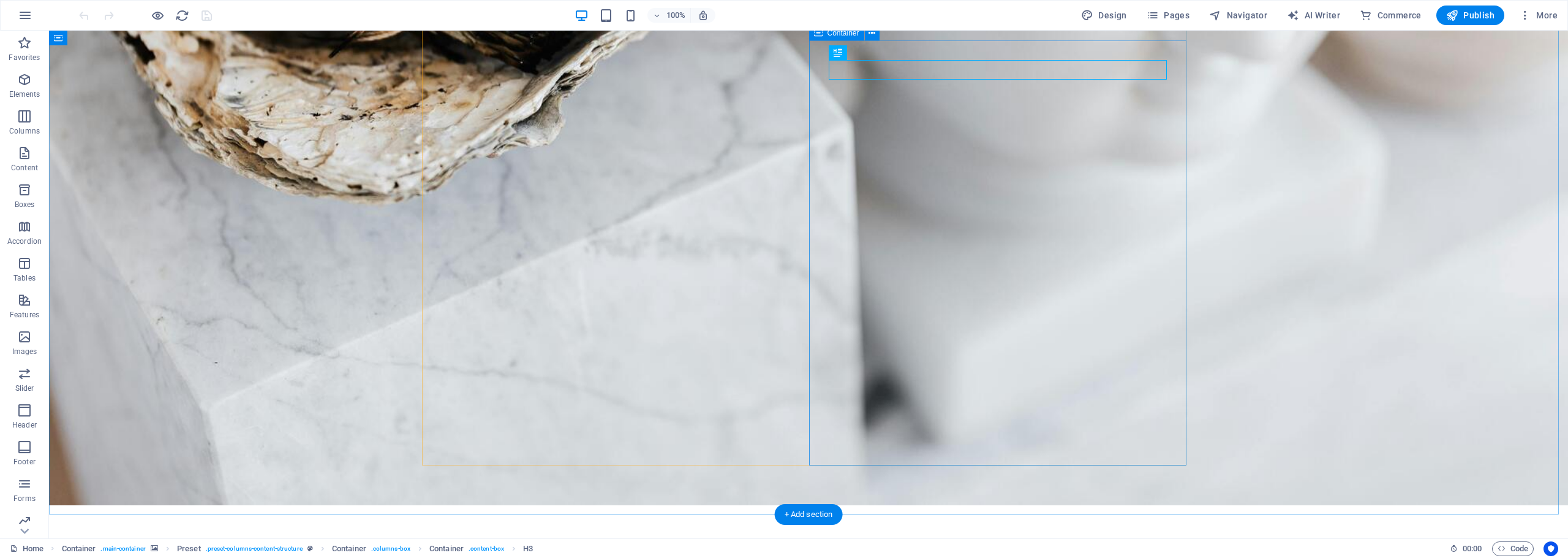
scroll to position [161, 0]
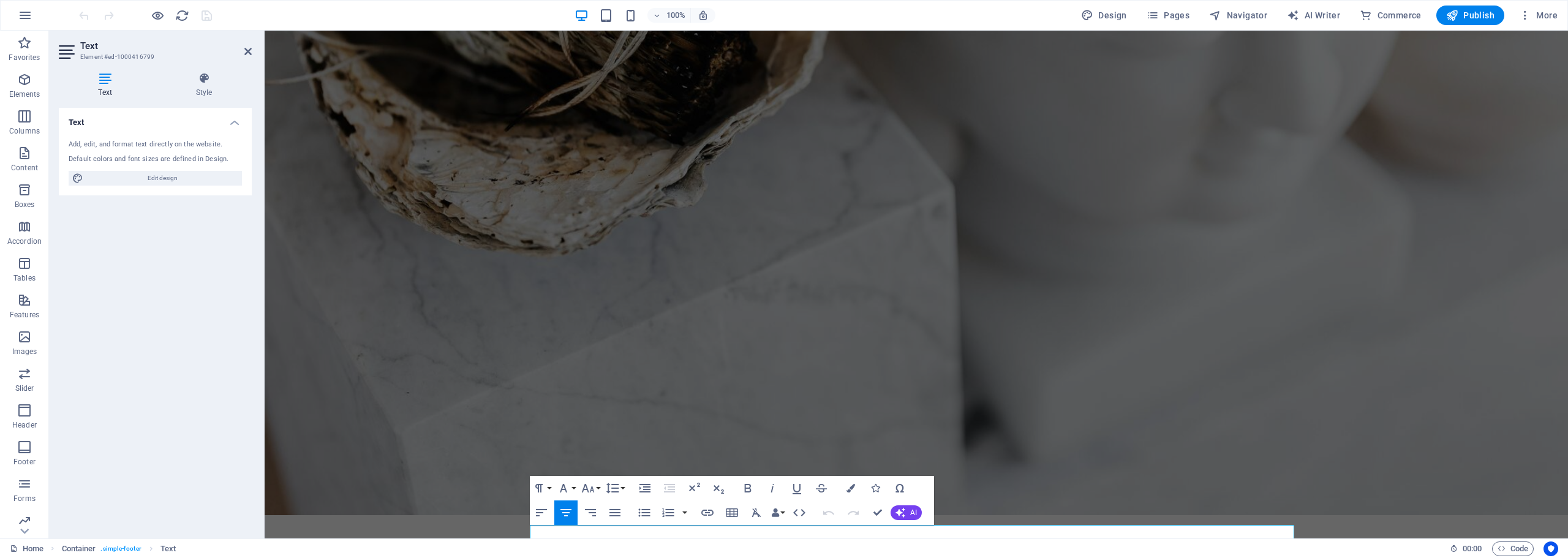
click at [884, 502] on icon "button" at bounding box center [882, 501] width 15 height 15
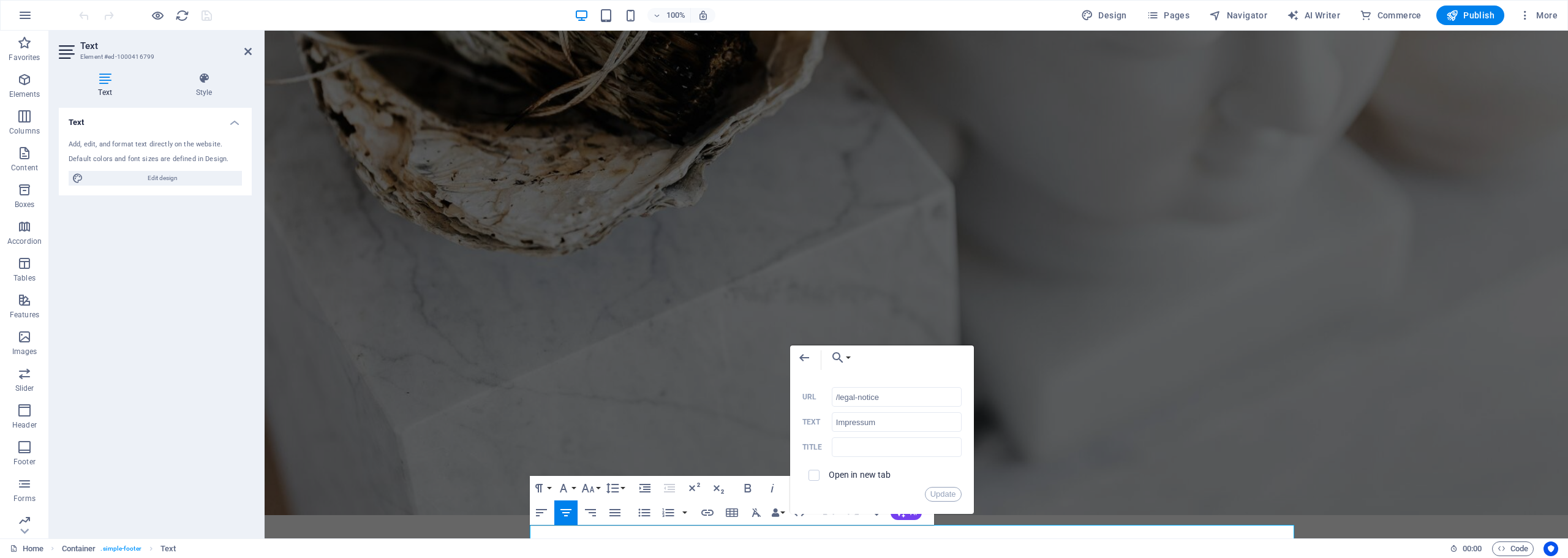
drag, startPoint x: 898, startPoint y: 400, endPoint x: 838, endPoint y: 385, distance: 61.8
click at [838, 385] on div "Back Choose Link Home Impressum Datenschutz Choose file ... /legal-notice URL I…" at bounding box center [882, 430] width 184 height 169
type input "/impressum"
click at [1010, 492] on figure at bounding box center [917, 198] width 1304 height 634
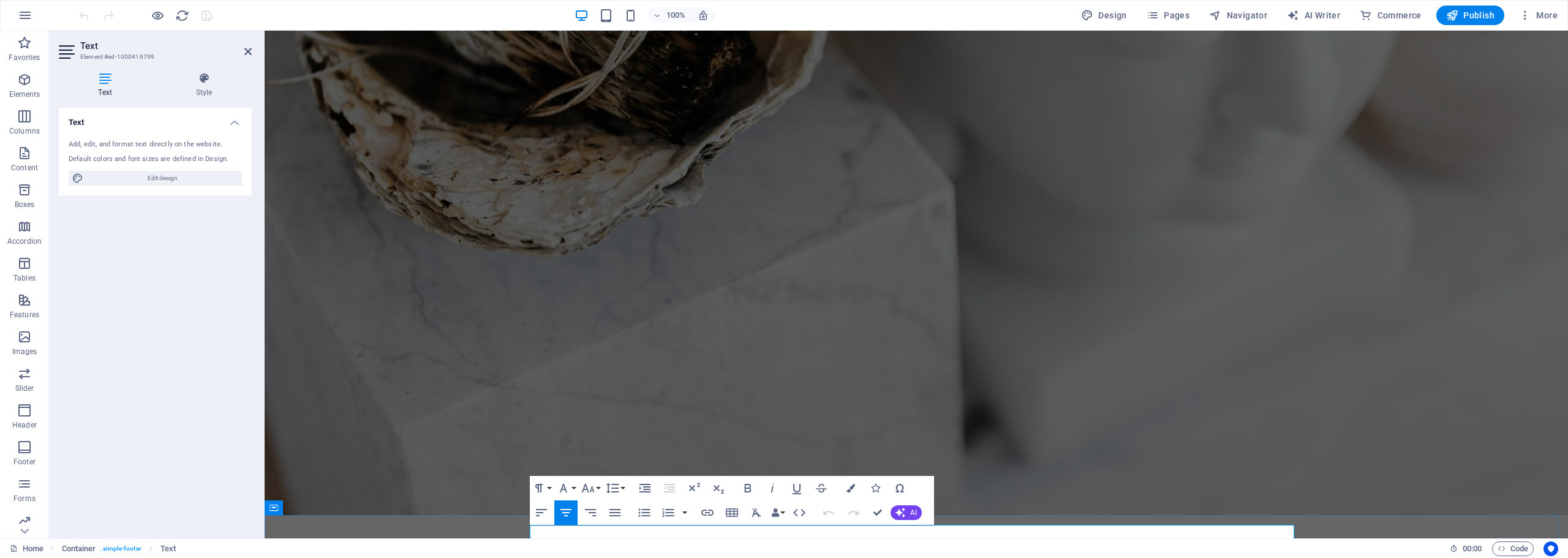
click at [943, 503] on icon "button" at bounding box center [939, 501] width 15 height 15
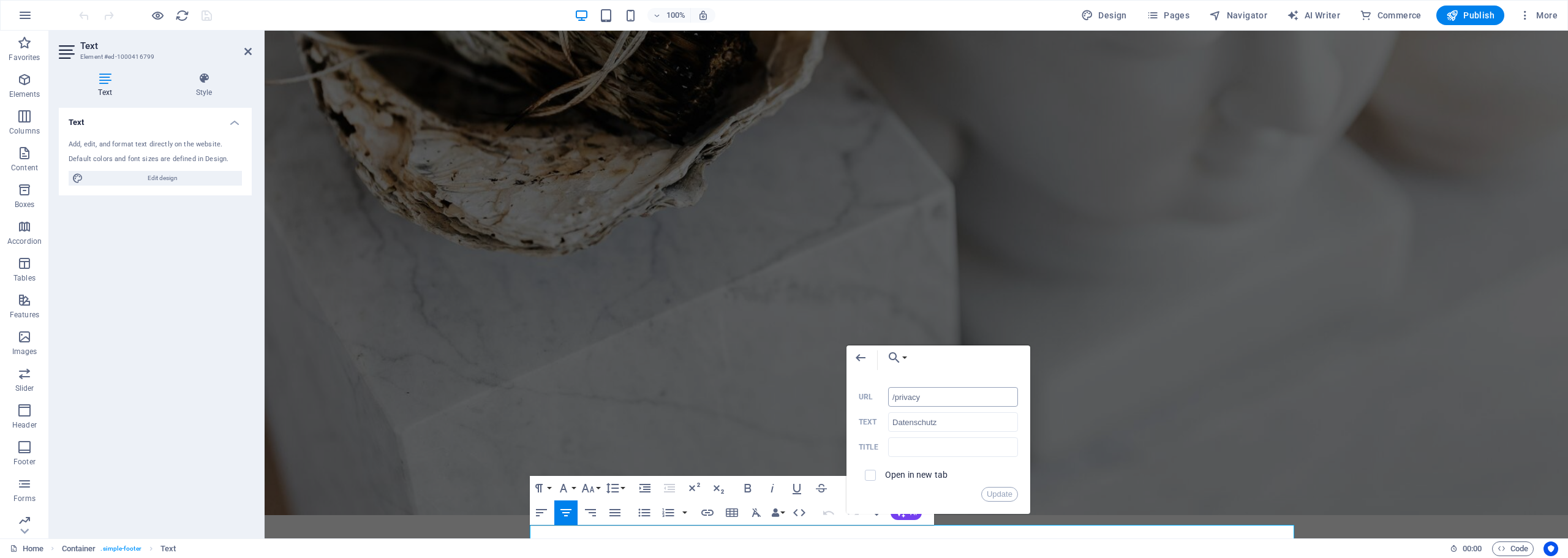
click at [913, 393] on input "/privacy" at bounding box center [953, 396] width 130 height 20
type input "/datenschutz"
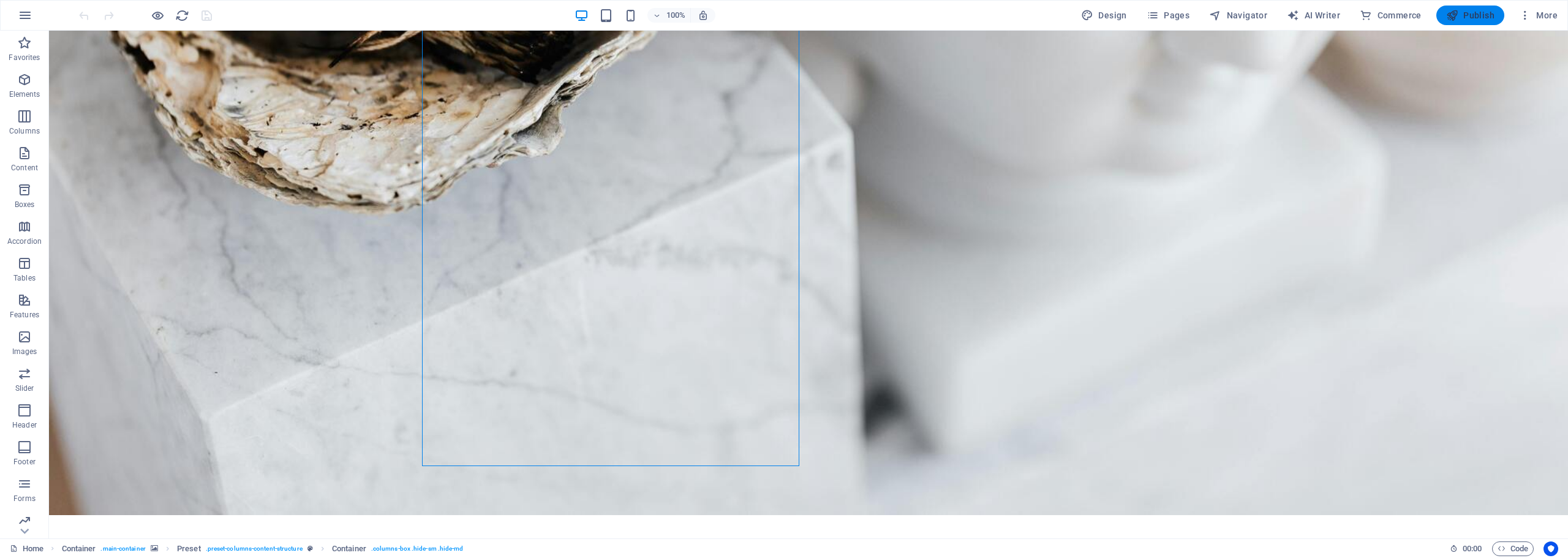
click at [1454, 21] on button "Publish" at bounding box center [1470, 15] width 68 height 20
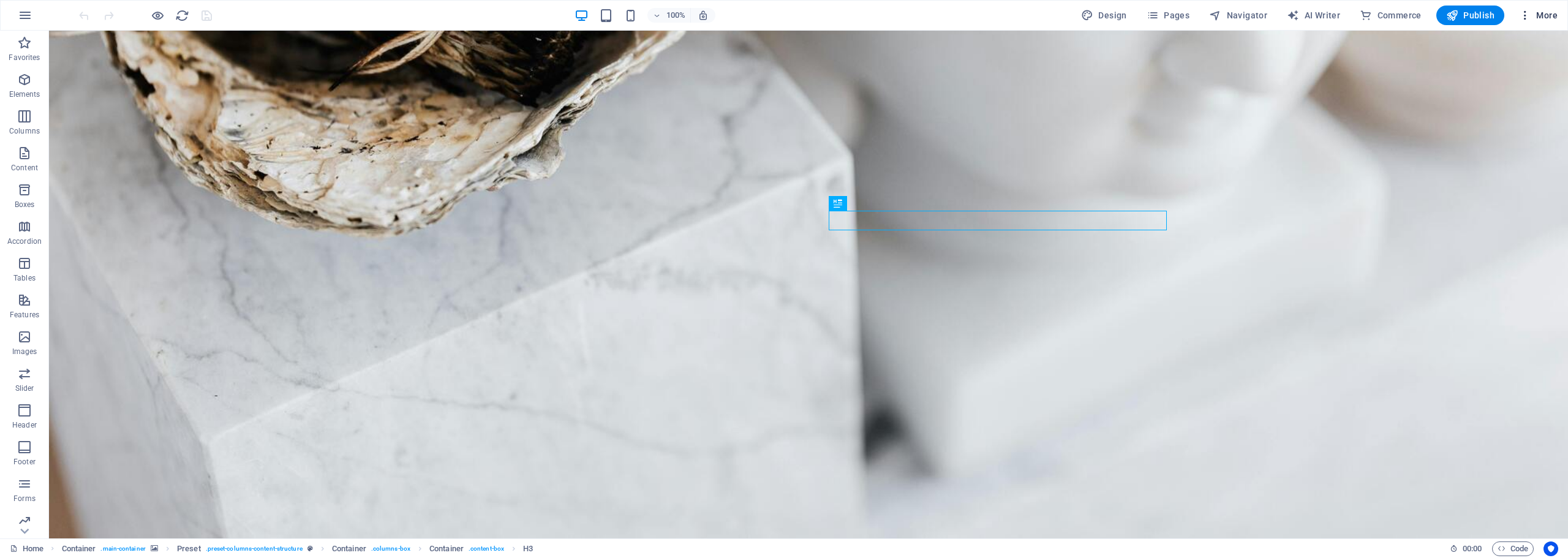
click at [1547, 17] on span "More" at bounding box center [1538, 16] width 39 height 13
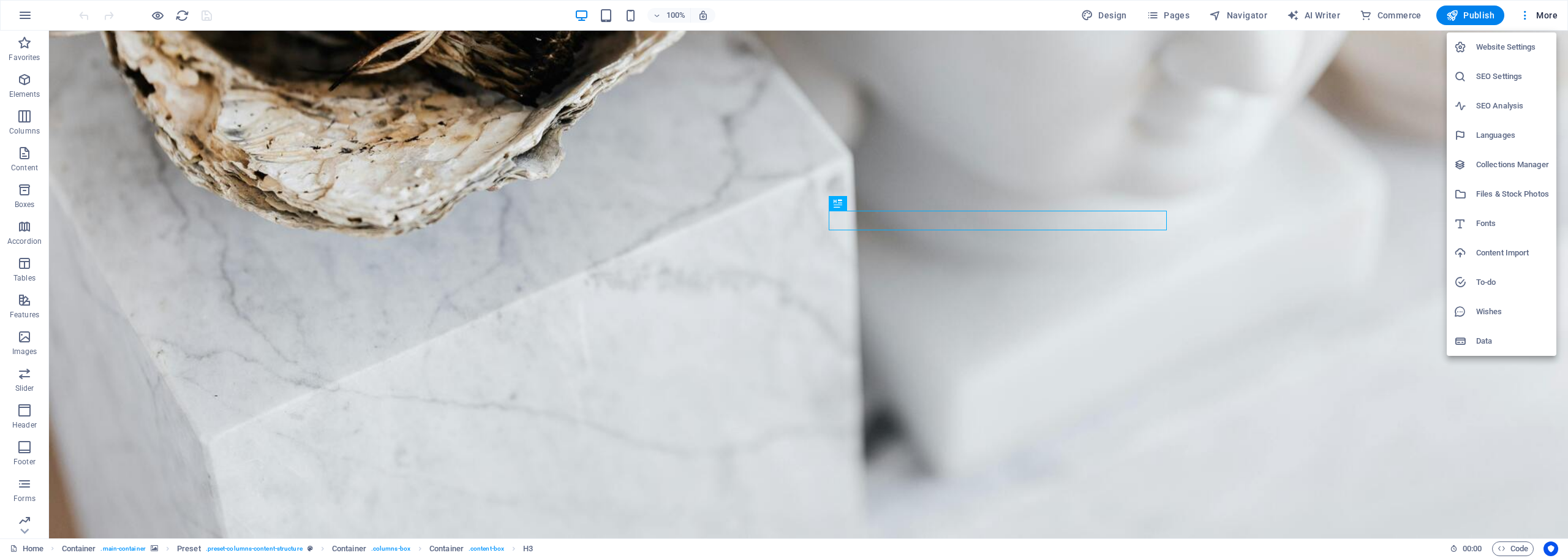
click at [1503, 44] on h6 "Website Settings" at bounding box center [1513, 46] width 73 height 15
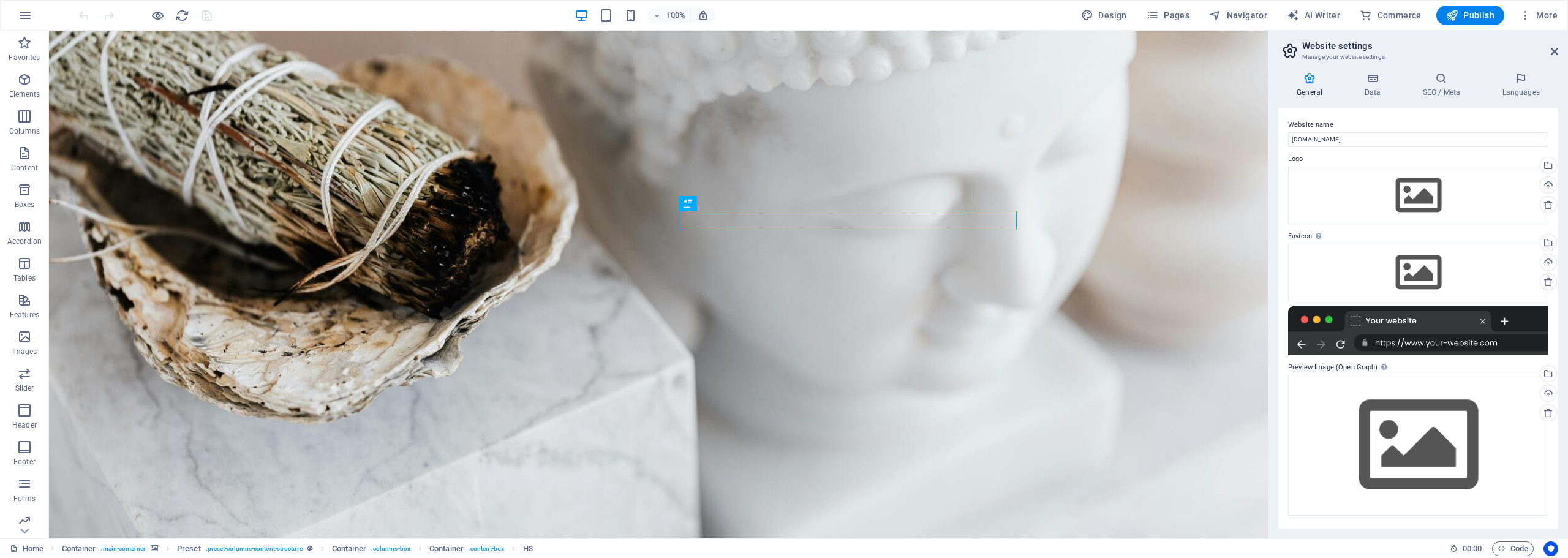
click at [42, 14] on div "100% Design Pages Navigator AI Writer Commerce Publish More" at bounding box center [784, 15] width 1567 height 29
click at [28, 15] on icon "button" at bounding box center [25, 15] width 15 height 15
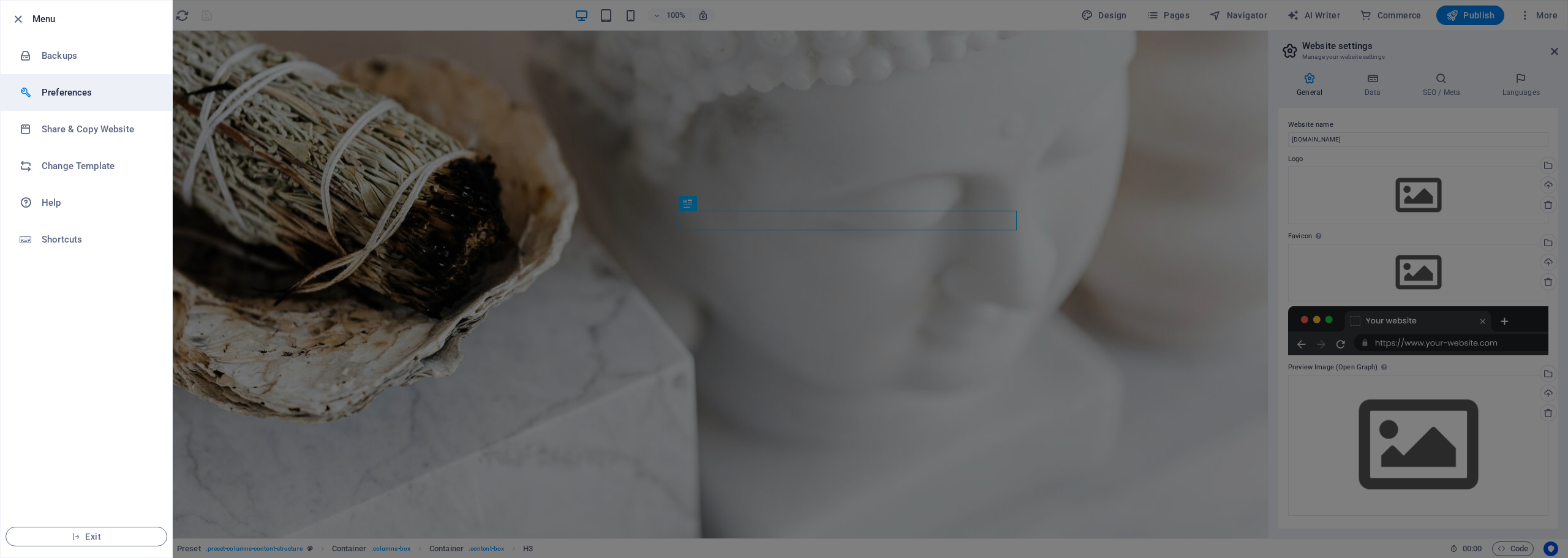
click at [93, 95] on h6 "Preferences" at bounding box center [99, 92] width 114 height 15
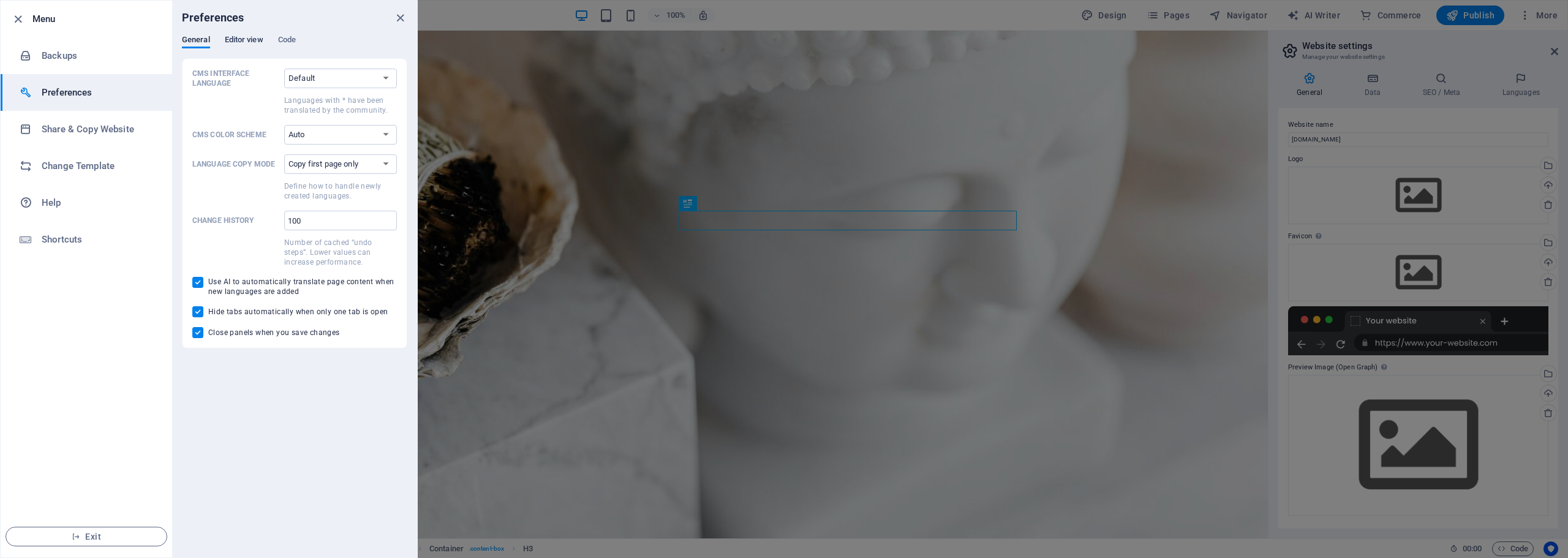
click at [226, 44] on span "Editor view" at bounding box center [244, 41] width 39 height 17
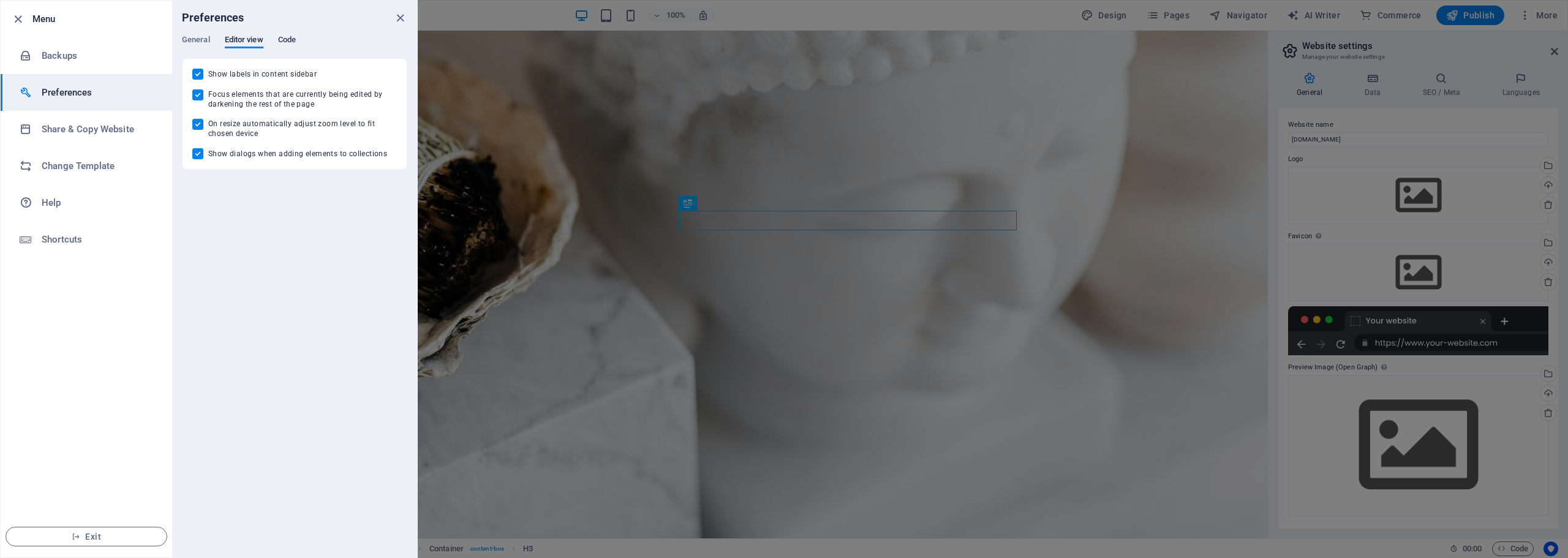
click at [288, 41] on span "Code" at bounding box center [287, 41] width 18 height 17
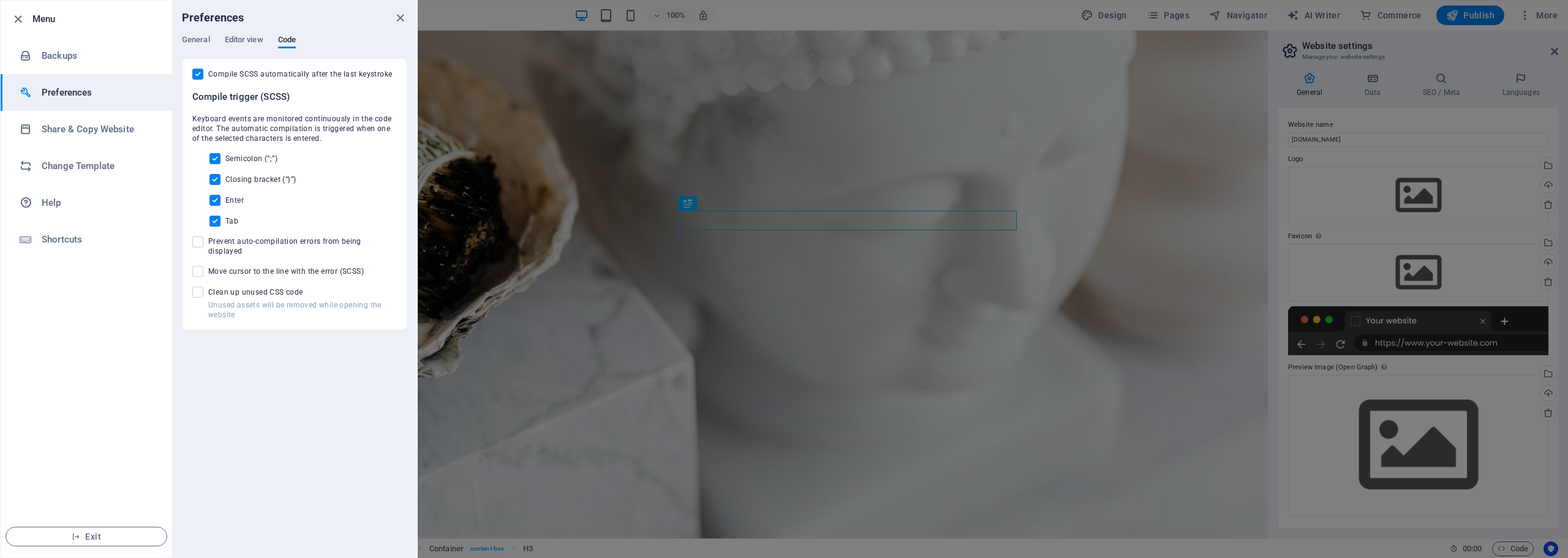
click at [211, 43] on div "General Editor view Code" at bounding box center [295, 46] width 226 height 24
click at [193, 30] on div "Preferences" at bounding box center [294, 17] width 245 height 34
click at [193, 31] on div "Preferences" at bounding box center [294, 17] width 245 height 34
click at [196, 43] on span "General" at bounding box center [196, 41] width 28 height 17
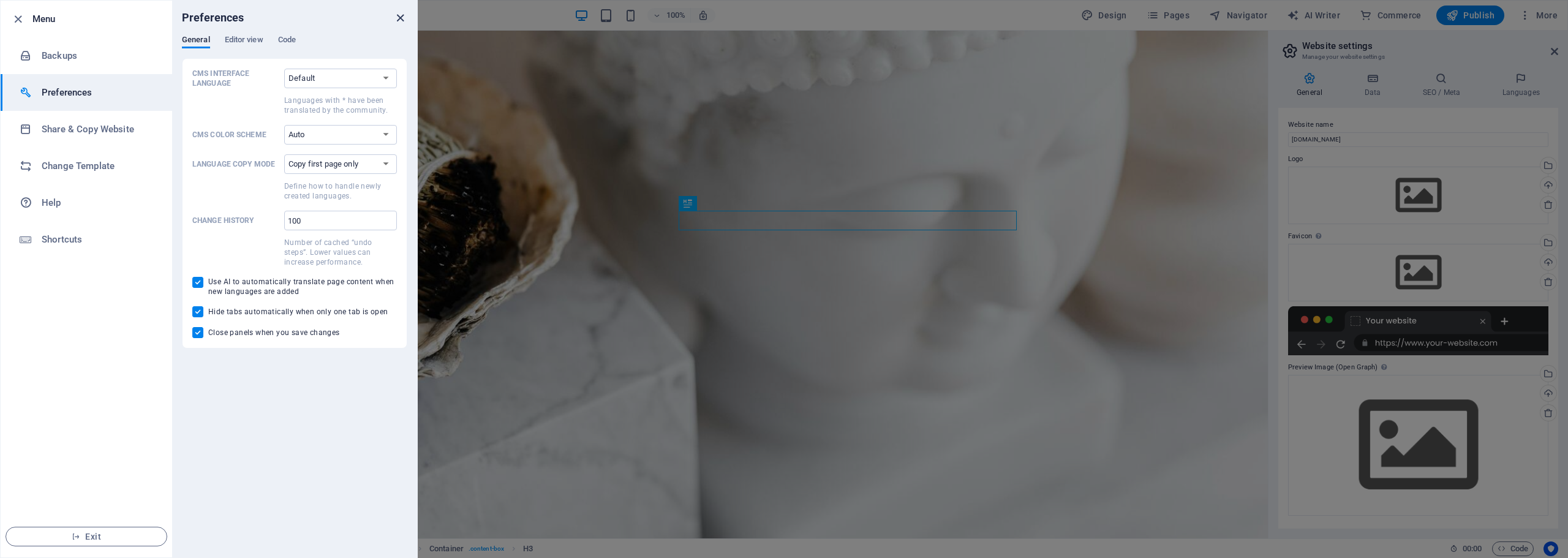
click at [398, 19] on icon "close" at bounding box center [401, 18] width 14 height 14
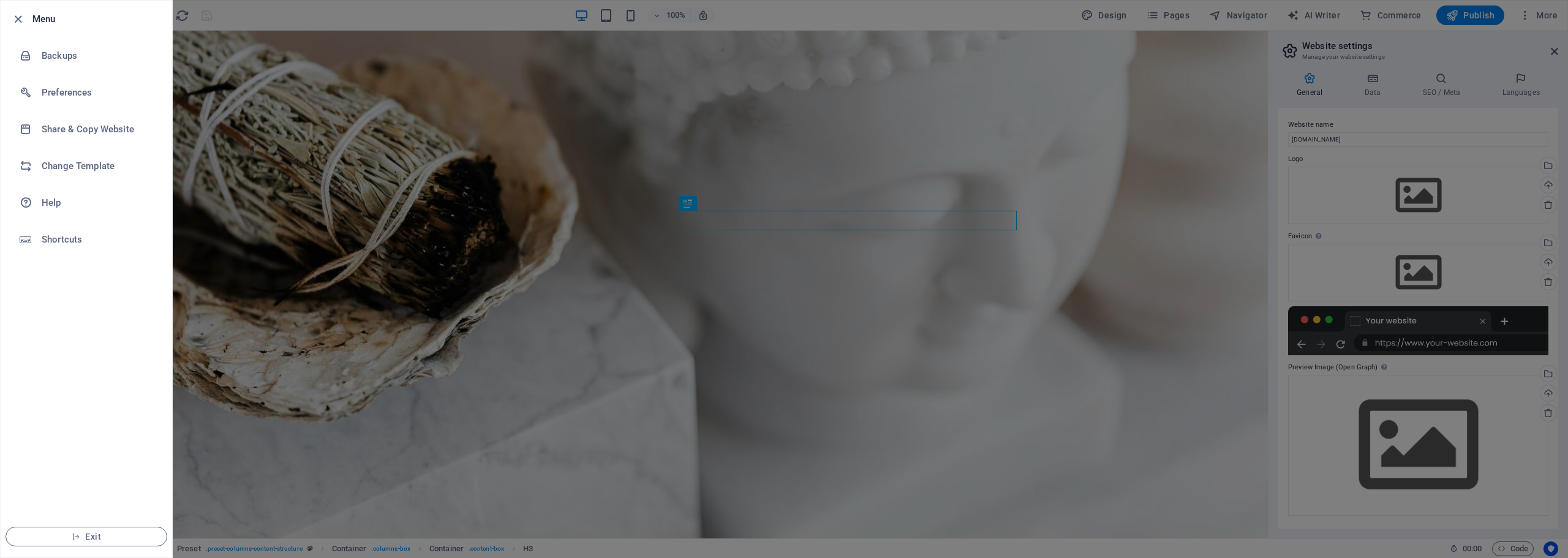
click at [358, 140] on div at bounding box center [784, 279] width 1568 height 558
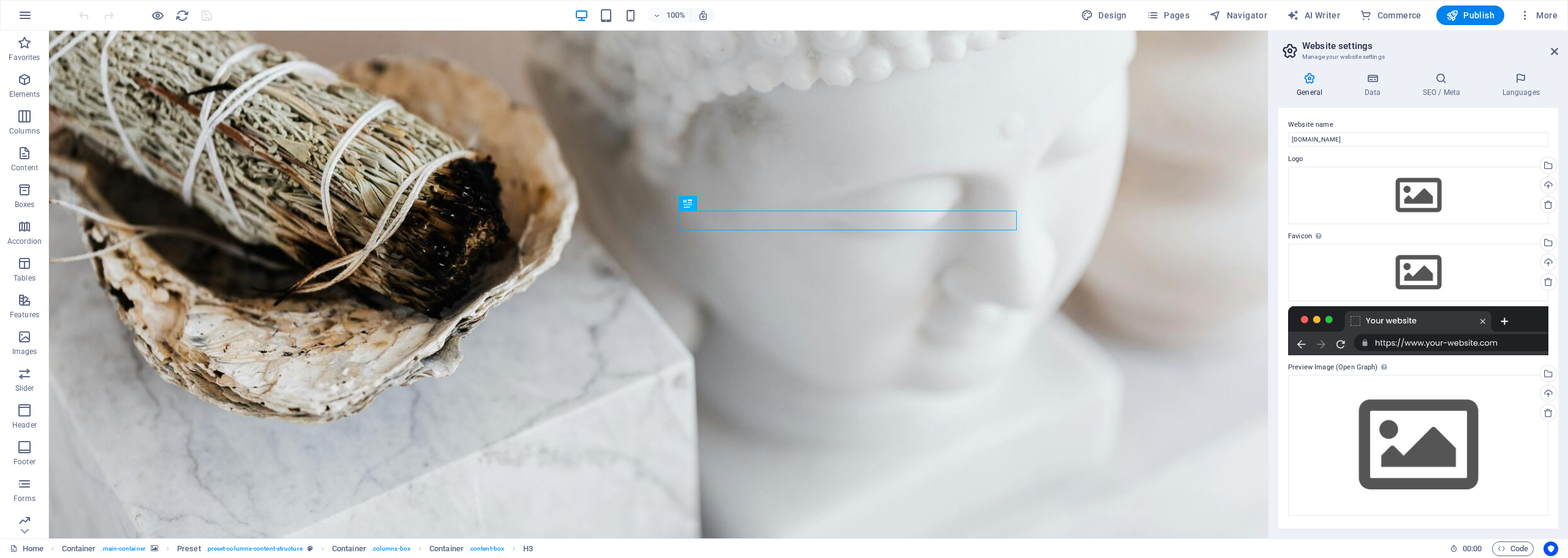
click at [1563, 7] on div "100% Design Pages Navigator AI Writer Commerce Publish More" at bounding box center [784, 15] width 1567 height 29
click at [1555, 10] on span "More" at bounding box center [1538, 16] width 39 height 13
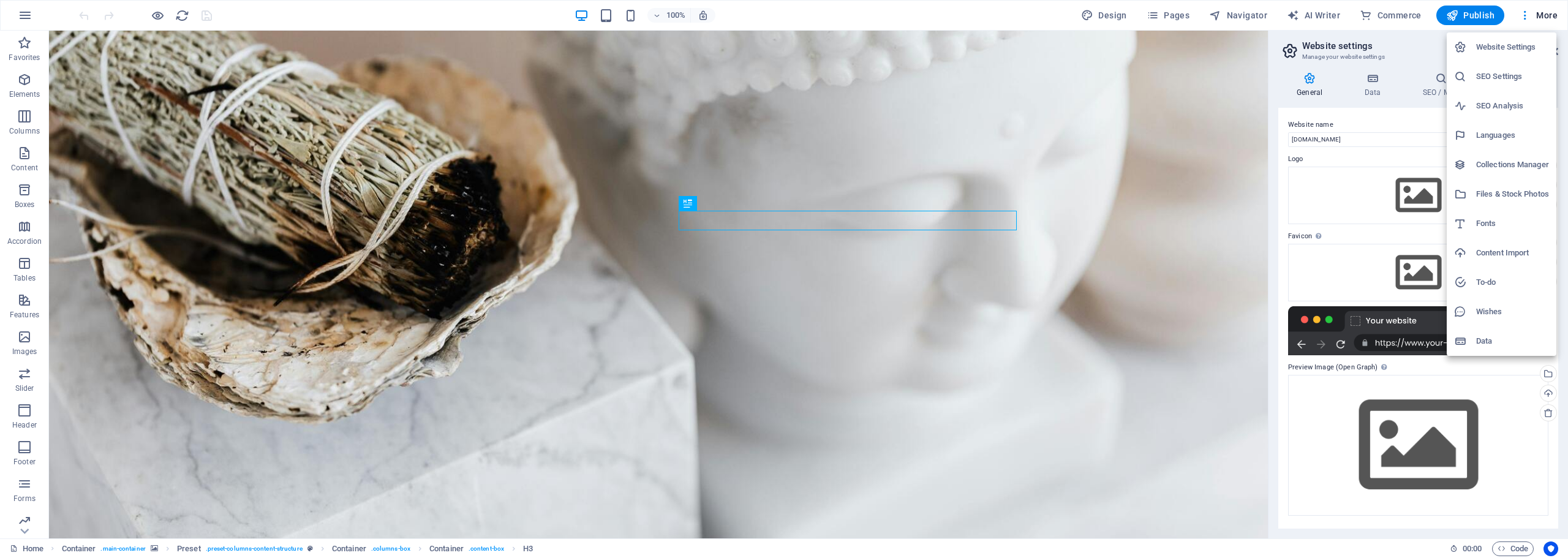
click at [1521, 50] on h6 "Website Settings" at bounding box center [1513, 46] width 73 height 15
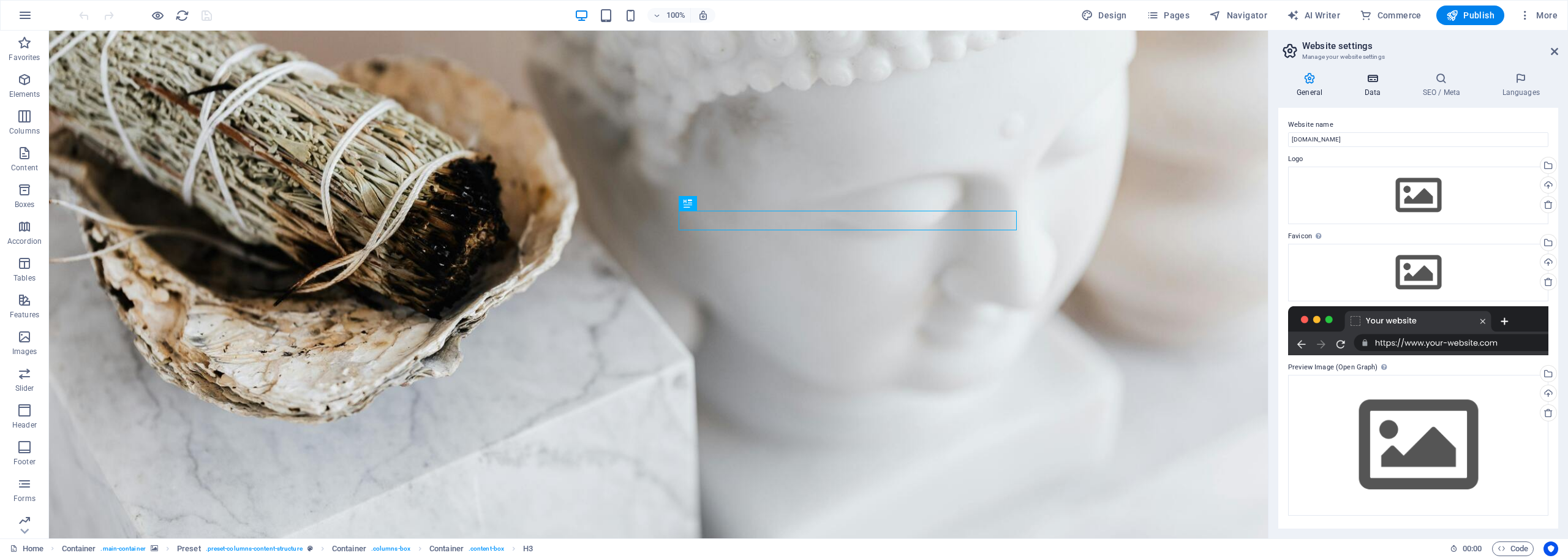
click at [1371, 84] on h4 "Data" at bounding box center [1375, 85] width 58 height 26
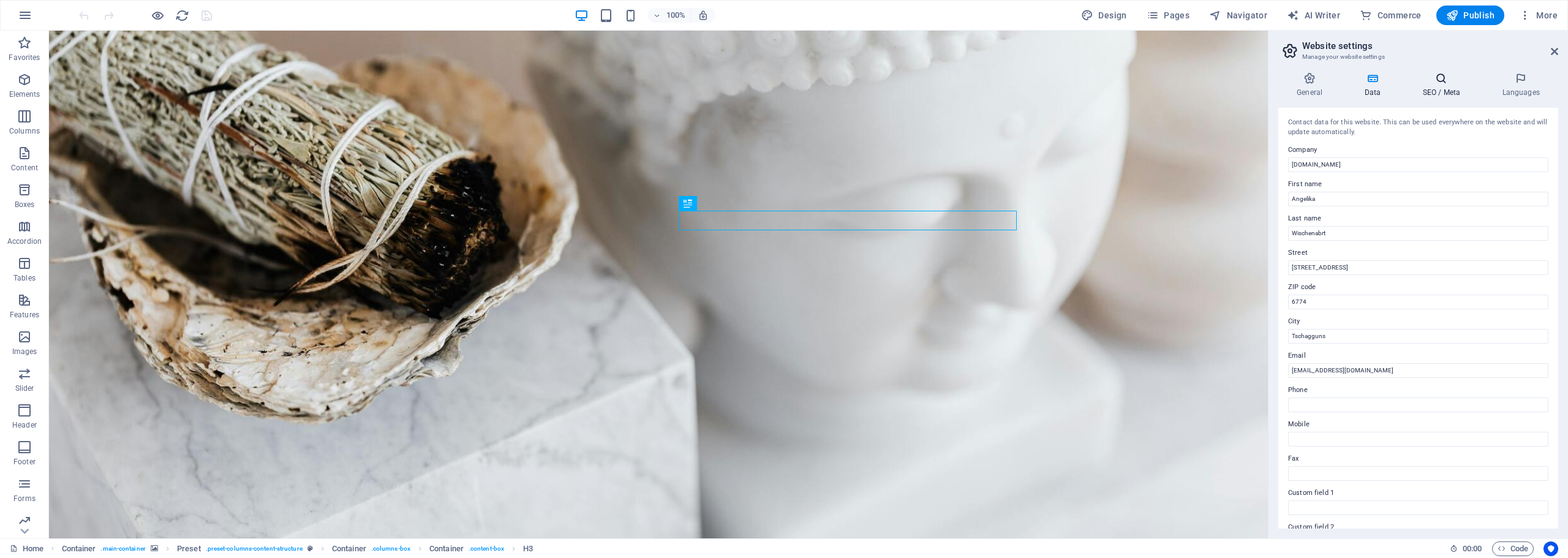
click at [1443, 91] on h4 "SEO / Meta" at bounding box center [1443, 85] width 80 height 26
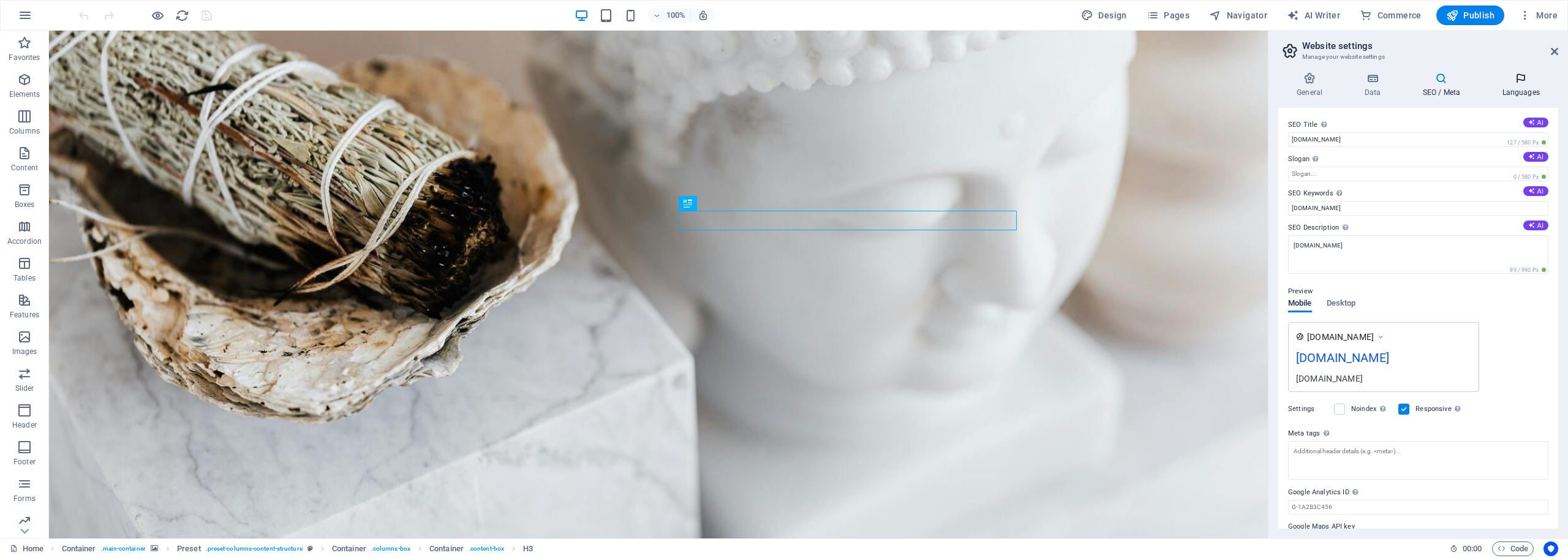
click at [1516, 81] on icon at bounding box center [1521, 79] width 75 height 13
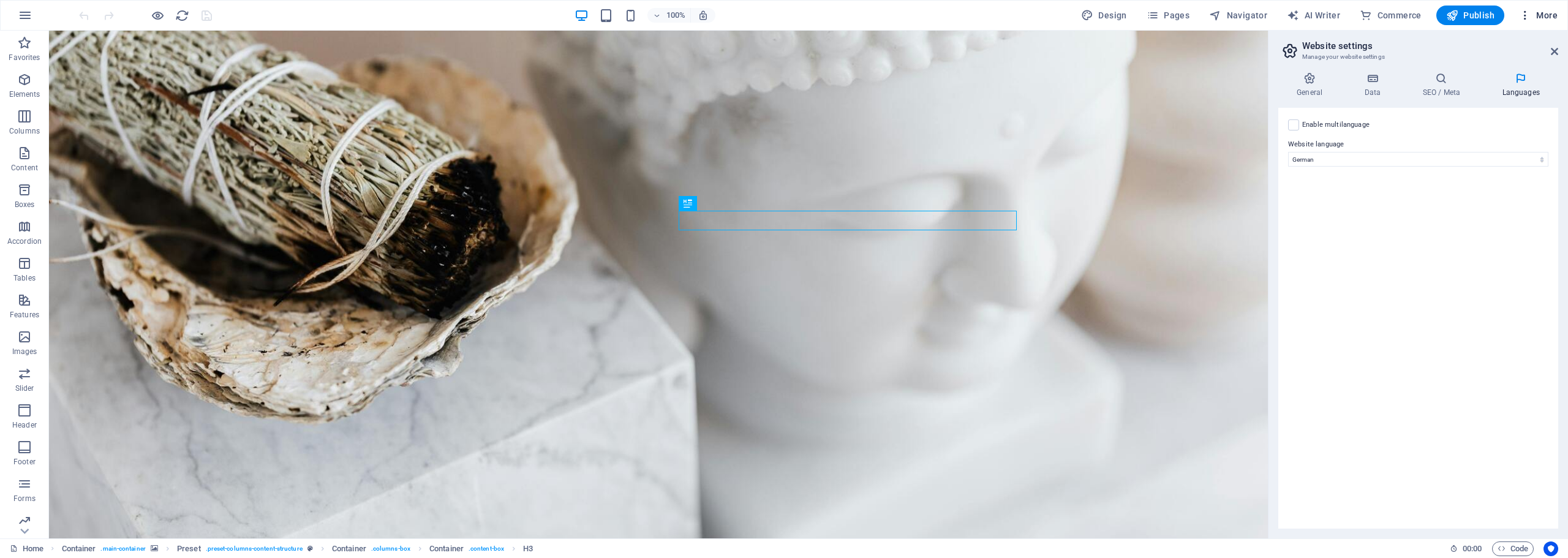
click at [1527, 15] on icon "button" at bounding box center [1525, 16] width 13 height 13
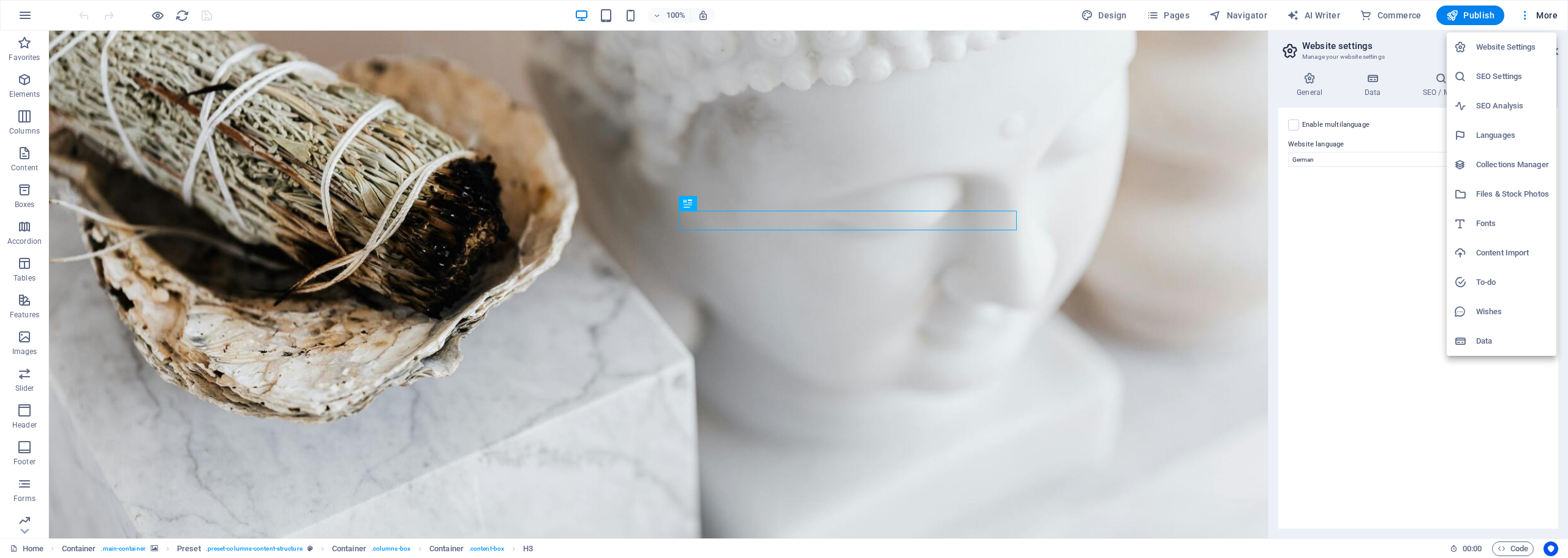
click at [1156, 11] on div at bounding box center [784, 279] width 1568 height 558
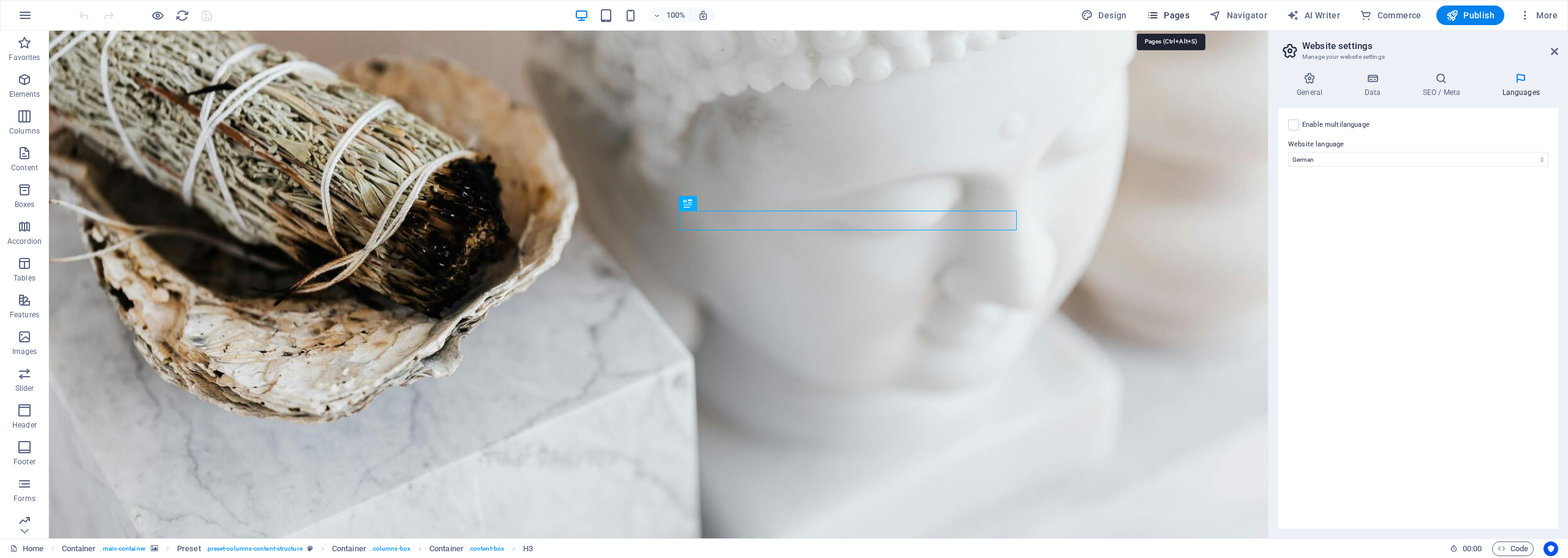
click at [1168, 18] on span "Pages" at bounding box center [1168, 16] width 43 height 13
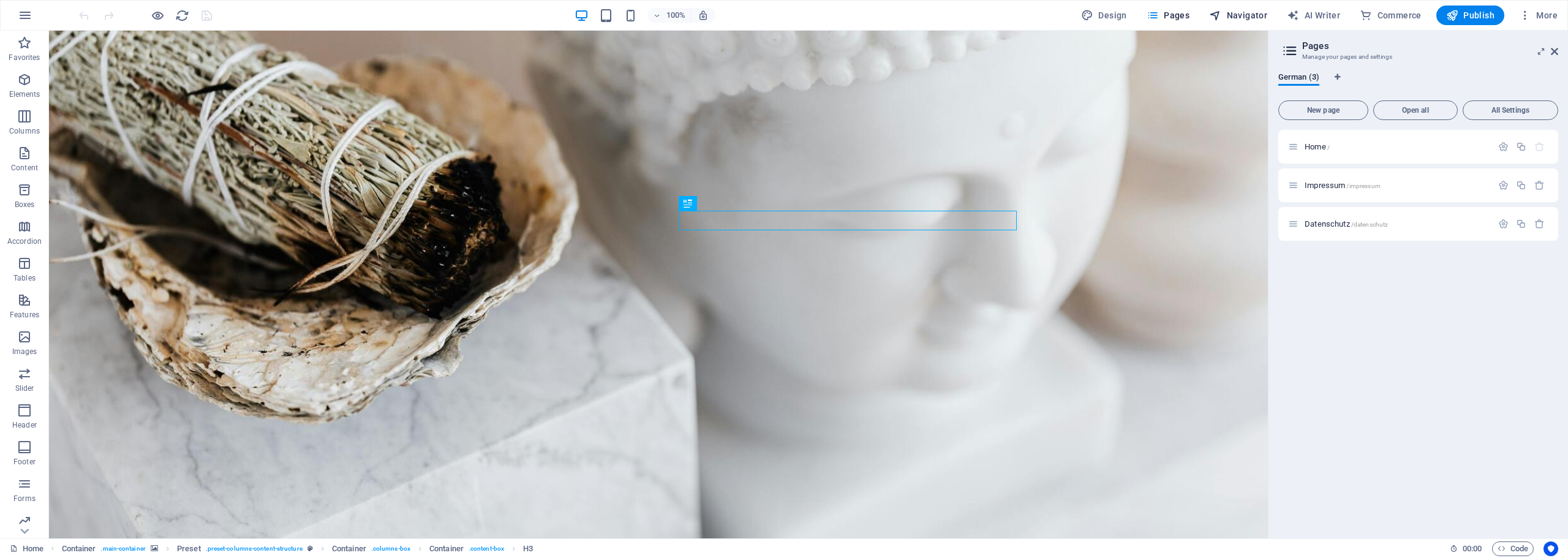
click at [1253, 21] on button "Navigator" at bounding box center [1238, 15] width 68 height 20
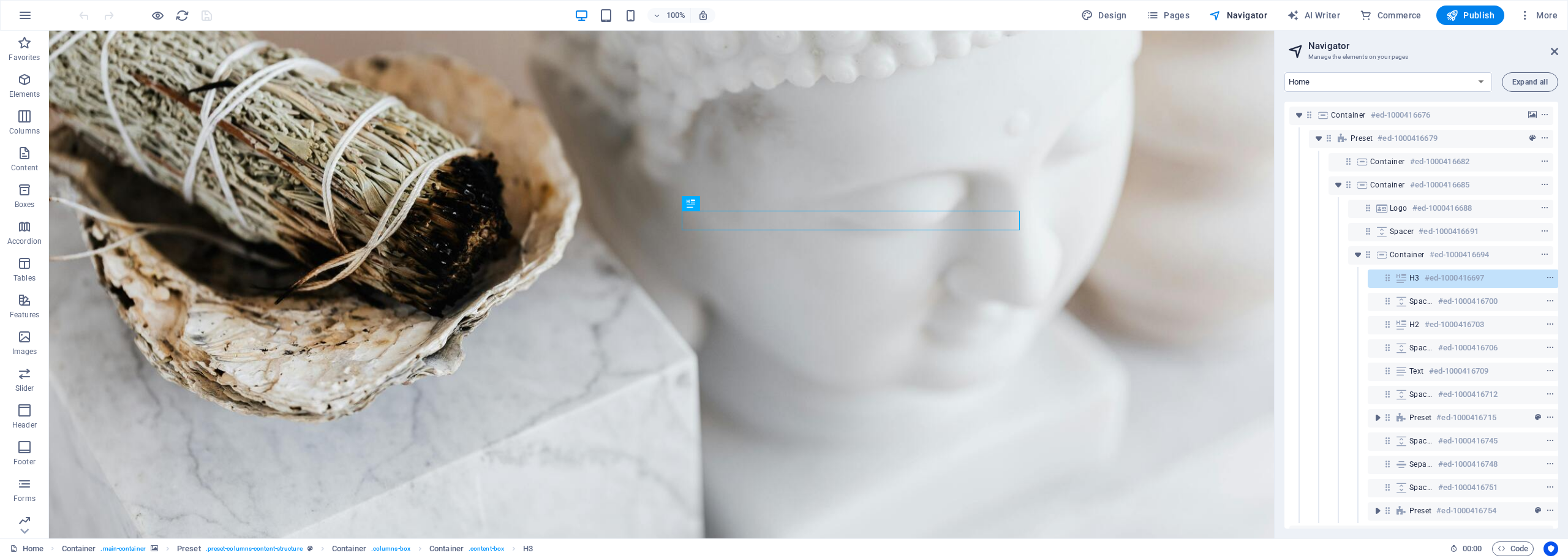
scroll to position [0, 3]
click at [1309, 20] on span "AI Writer" at bounding box center [1314, 16] width 54 height 13
select select "English"
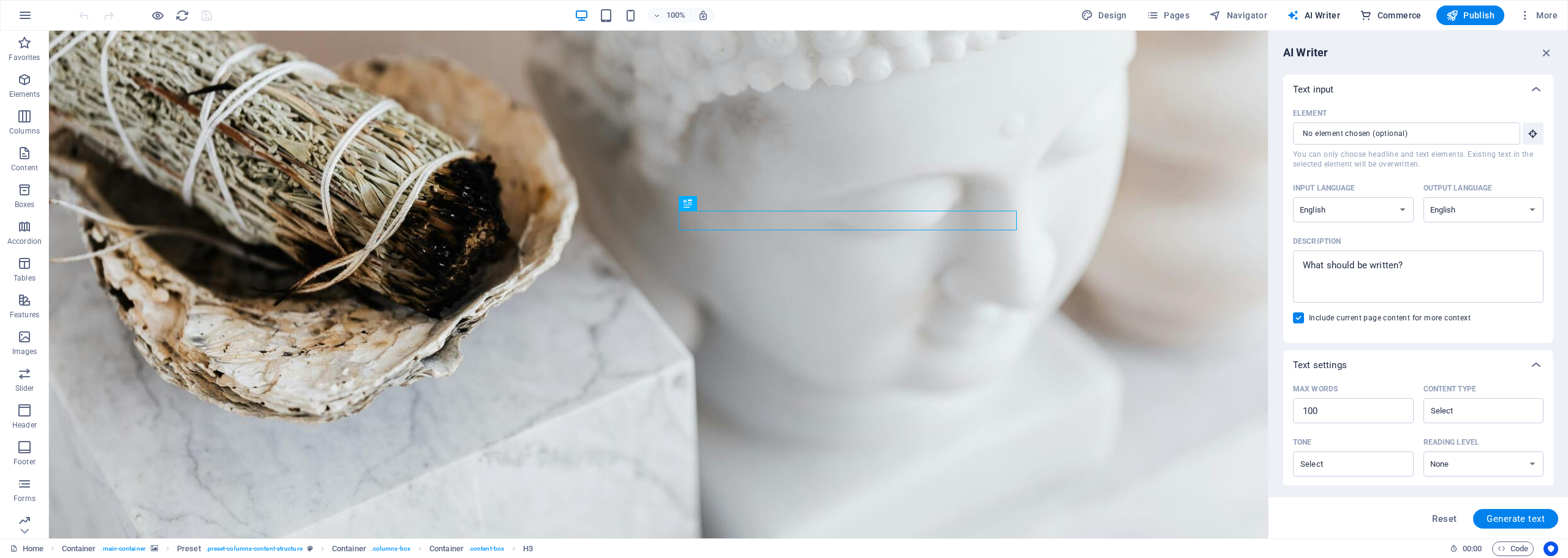
click at [1375, 19] on span "Commerce" at bounding box center [1391, 16] width 62 height 13
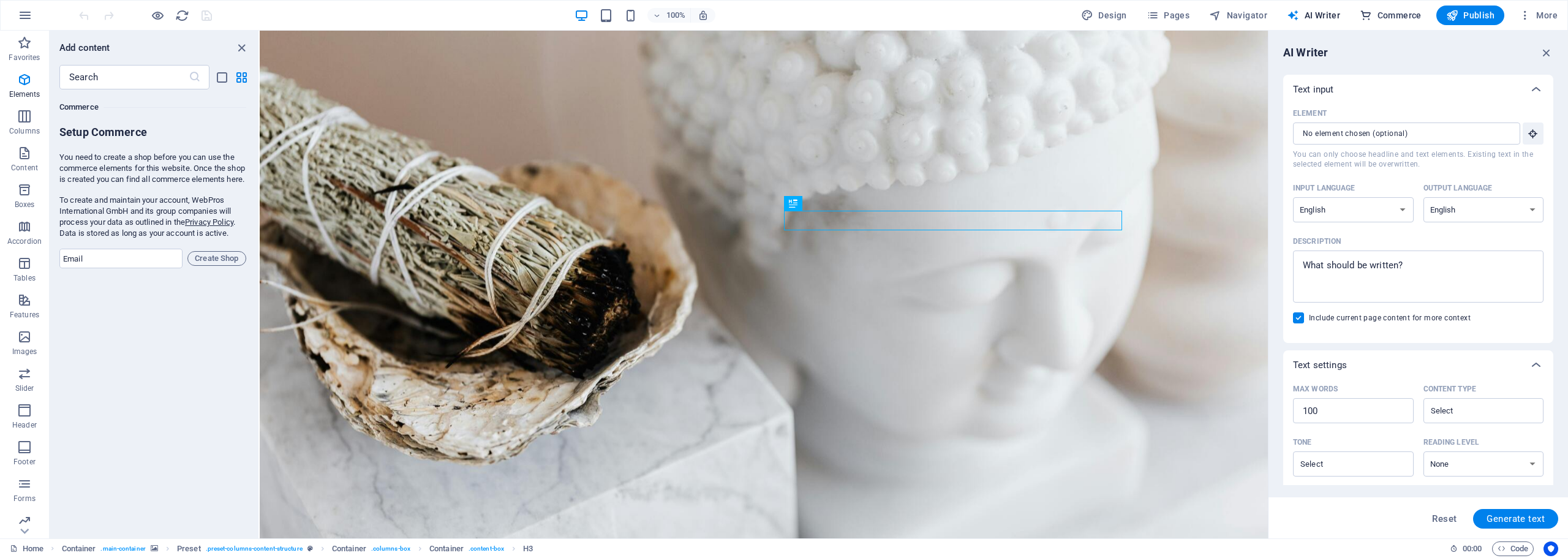
click at [1375, 19] on span "Commerce" at bounding box center [1391, 16] width 62 height 13
click at [1540, 22] on button "More" at bounding box center [1538, 15] width 48 height 20
click at [32, 20] on div at bounding box center [784, 279] width 1568 height 558
click at [24, 13] on icon "button" at bounding box center [25, 15] width 15 height 15
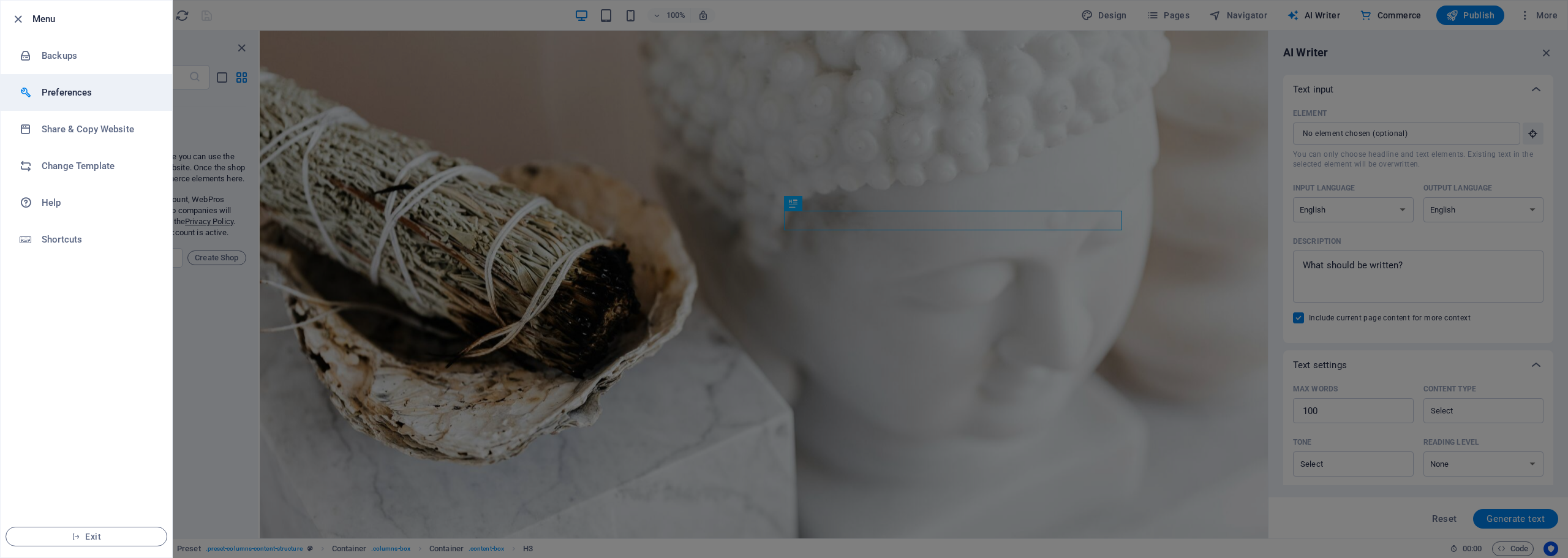
click at [80, 92] on h6 "Preferences" at bounding box center [99, 92] width 114 height 15
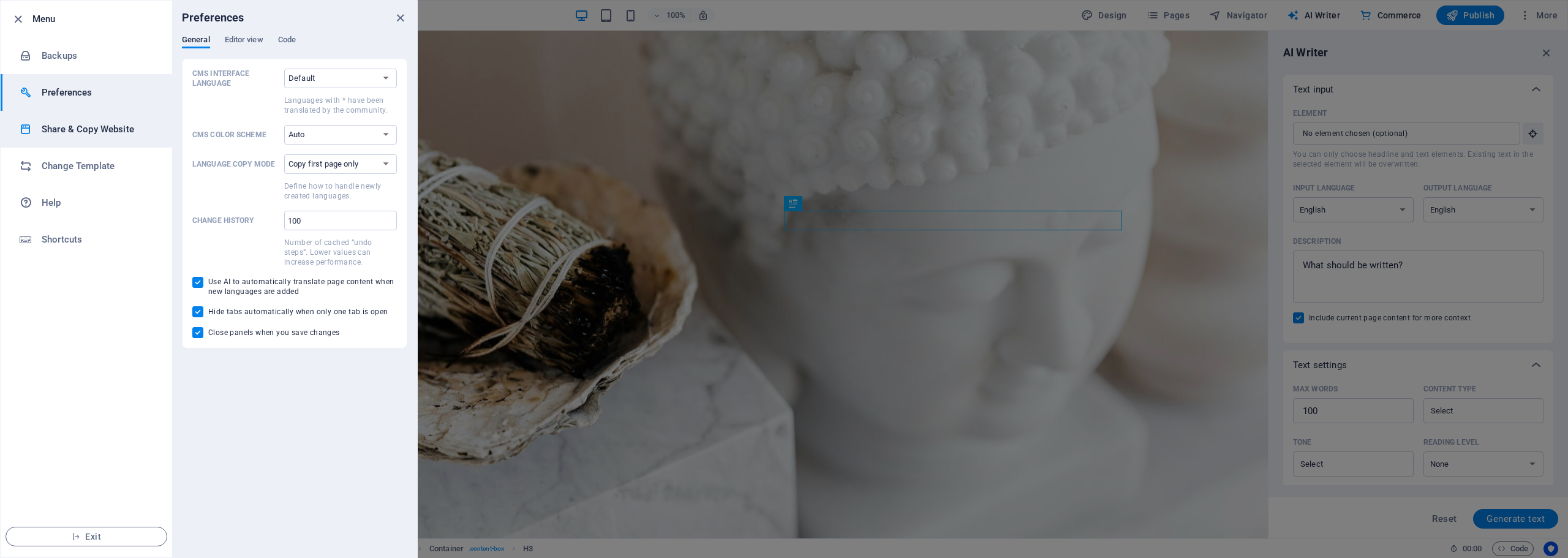
click at [77, 131] on h6 "Share & Copy Website" at bounding box center [99, 129] width 114 height 15
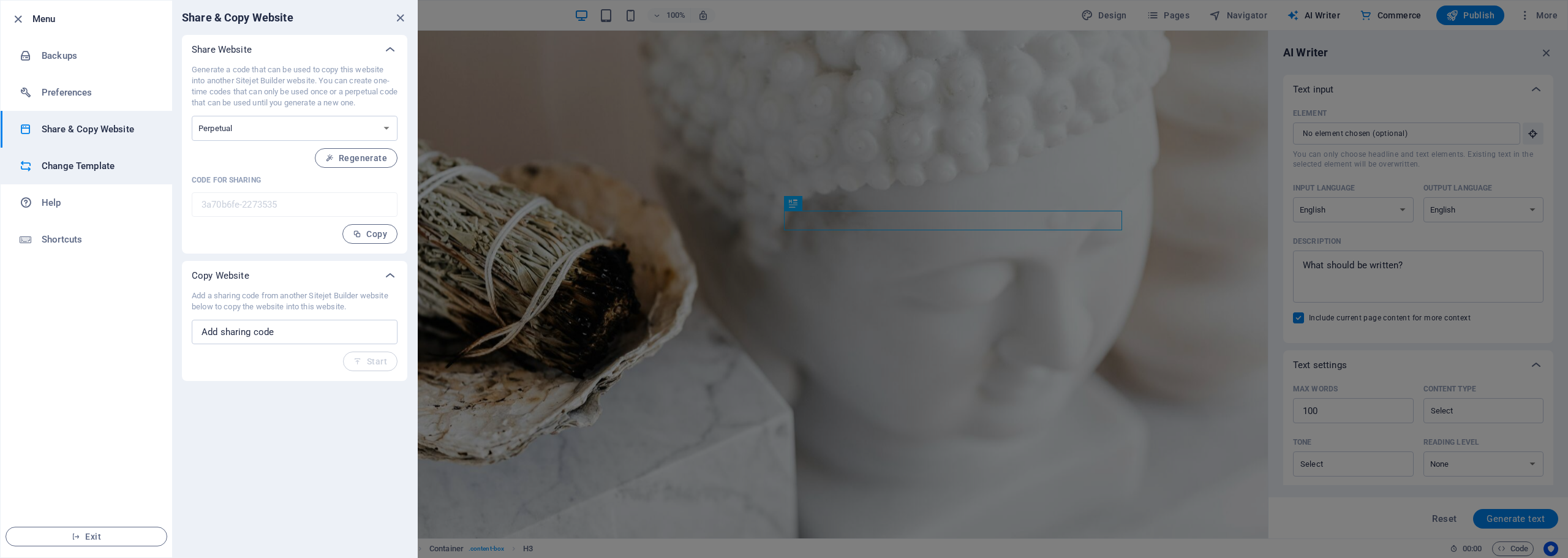
click at [92, 169] on h6 "Change Template" at bounding box center [99, 166] width 114 height 15
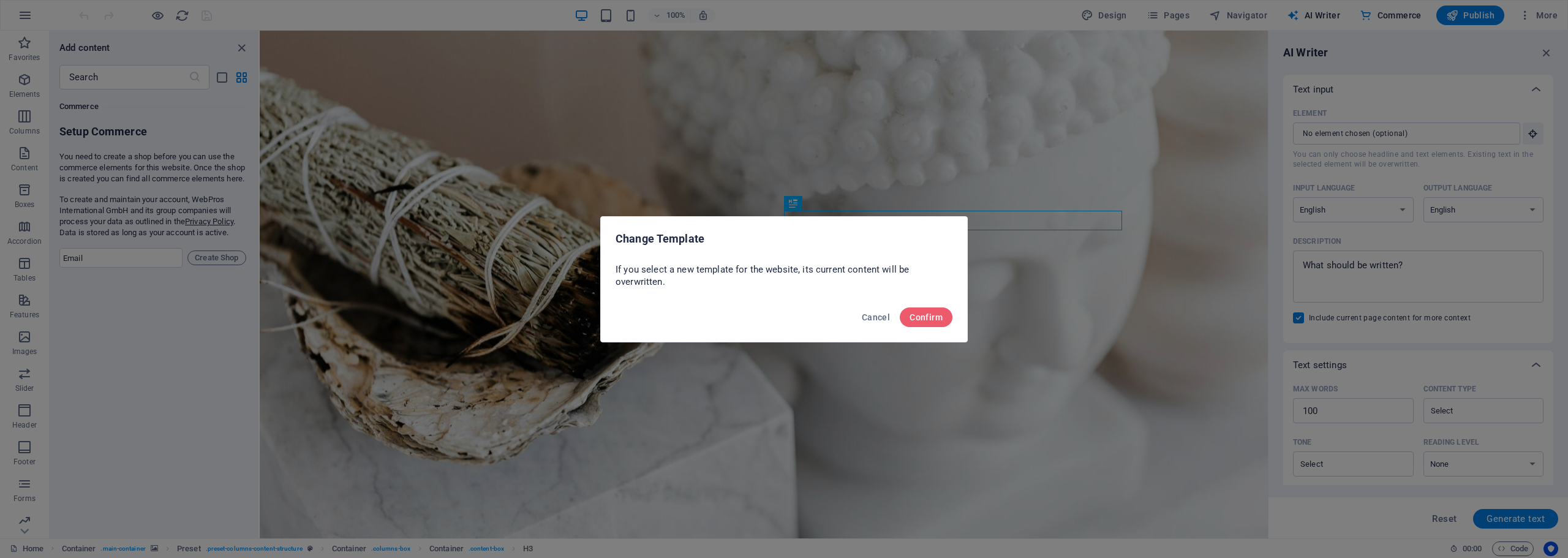
click at [848, 317] on div "Cancel Confirm" at bounding box center [784, 321] width 366 height 42
drag, startPoint x: 866, startPoint y: 317, endPoint x: 927, endPoint y: 166, distance: 162.9
click at [866, 317] on span "Cancel" at bounding box center [876, 317] width 28 height 9
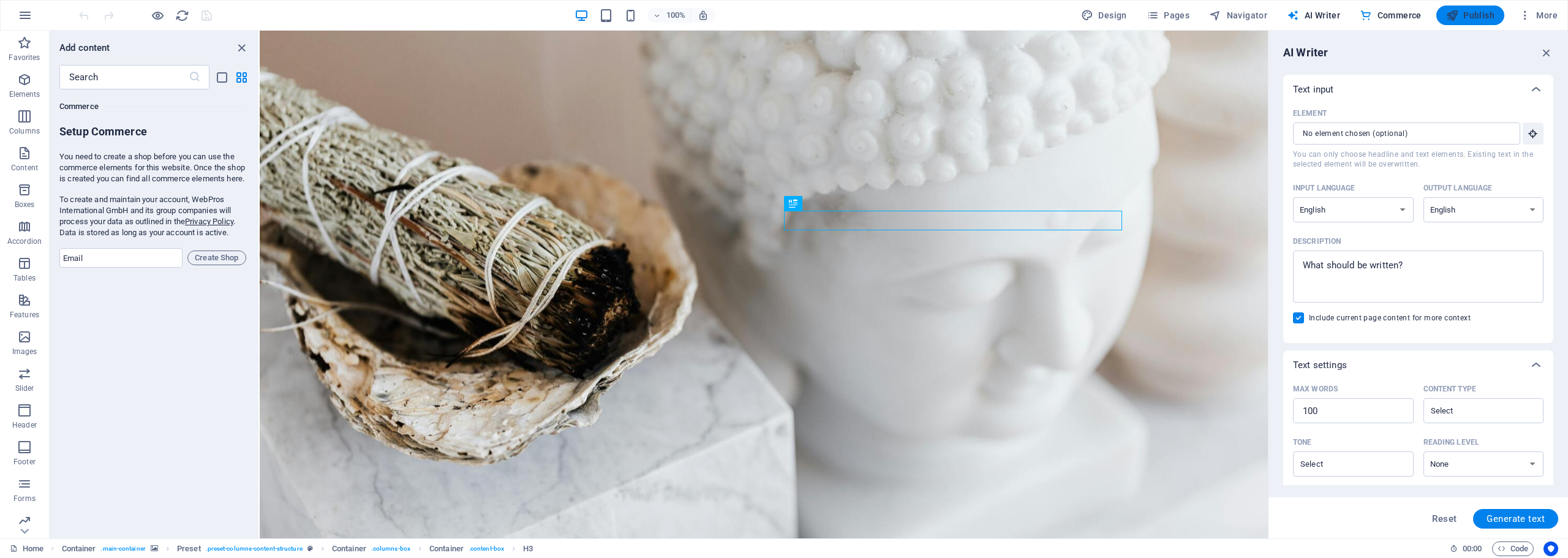
click at [1477, 9] on span "Publish" at bounding box center [1470, 16] width 48 height 13
